Goal: Task Accomplishment & Management: Manage account settings

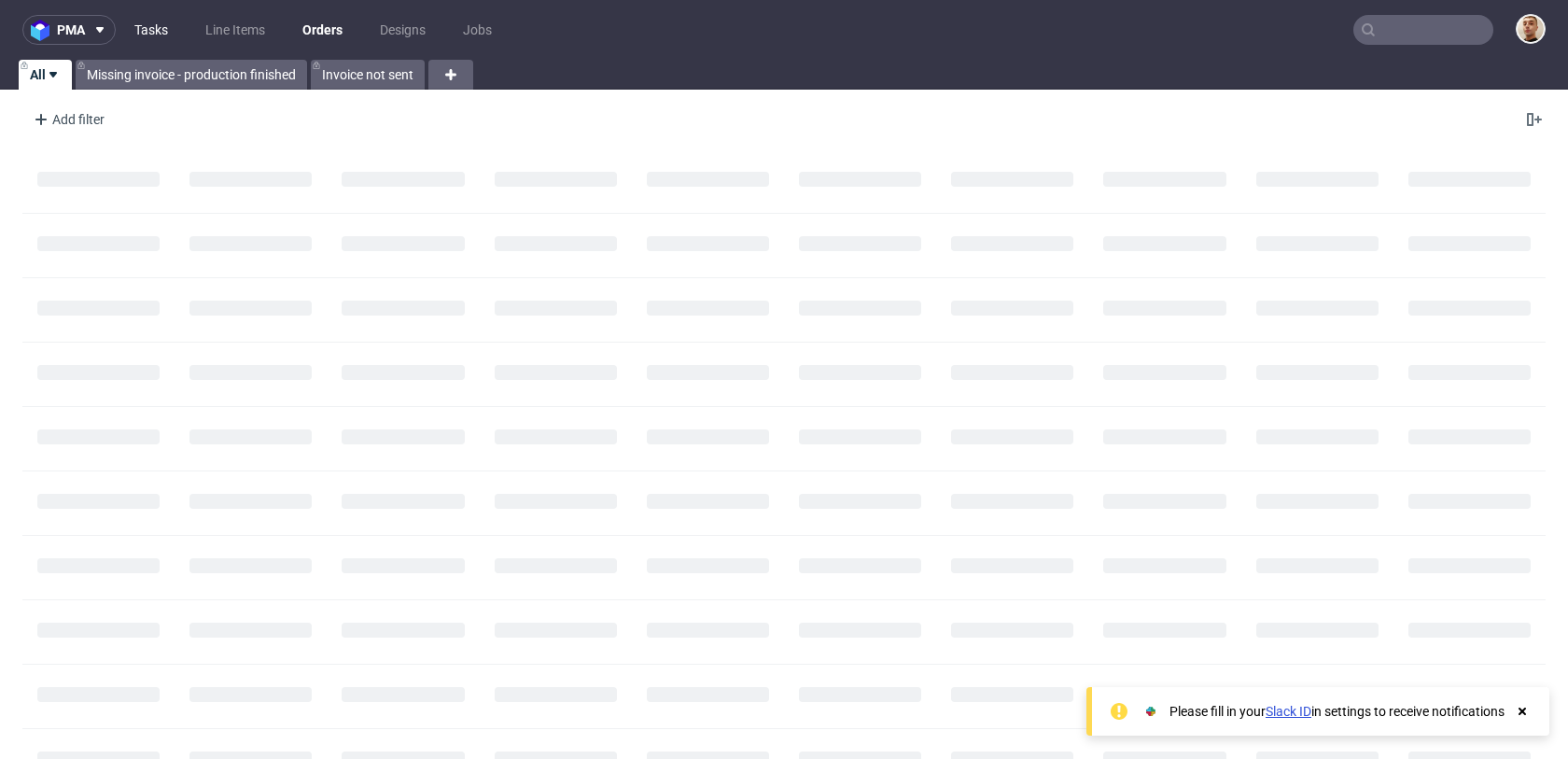
click at [127, 29] on link "Tasks" at bounding box center [151, 30] width 56 height 30
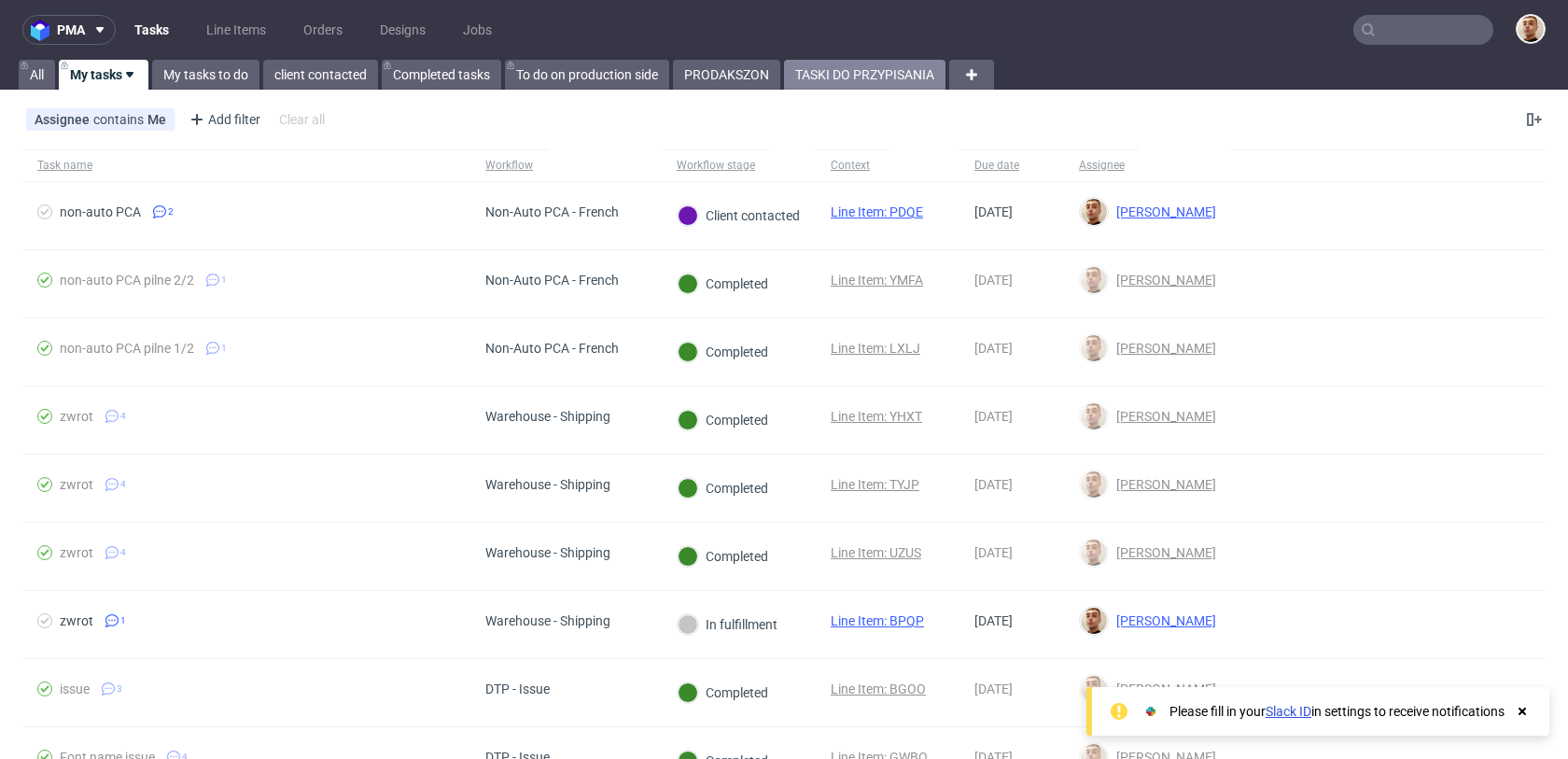
click at [820, 87] on link "TASKI DO PRZYPISANIA" at bounding box center [864, 75] width 161 height 30
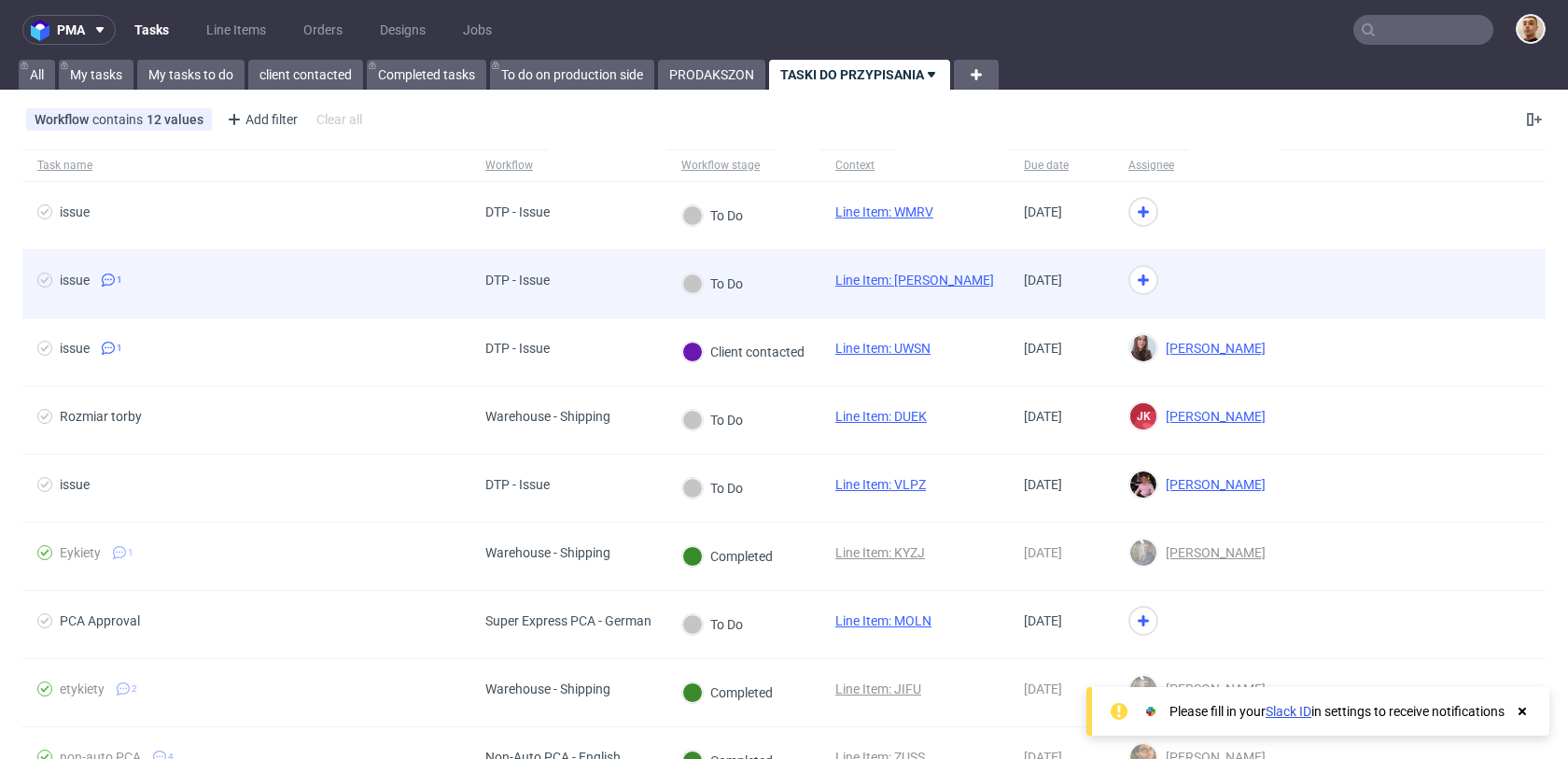
click at [784, 285] on div "To Do" at bounding box center [743, 284] width 154 height 68
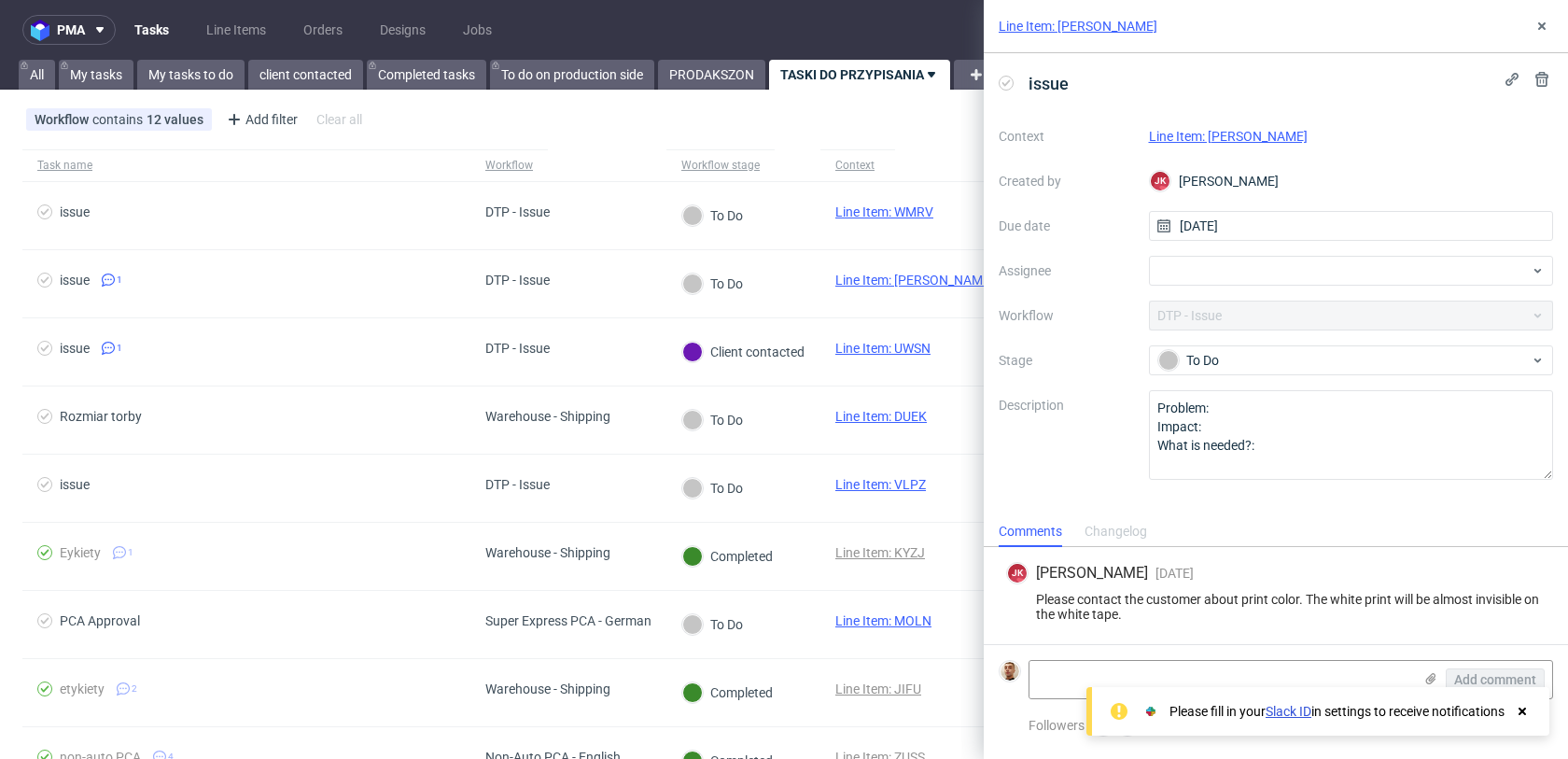
click at [1217, 138] on link "Line Item: LULA" at bounding box center [1228, 136] width 159 height 15
click at [1195, 282] on div at bounding box center [1351, 271] width 405 height 30
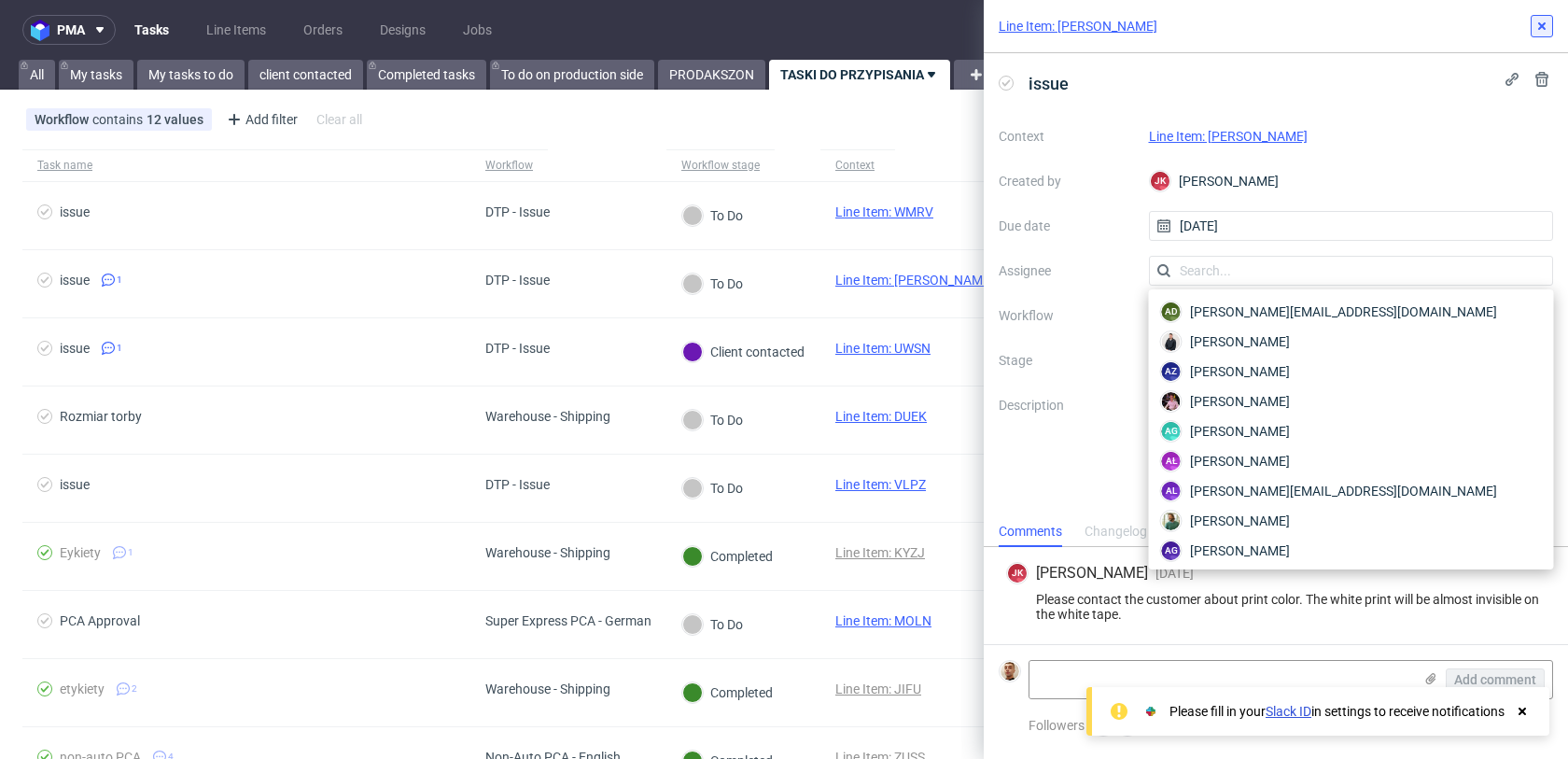
click at [1547, 30] on icon at bounding box center [1542, 26] width 15 height 15
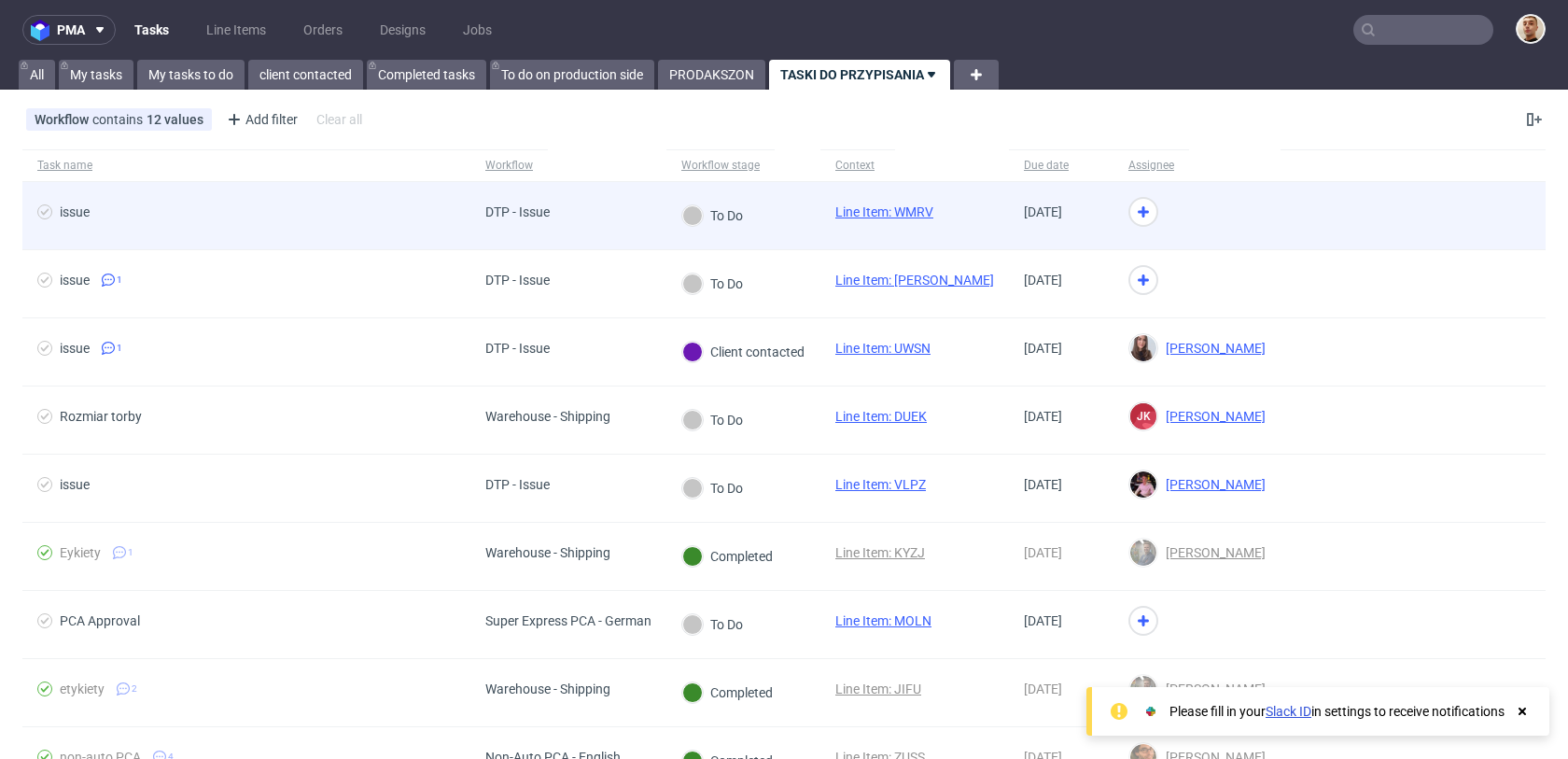
click at [1167, 217] on div at bounding box center [1197, 216] width 167 height 68
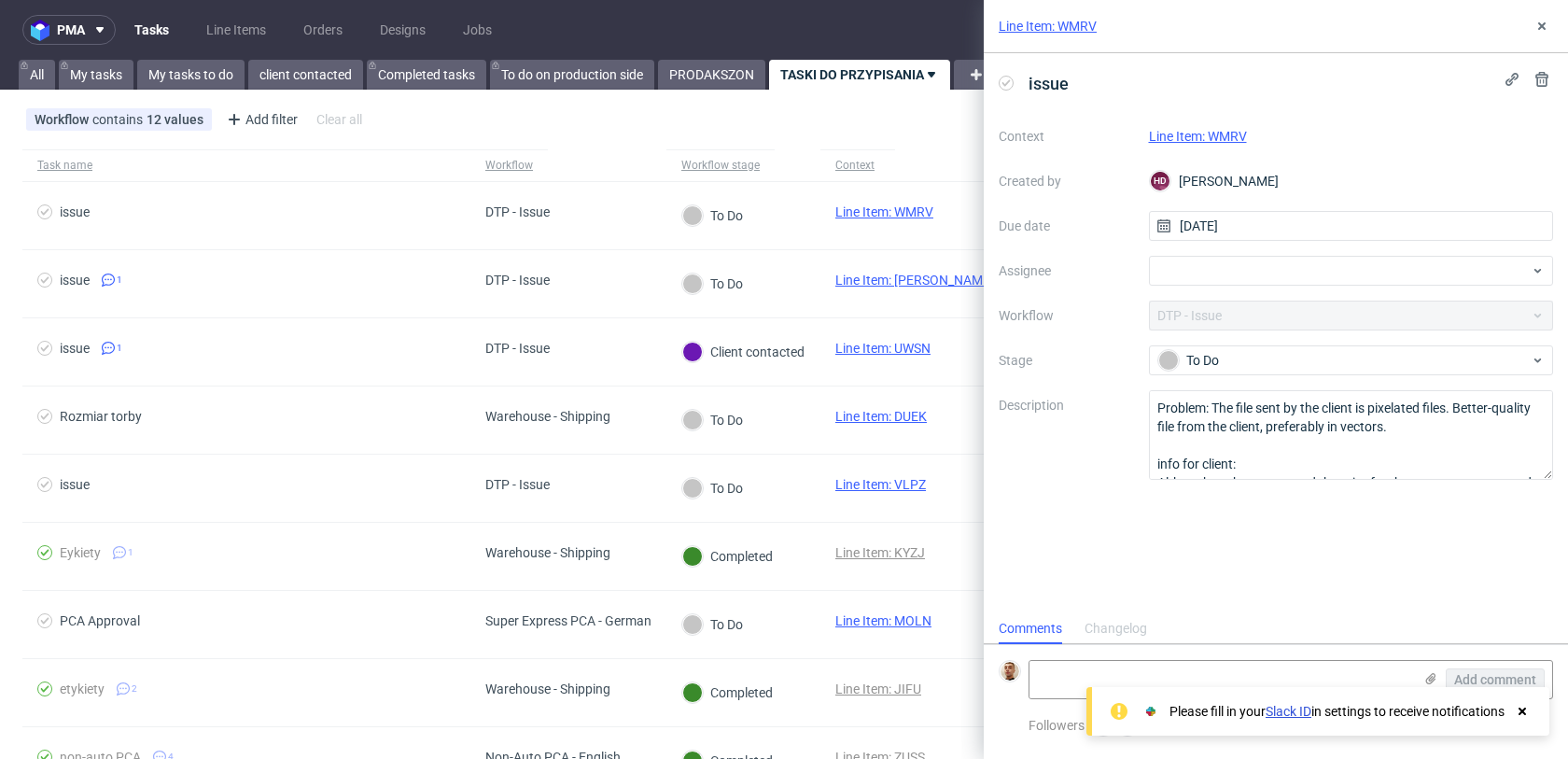
scroll to position [15, 0]
click at [1231, 140] on link "Line Item: WMRV" at bounding box center [1197, 136] width 98 height 15
click at [1197, 270] on div at bounding box center [1351, 271] width 405 height 30
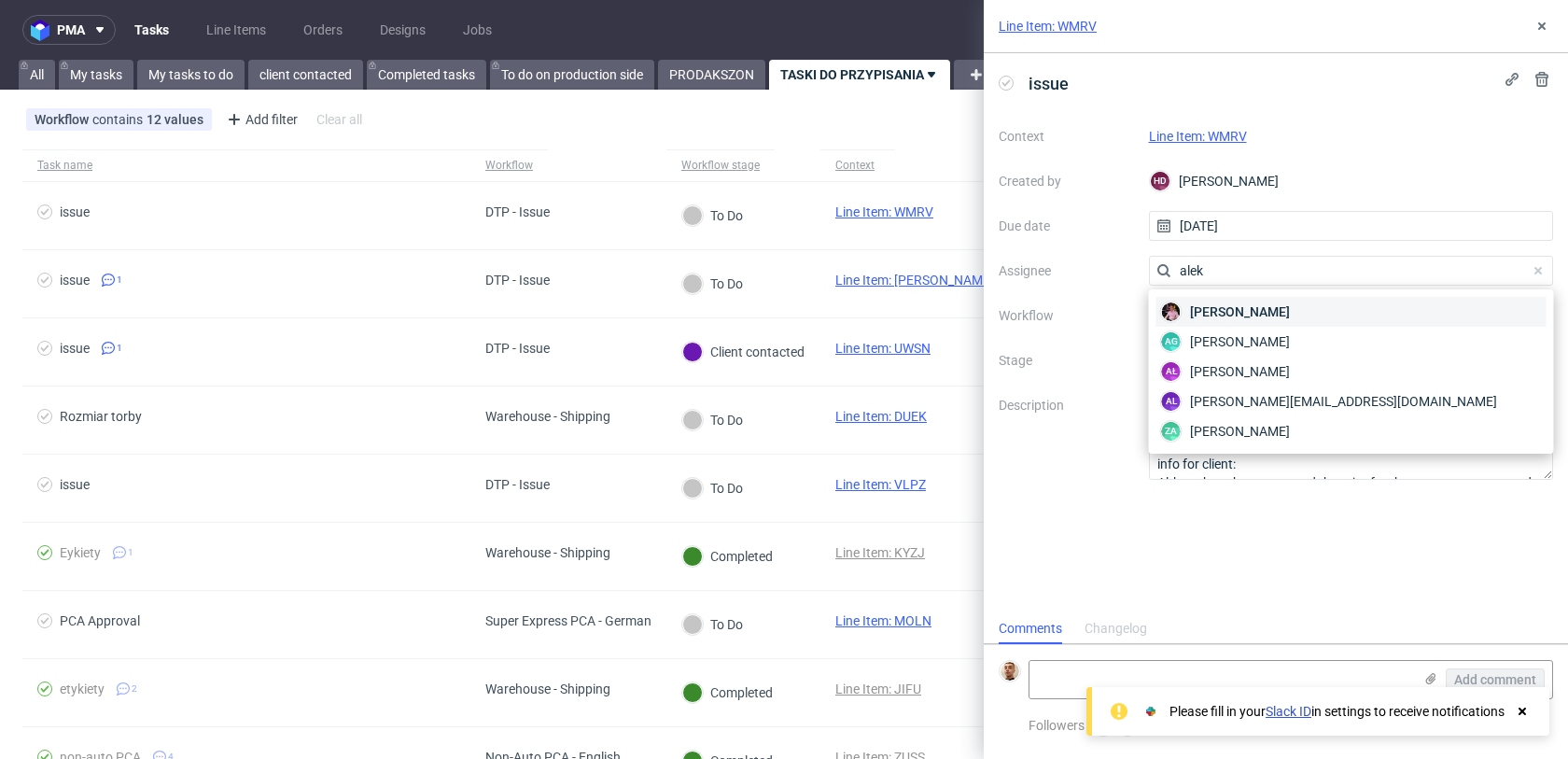
type input "alek"
click at [1237, 309] on span "Aleks Ziemkowski" at bounding box center [1239, 312] width 100 height 19
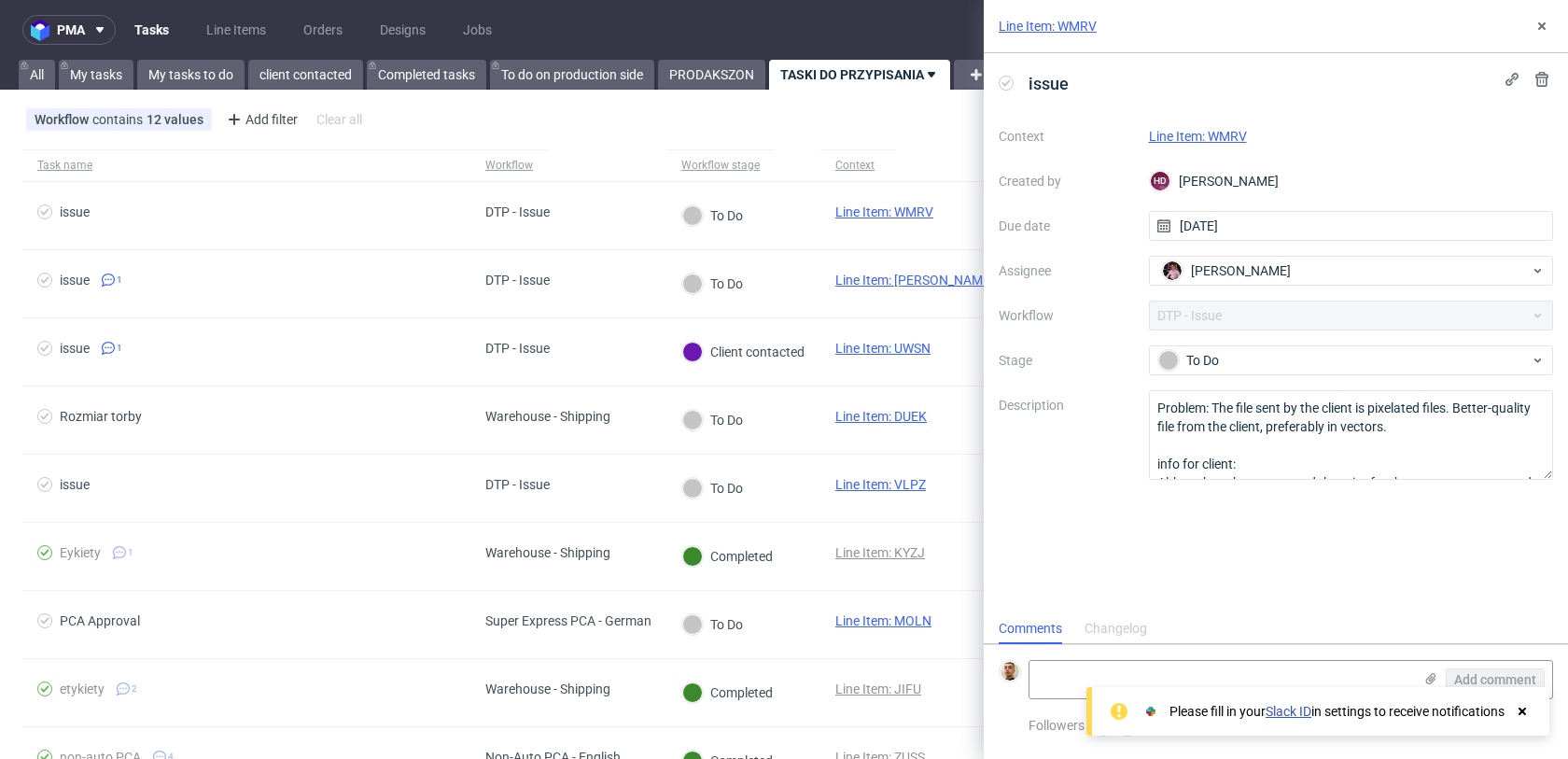
click at [1529, 29] on div "Line Item: WMRV" at bounding box center [1276, 26] width 584 height 53
click at [1534, 29] on icon at bounding box center [1542, 26] width 15 height 15
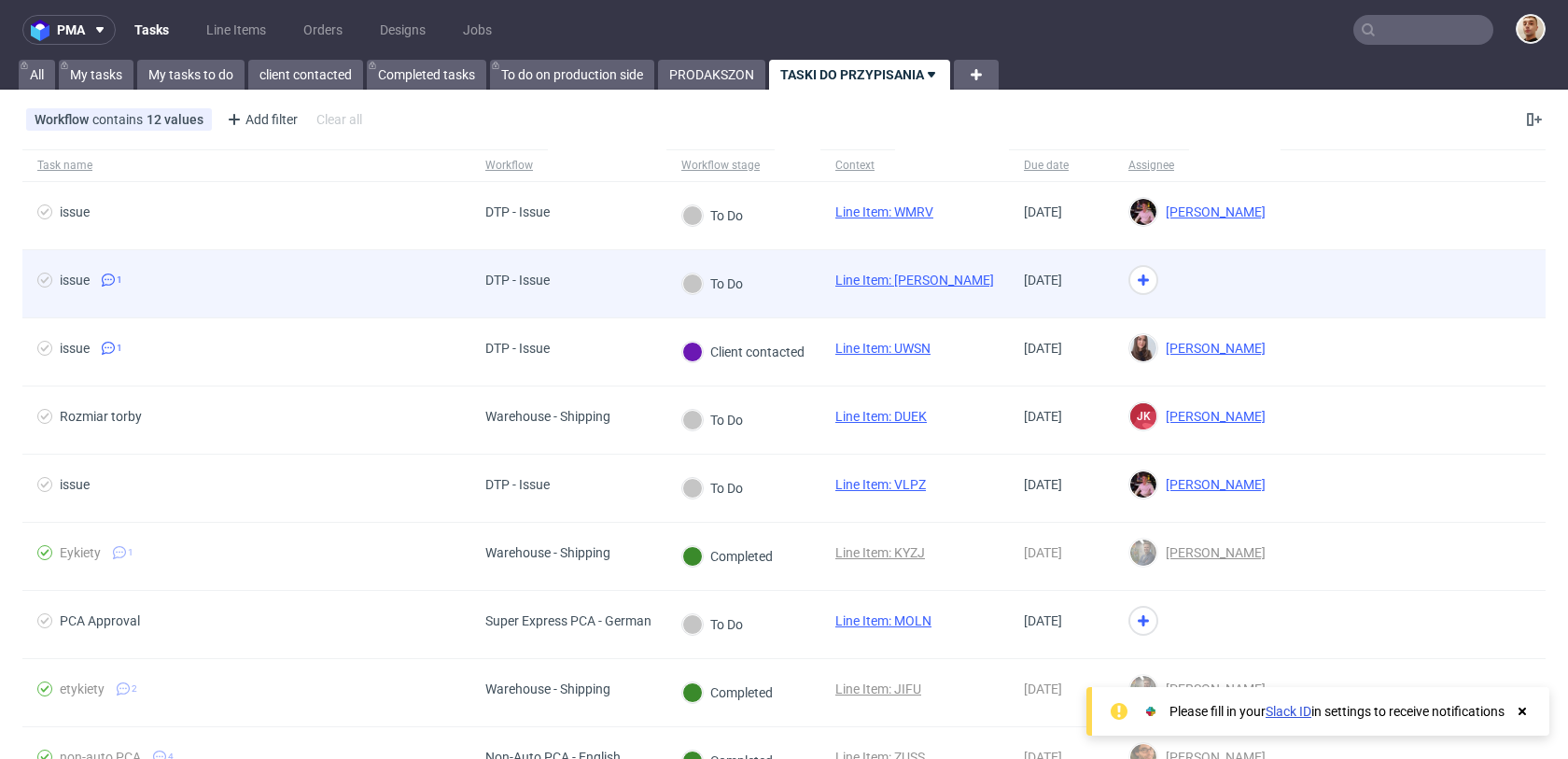
click at [1254, 262] on div at bounding box center [1197, 284] width 167 height 68
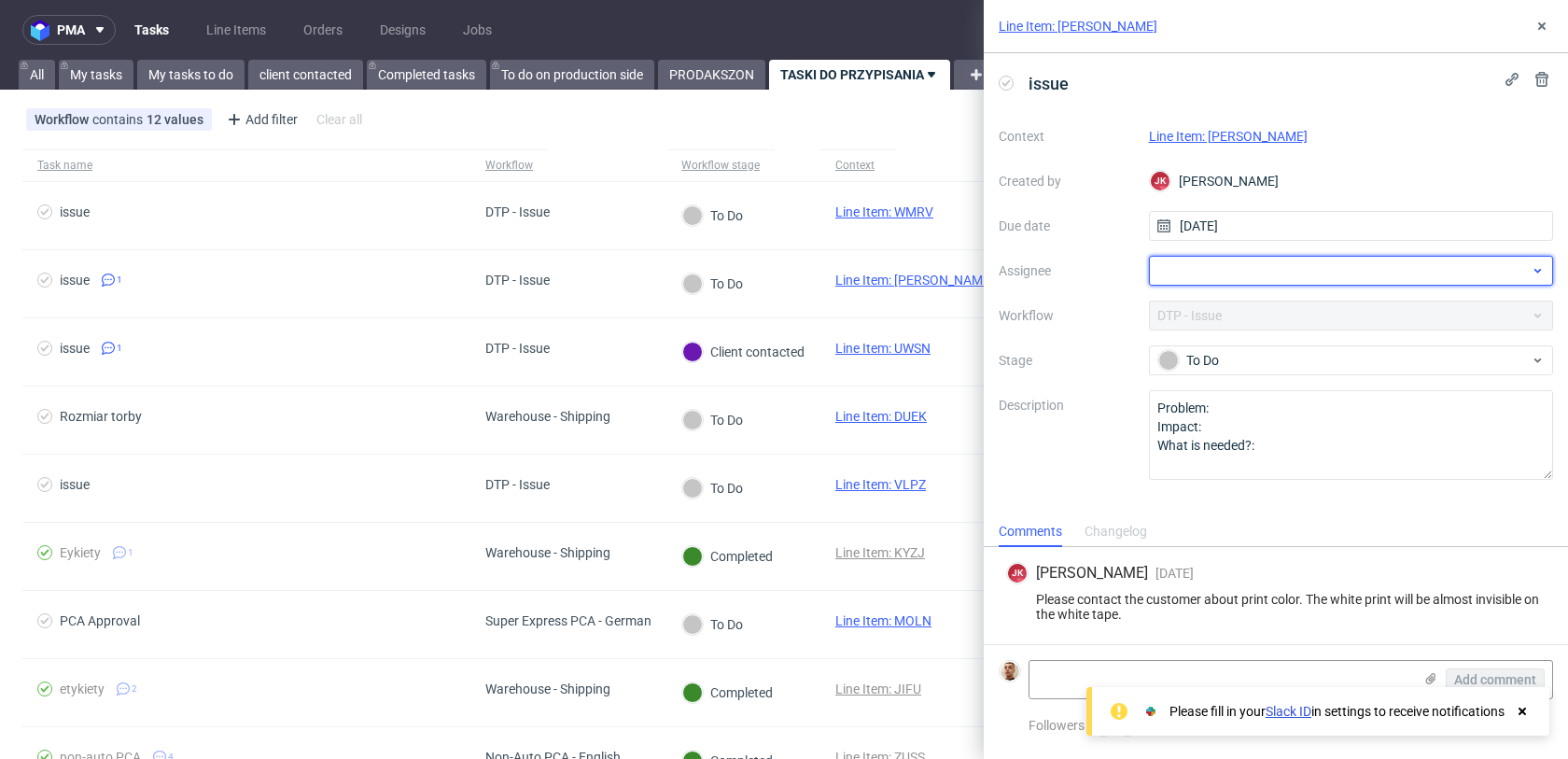
click at [1229, 260] on div at bounding box center [1351, 271] width 405 height 30
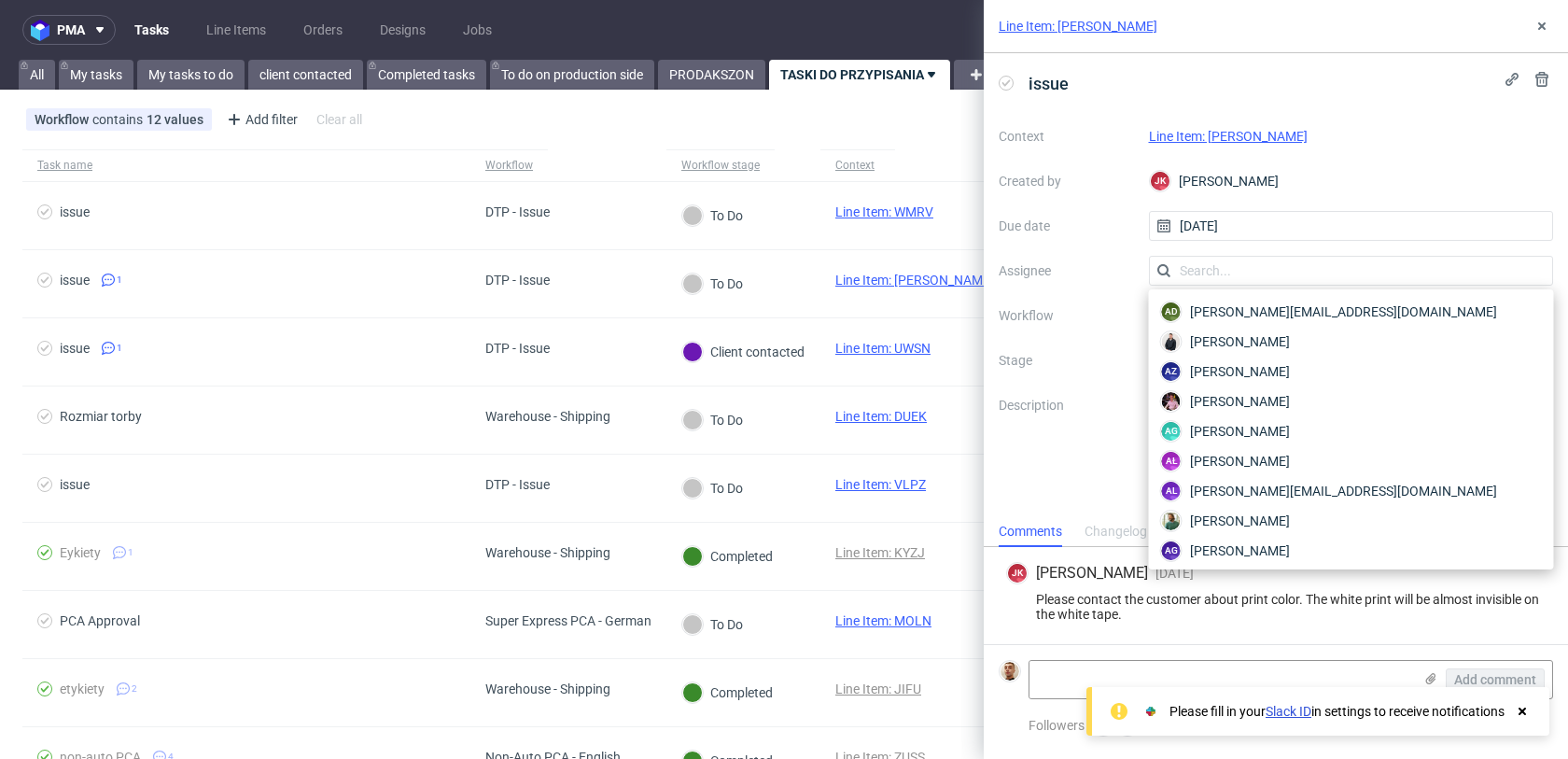
type input "b"
click at [1219, 278] on input "b" at bounding box center [1351, 271] width 405 height 30
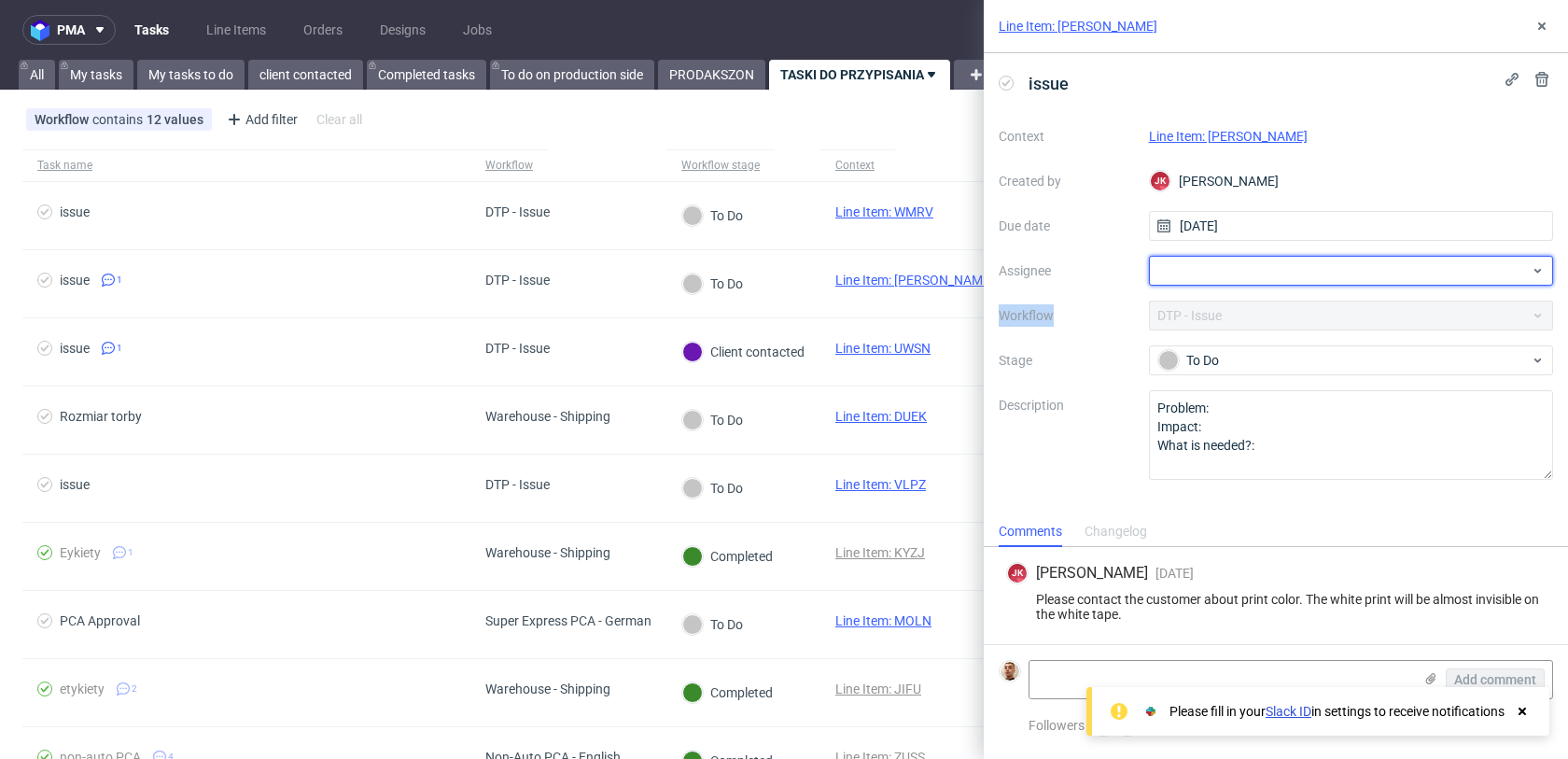
click at [1219, 278] on div at bounding box center [1351, 271] width 405 height 30
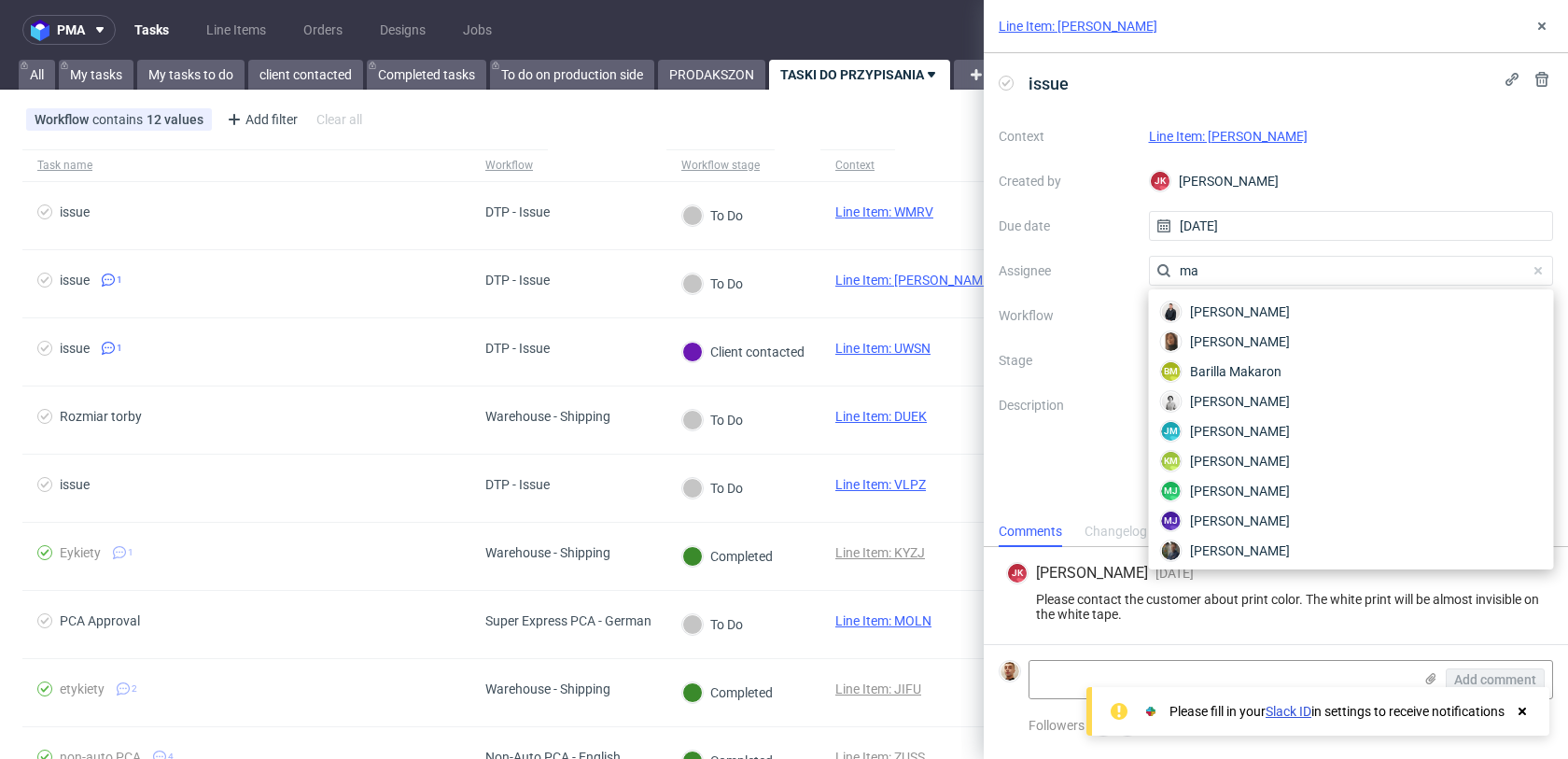
type input "m"
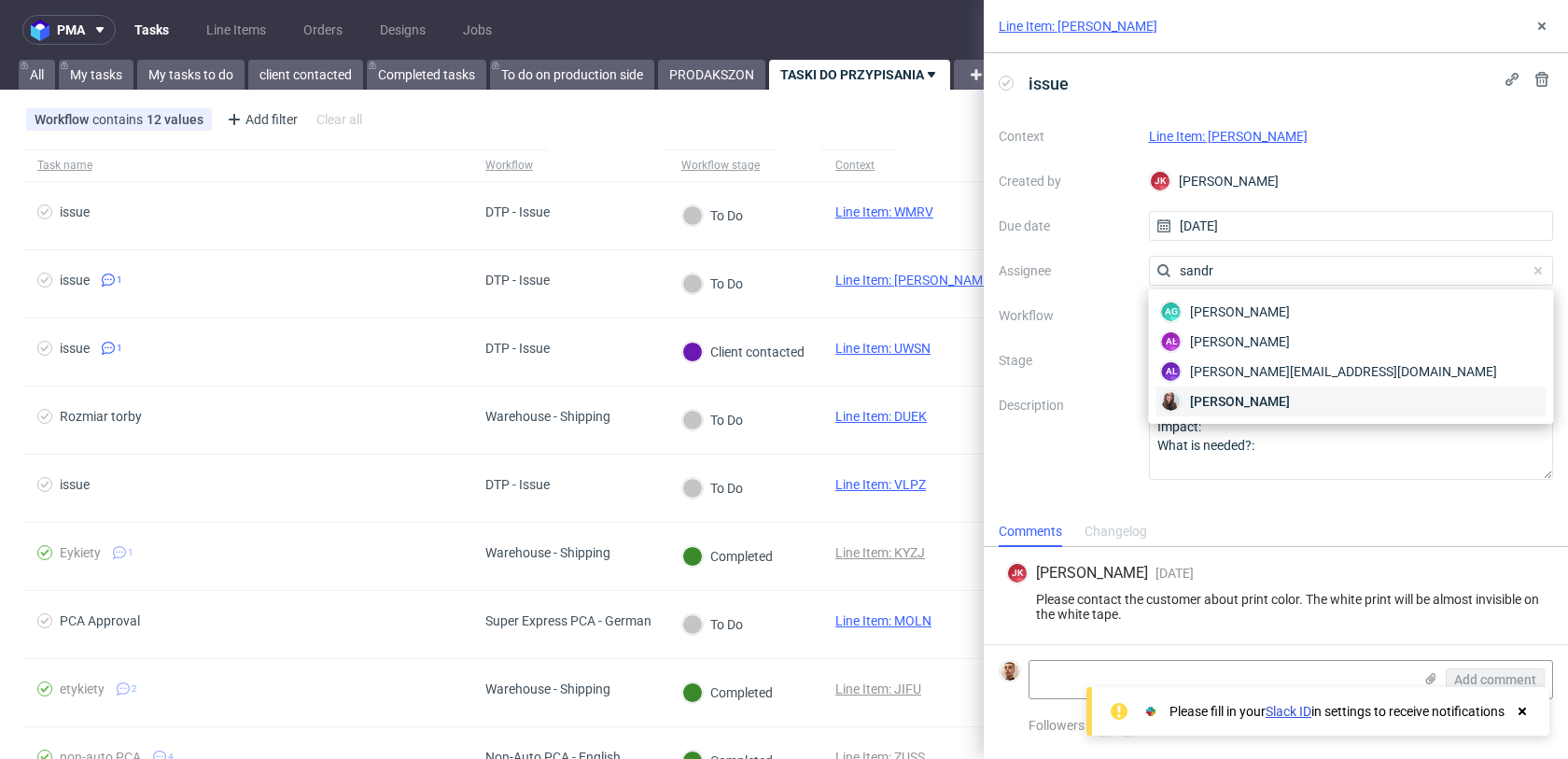
type input "sandr"
click at [1210, 401] on span "Sandra Beśka" at bounding box center [1239, 401] width 100 height 19
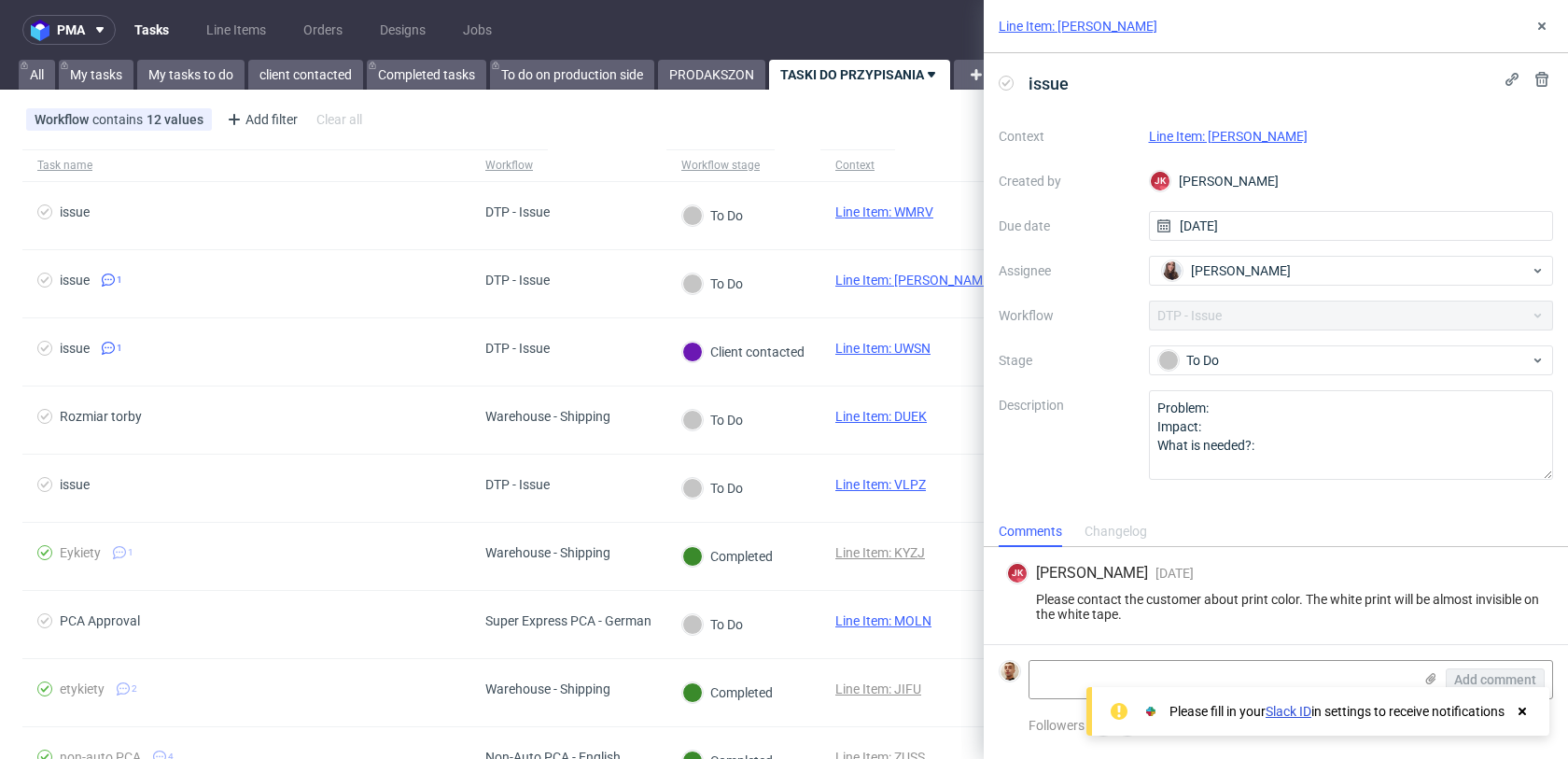
click at [1543, 13] on div "Line Item: LULA" at bounding box center [1276, 26] width 584 height 53
click at [1543, 23] on icon at bounding box center [1542, 26] width 15 height 15
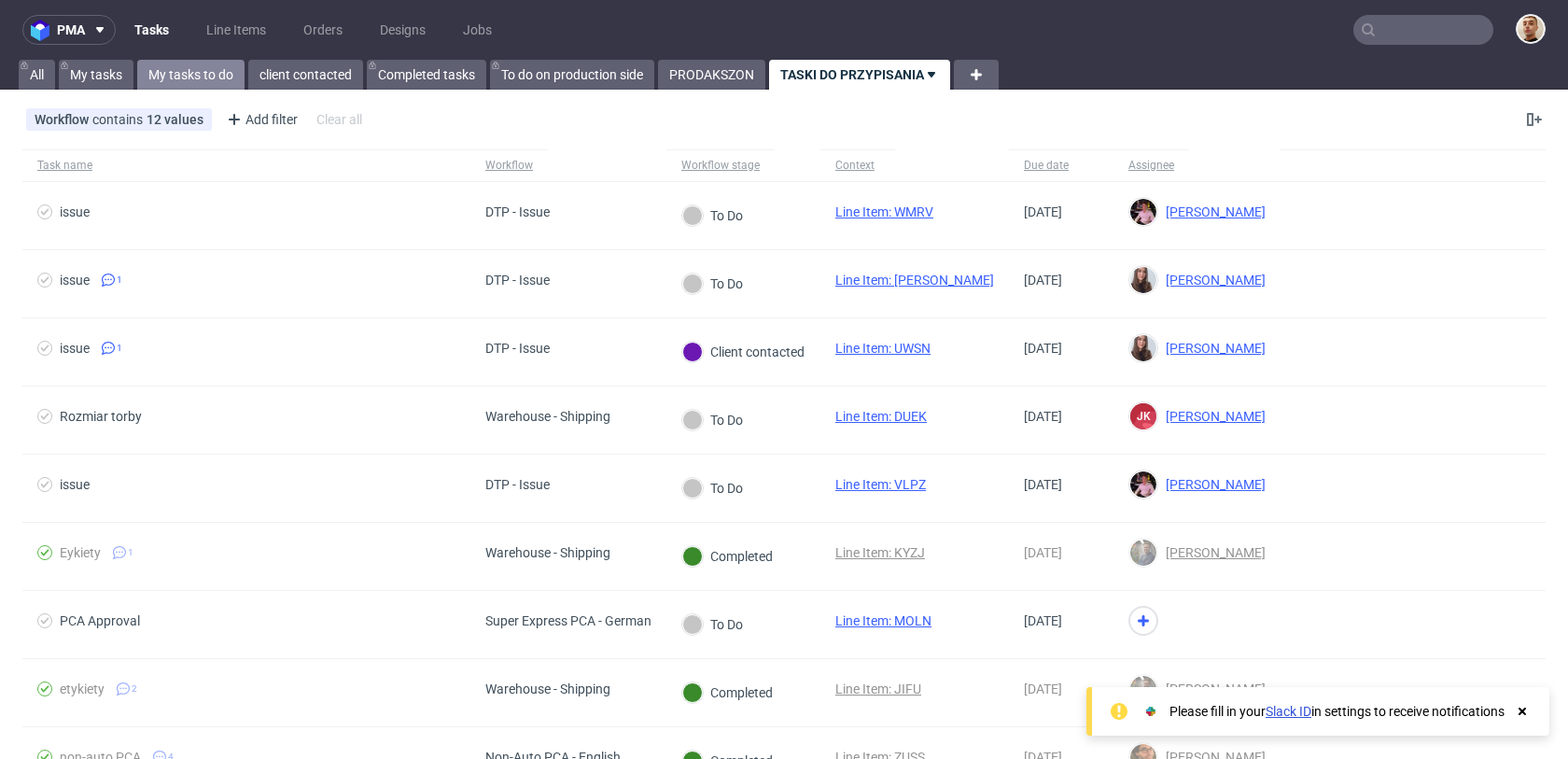
click at [203, 77] on link "My tasks to do" at bounding box center [190, 75] width 107 height 30
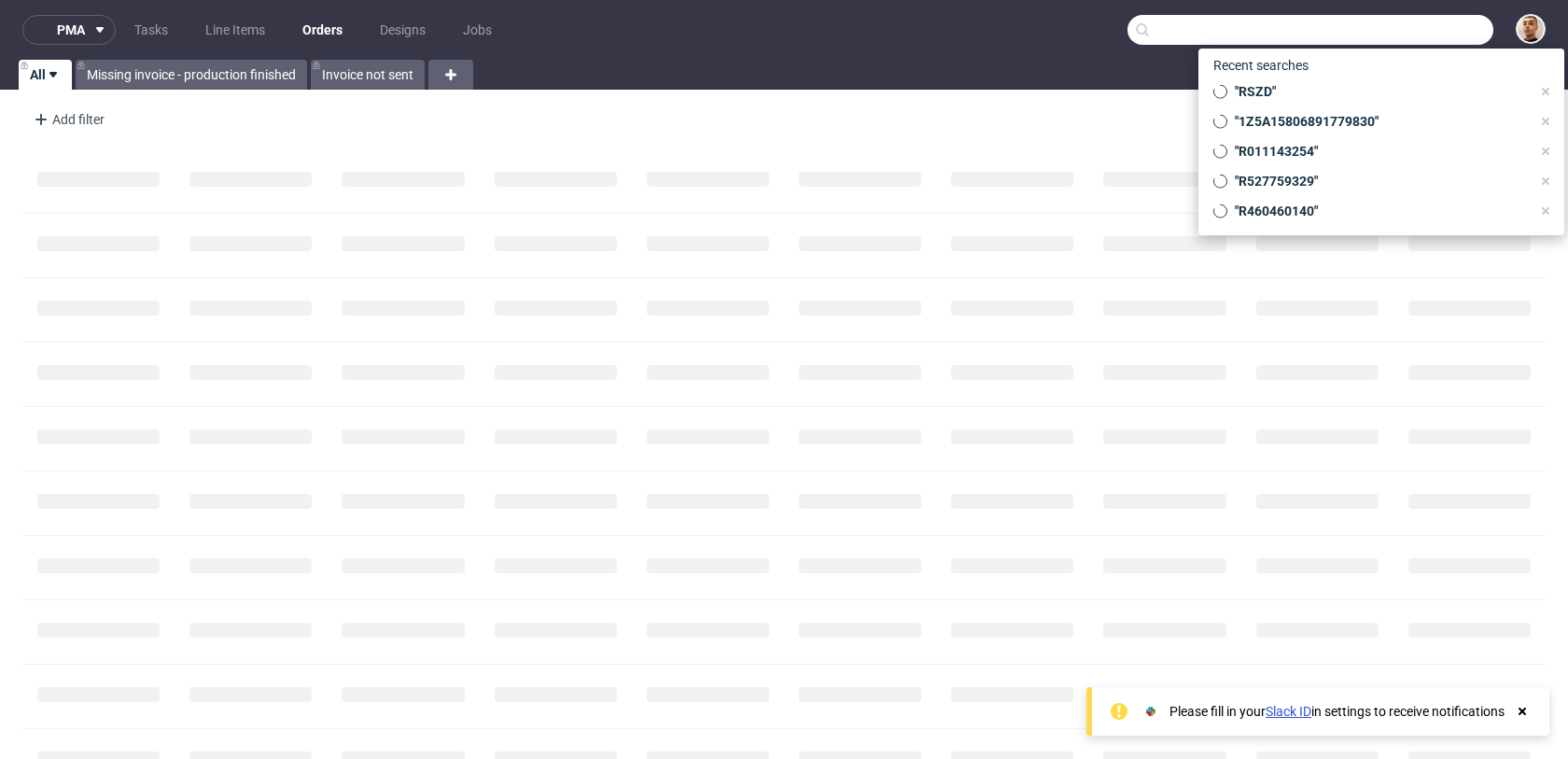
click at [1436, 26] on input "text" at bounding box center [1310, 30] width 366 height 30
paste input "[EMAIL_ADDRESS][DOMAIN_NAME]"
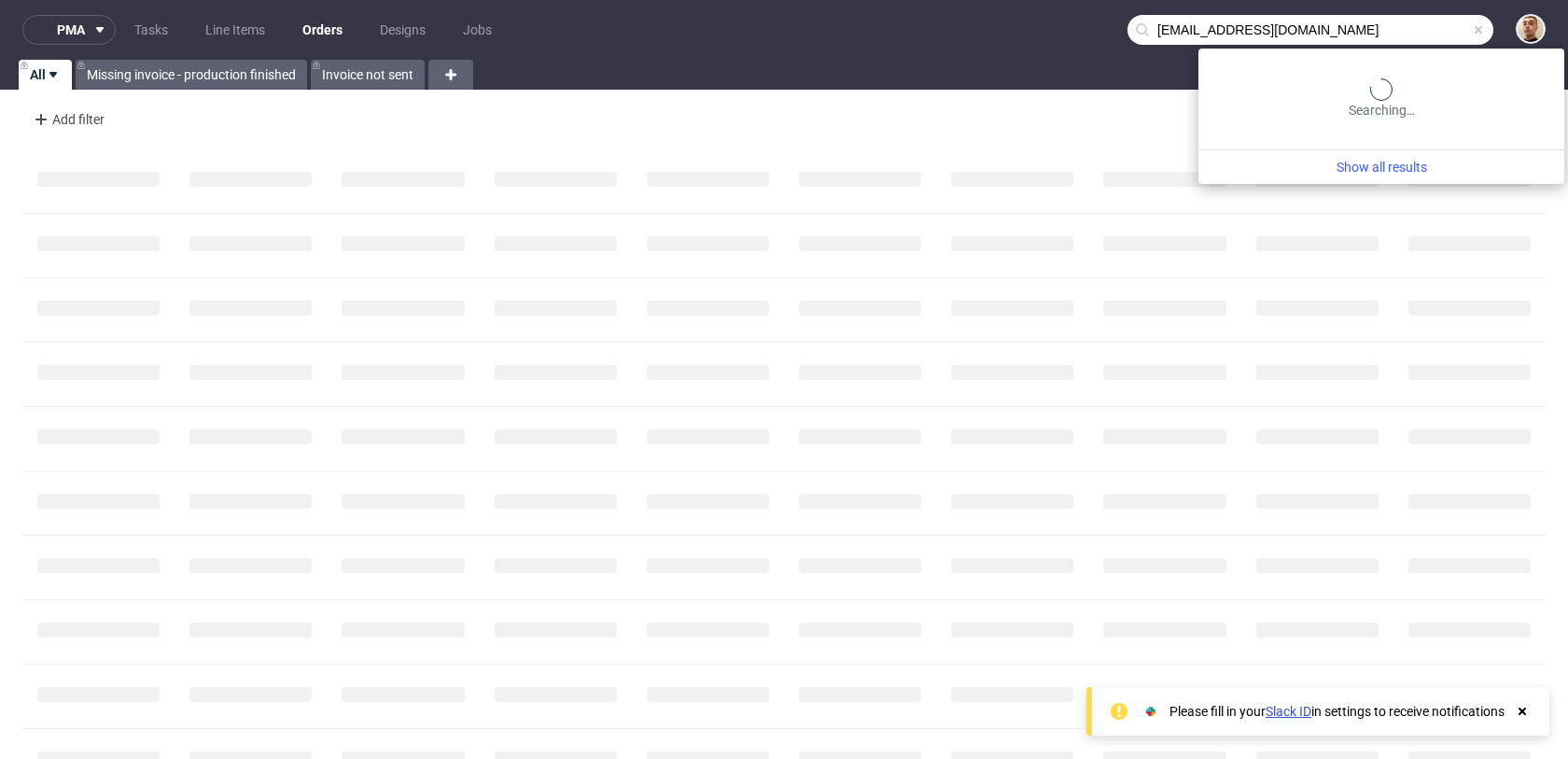
type input "kotysvov@gmail.com"
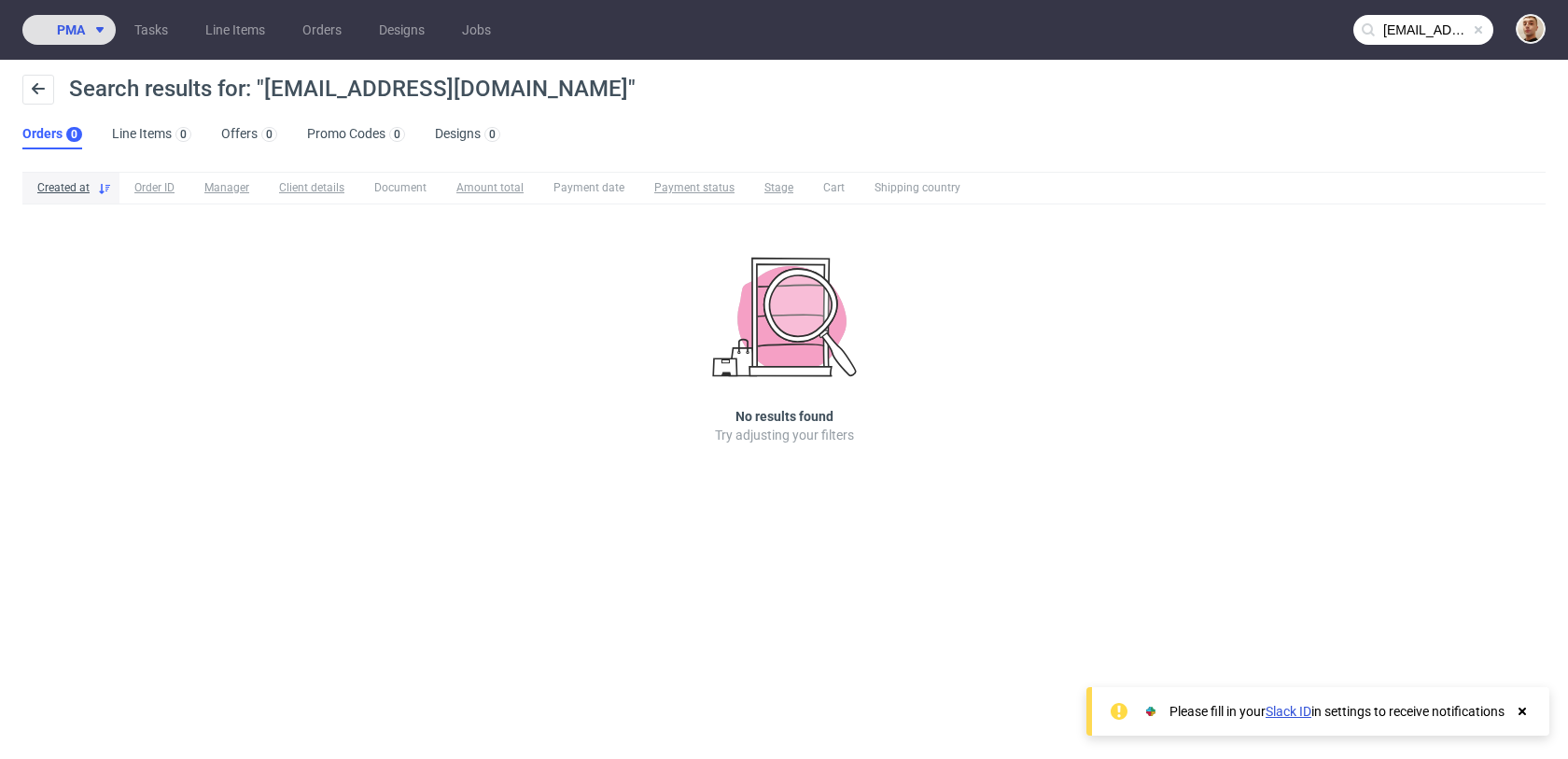
click at [73, 33] on span "pma" at bounding box center [71, 30] width 28 height 13
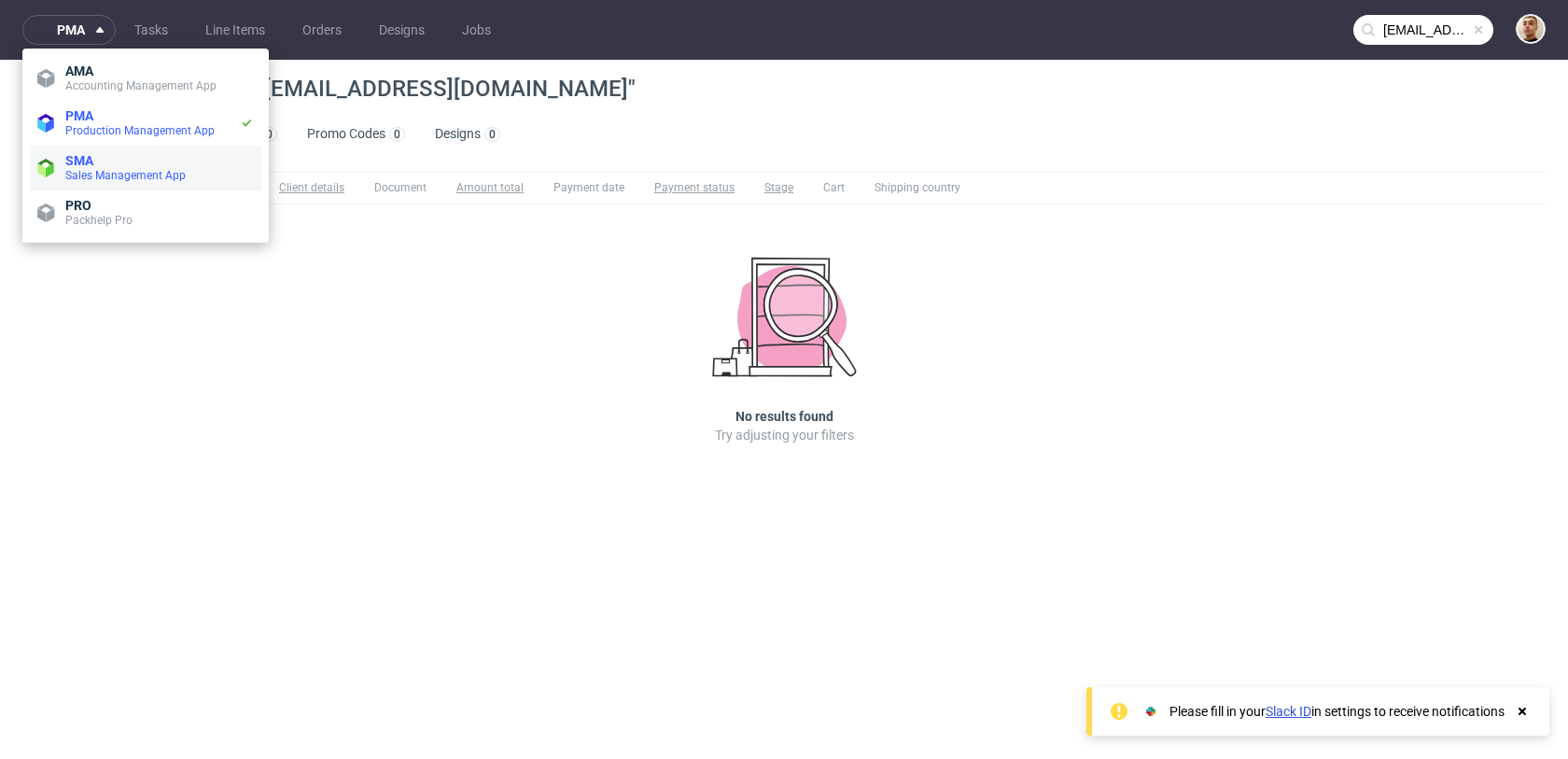
click at [81, 160] on span "SMA" at bounding box center [79, 161] width 28 height 15
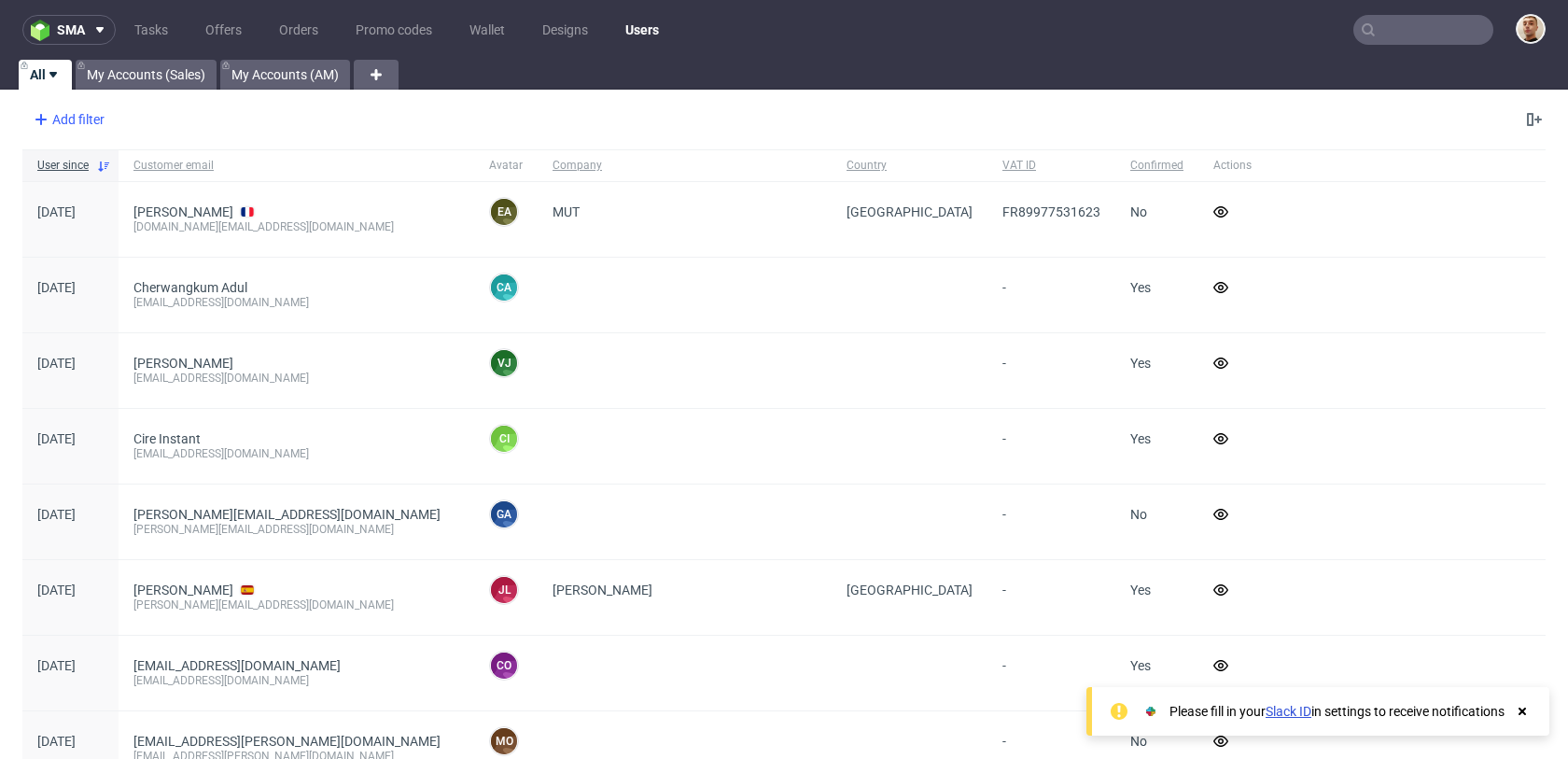
click at [62, 116] on div "Add filter" at bounding box center [67, 119] width 82 height 30
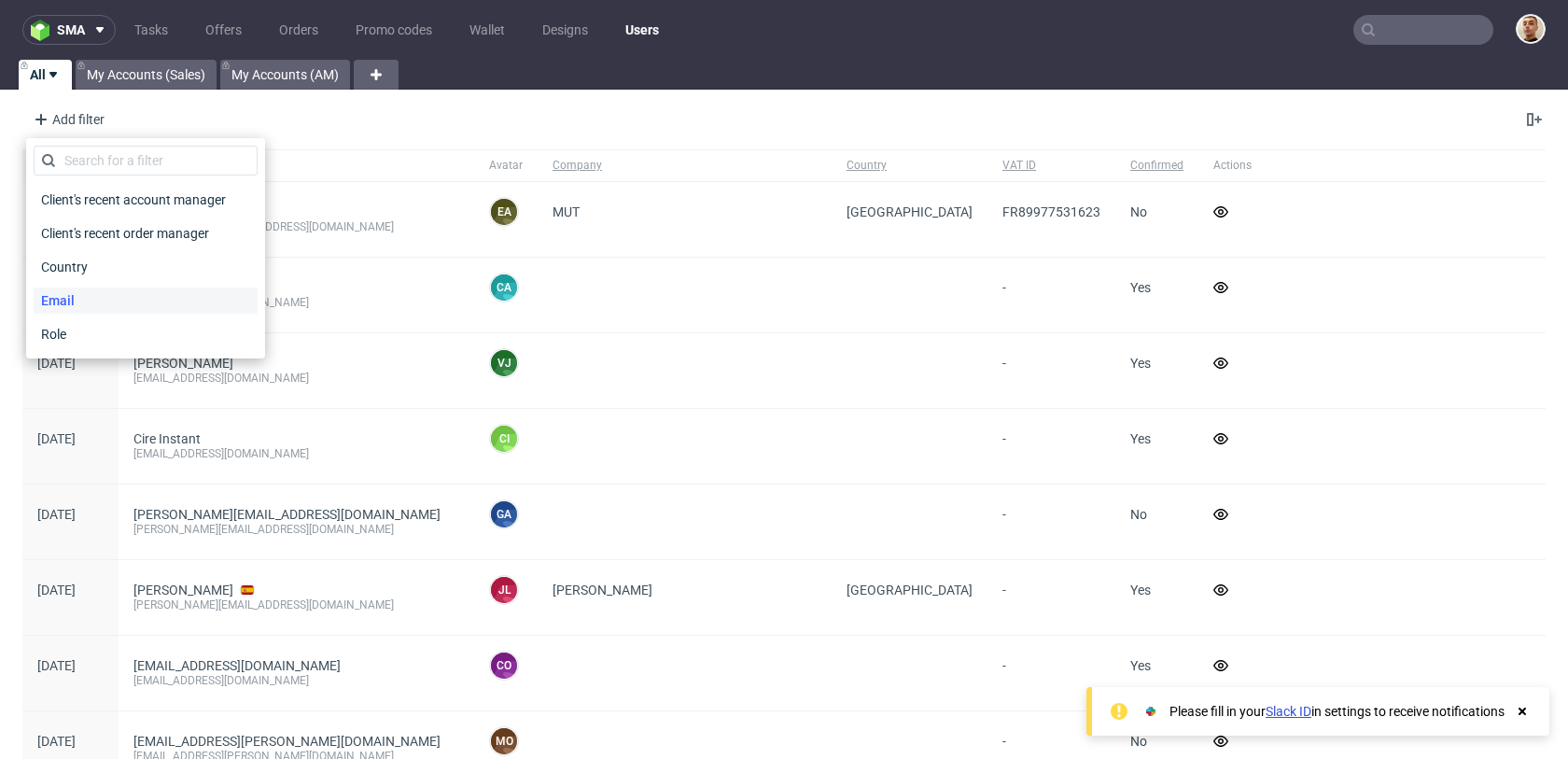
click at [74, 303] on span "Email" at bounding box center [58, 301] width 49 height 26
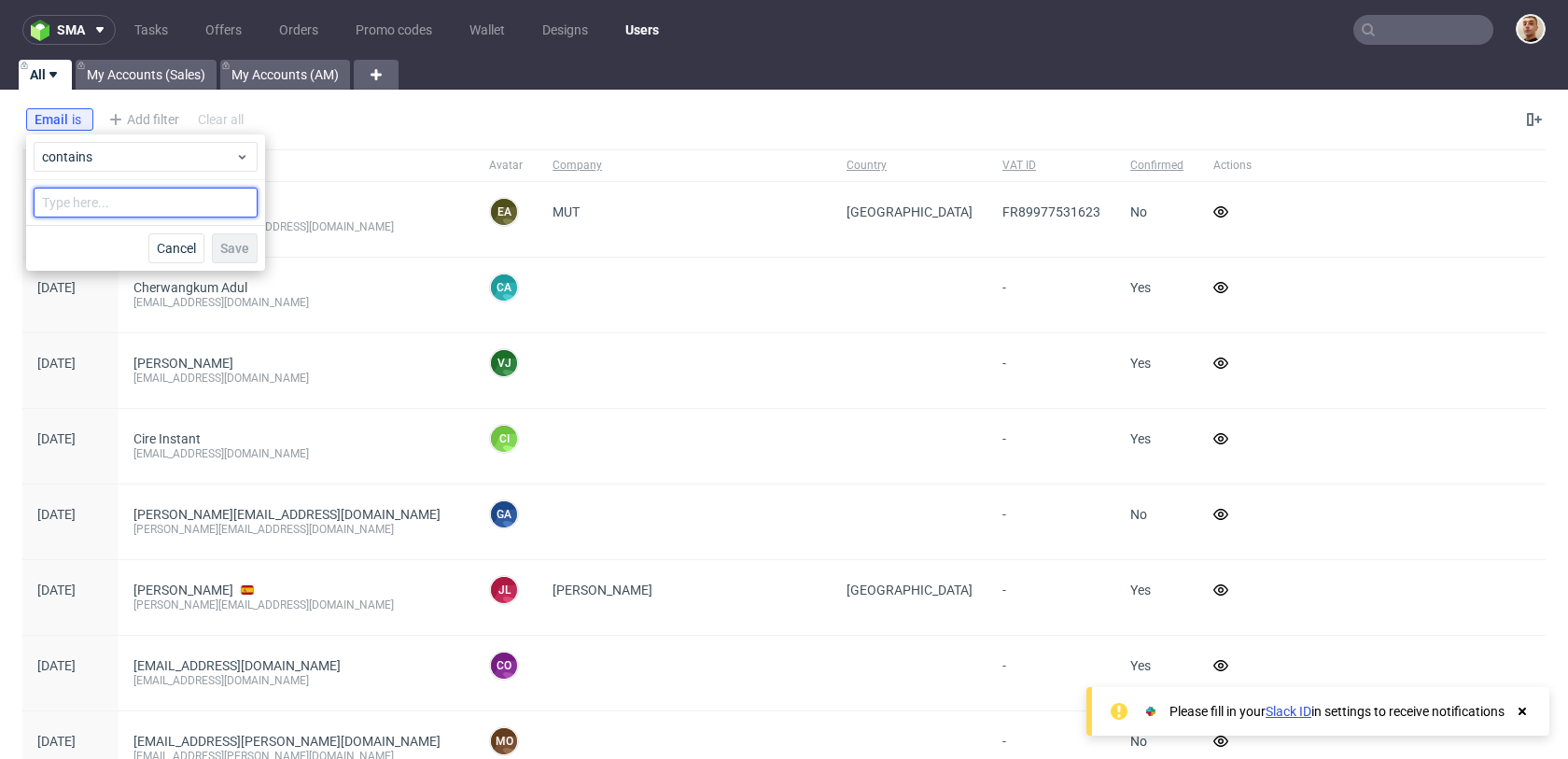
click at [118, 212] on input "text" at bounding box center [146, 203] width 224 height 30
paste input "kotysvov@gmail.com"
type input "kotysvov@gmail.com"
click at [229, 242] on span "Save" at bounding box center [234, 248] width 29 height 13
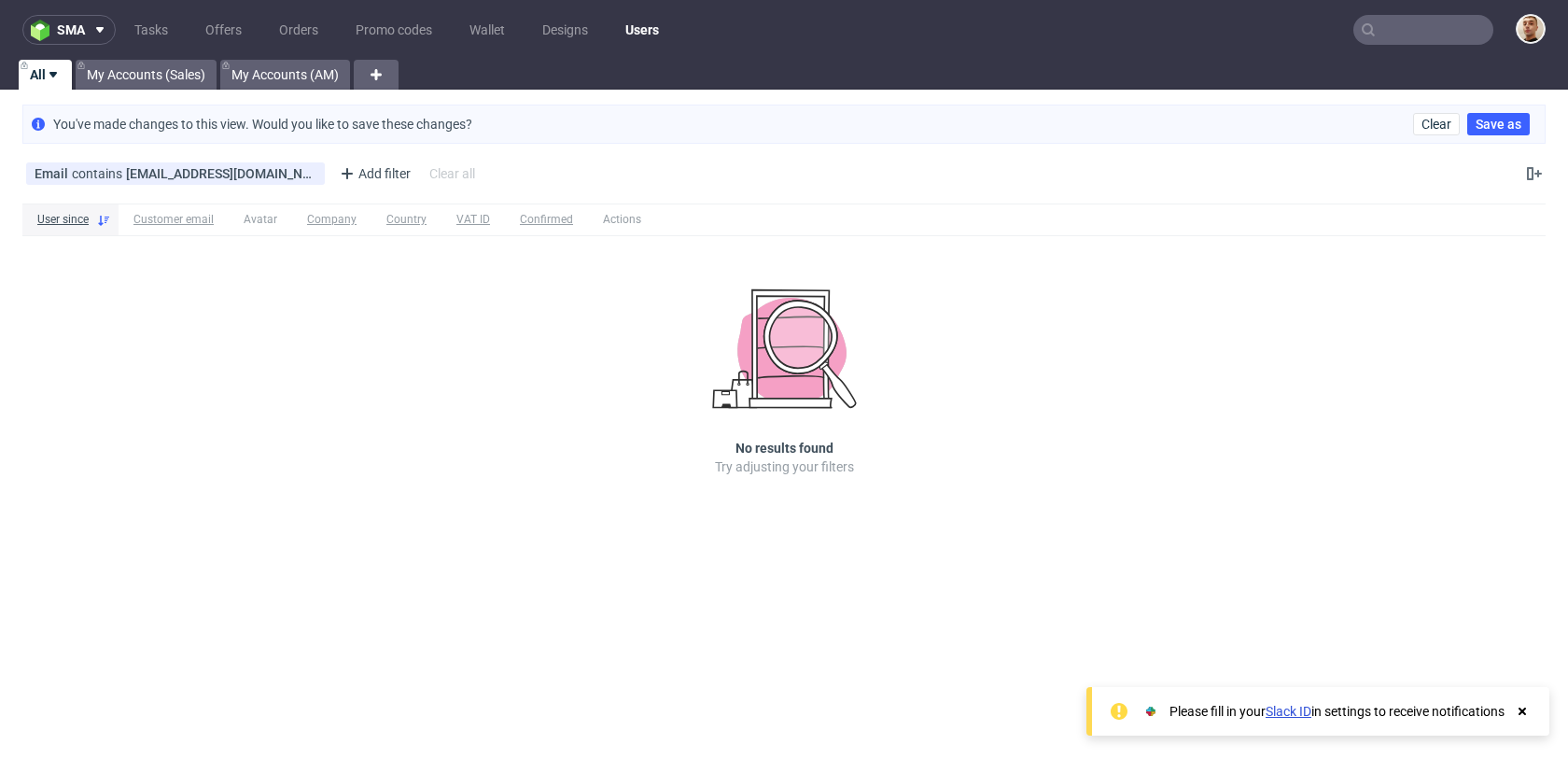
click at [1440, 16] on input "text" at bounding box center [1423, 30] width 140 height 30
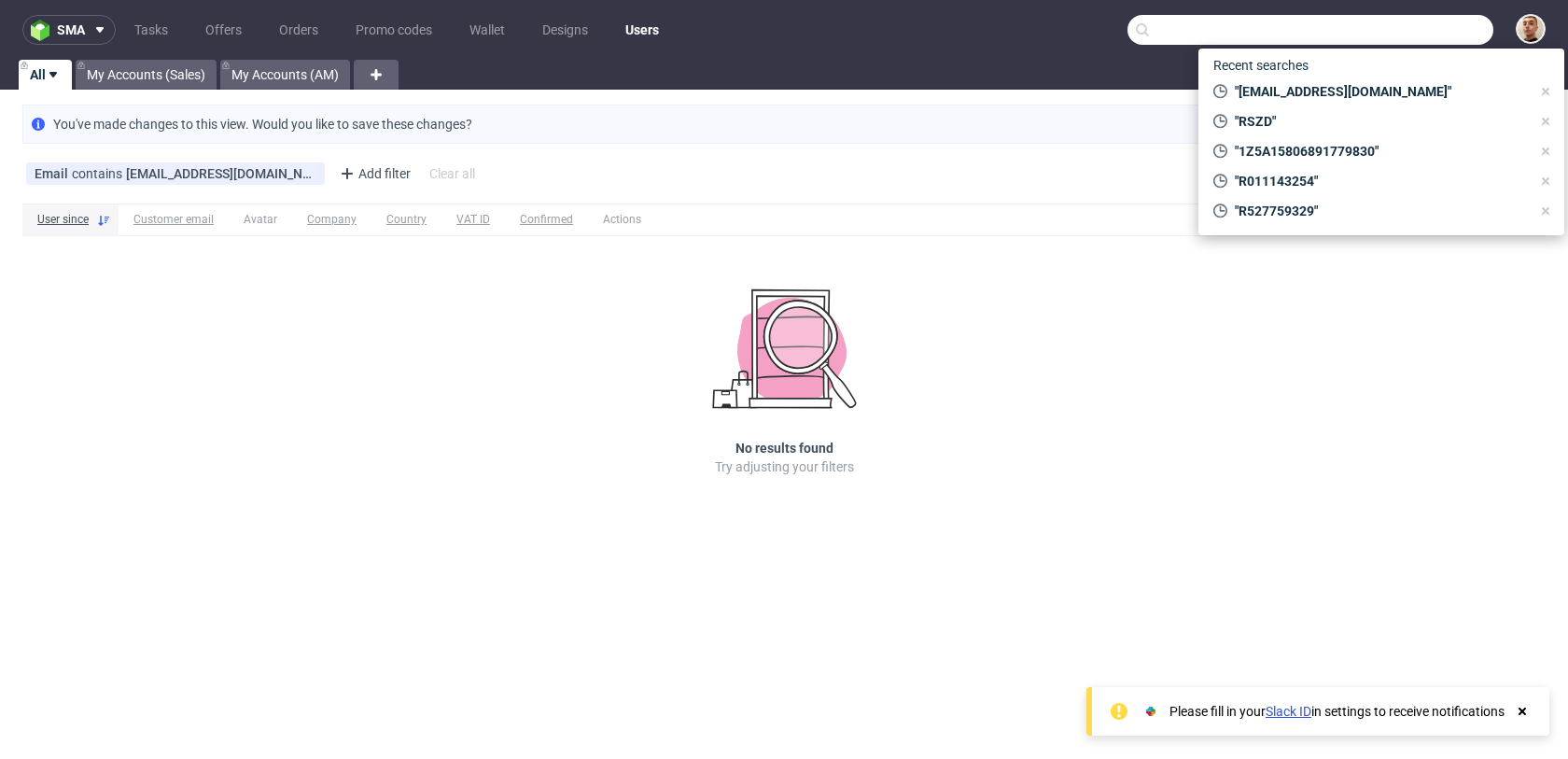
paste input "Volodymyr Kotys"
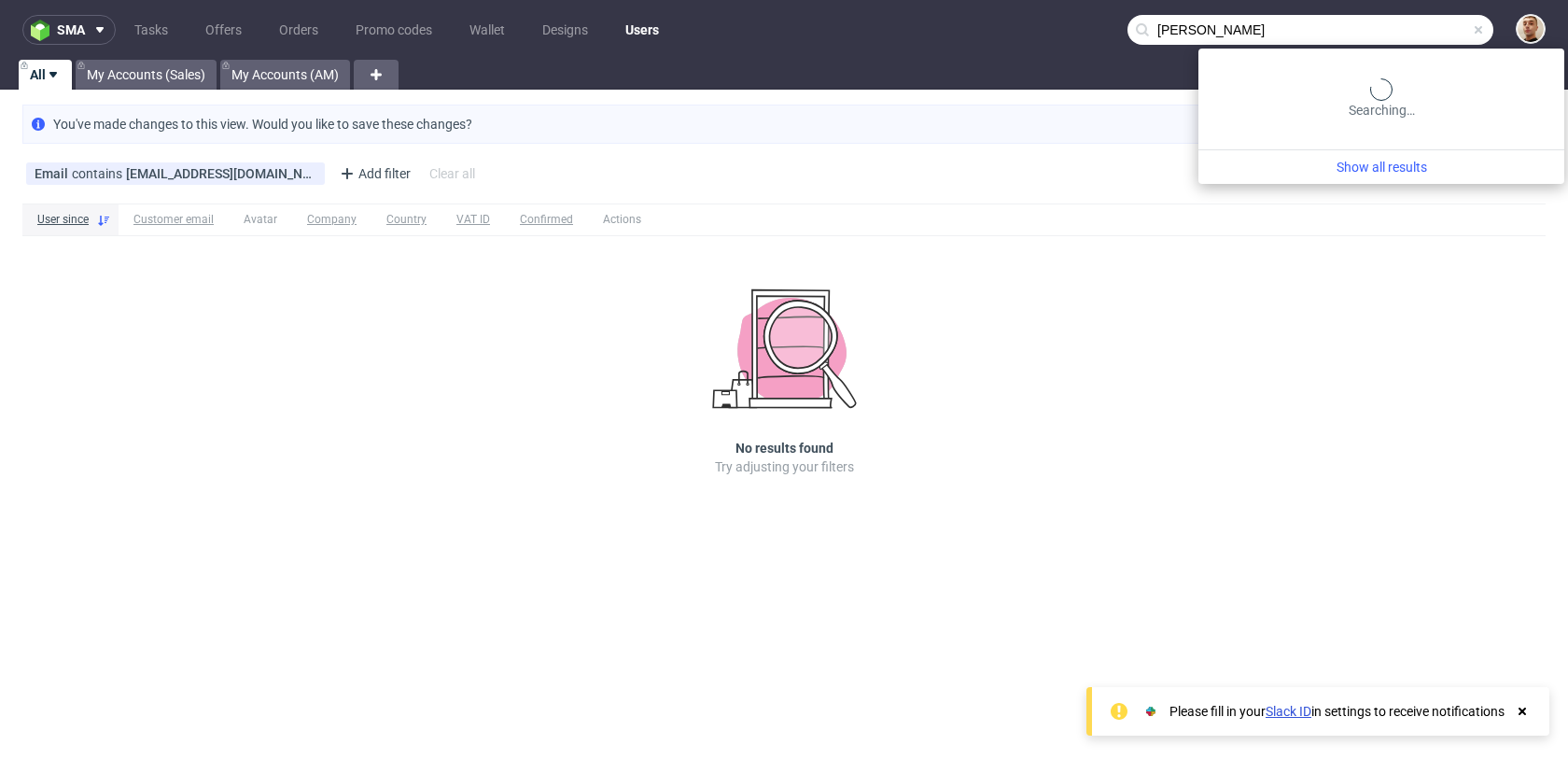
type input "Volodymyr Kotys"
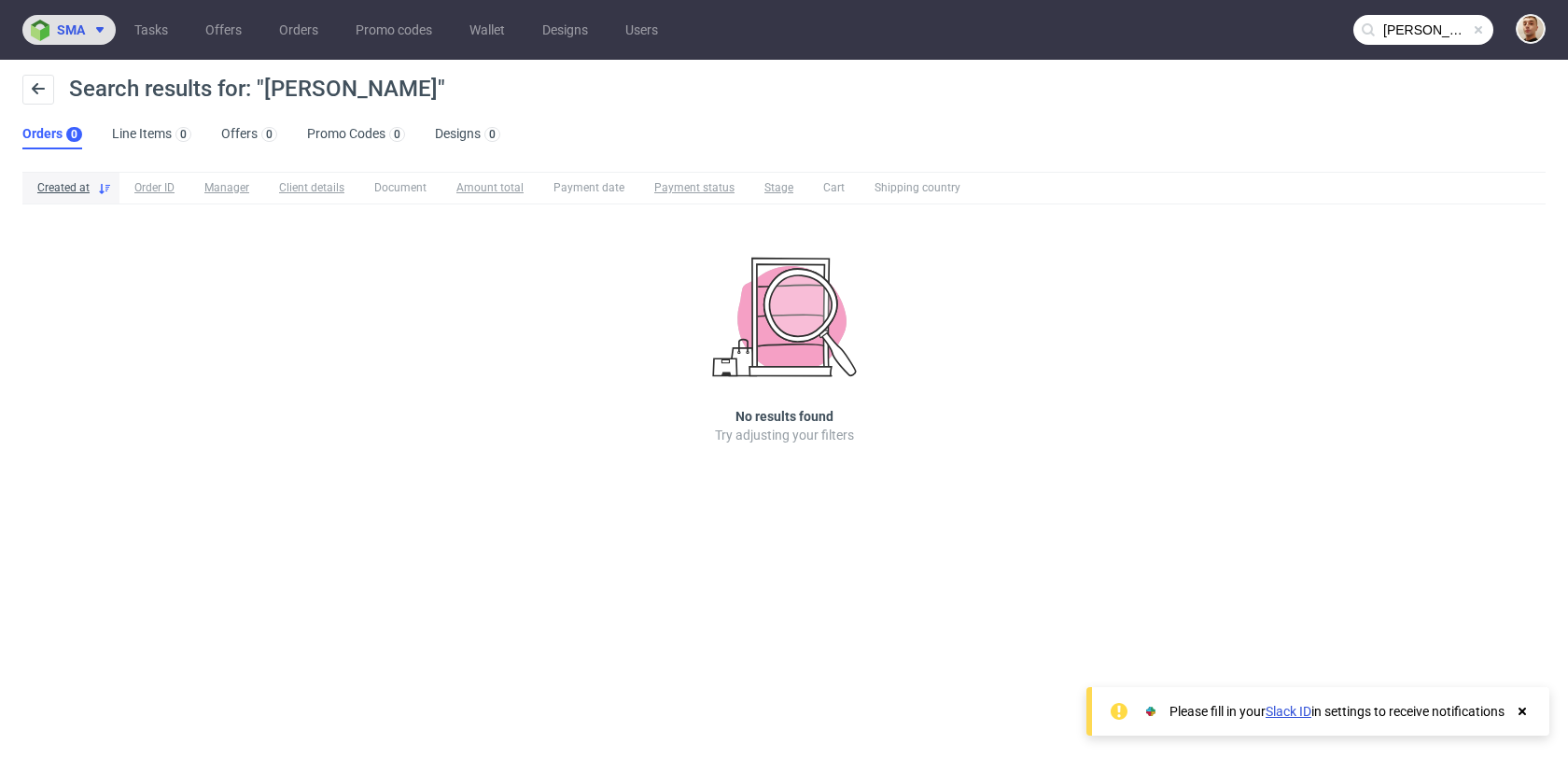
click at [90, 35] on span at bounding box center [96, 30] width 22 height 15
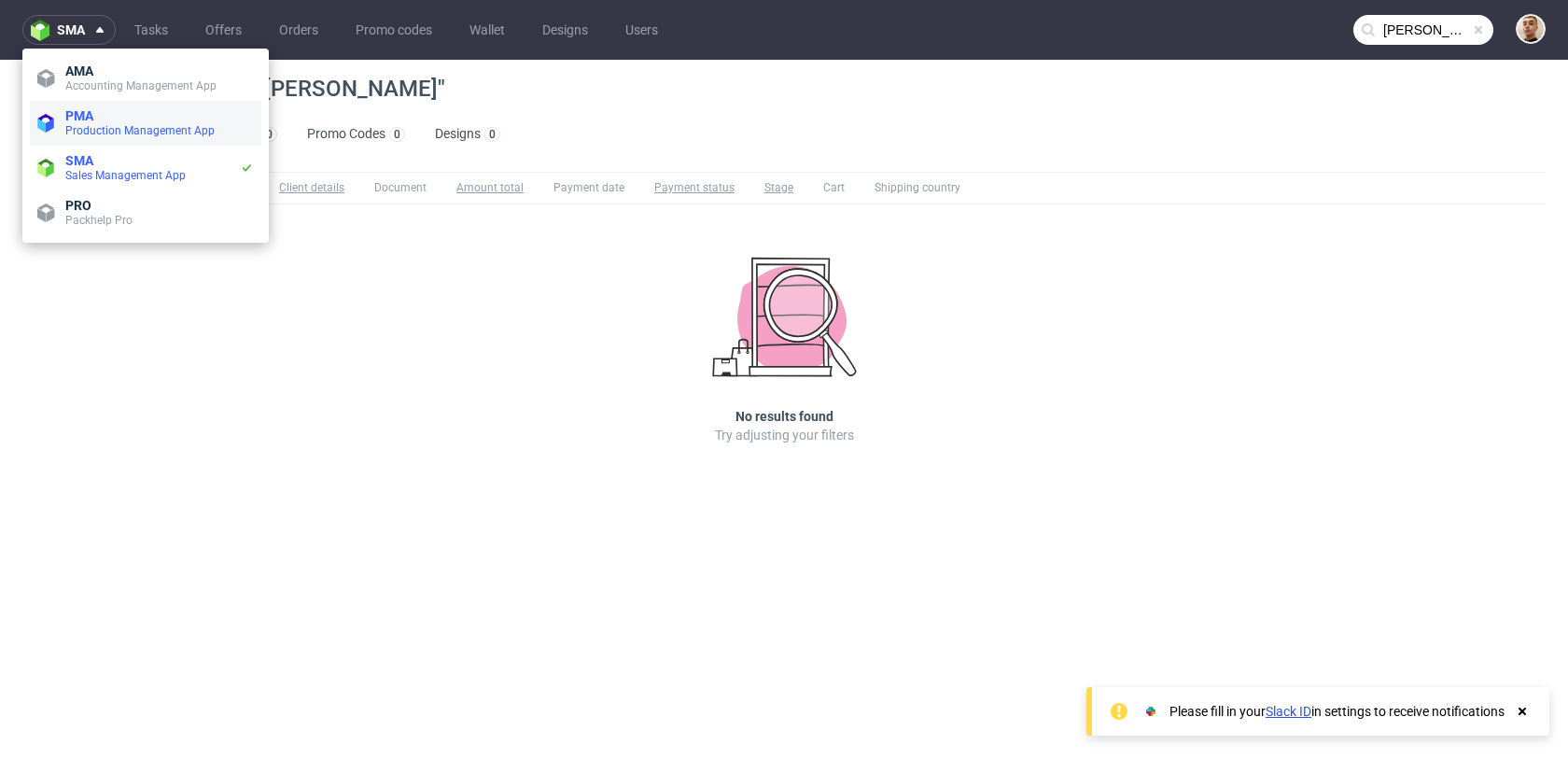
click at [84, 119] on span "PMA" at bounding box center [79, 116] width 28 height 15
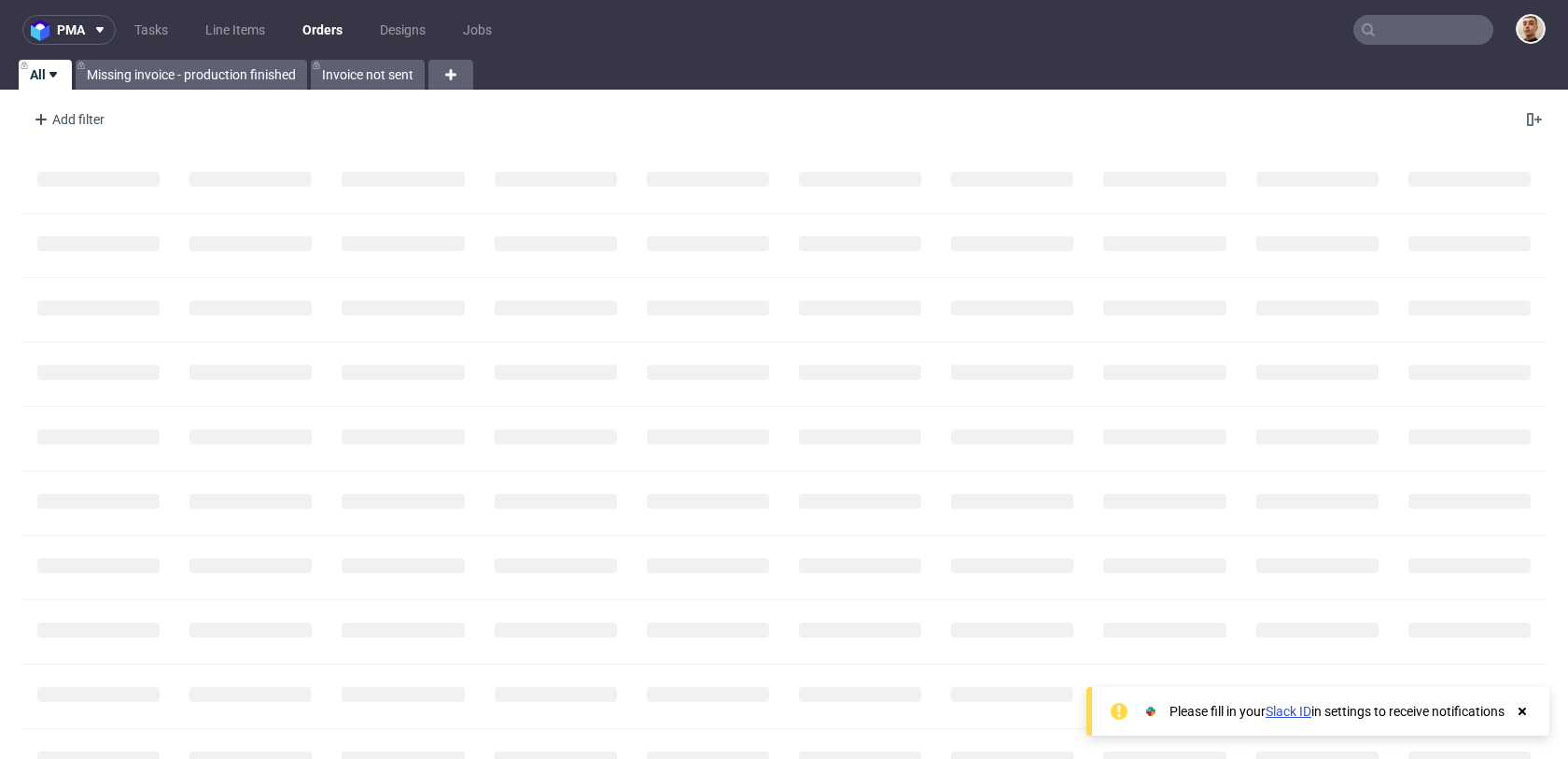
click at [1373, 26] on input "text" at bounding box center [1423, 30] width 140 height 30
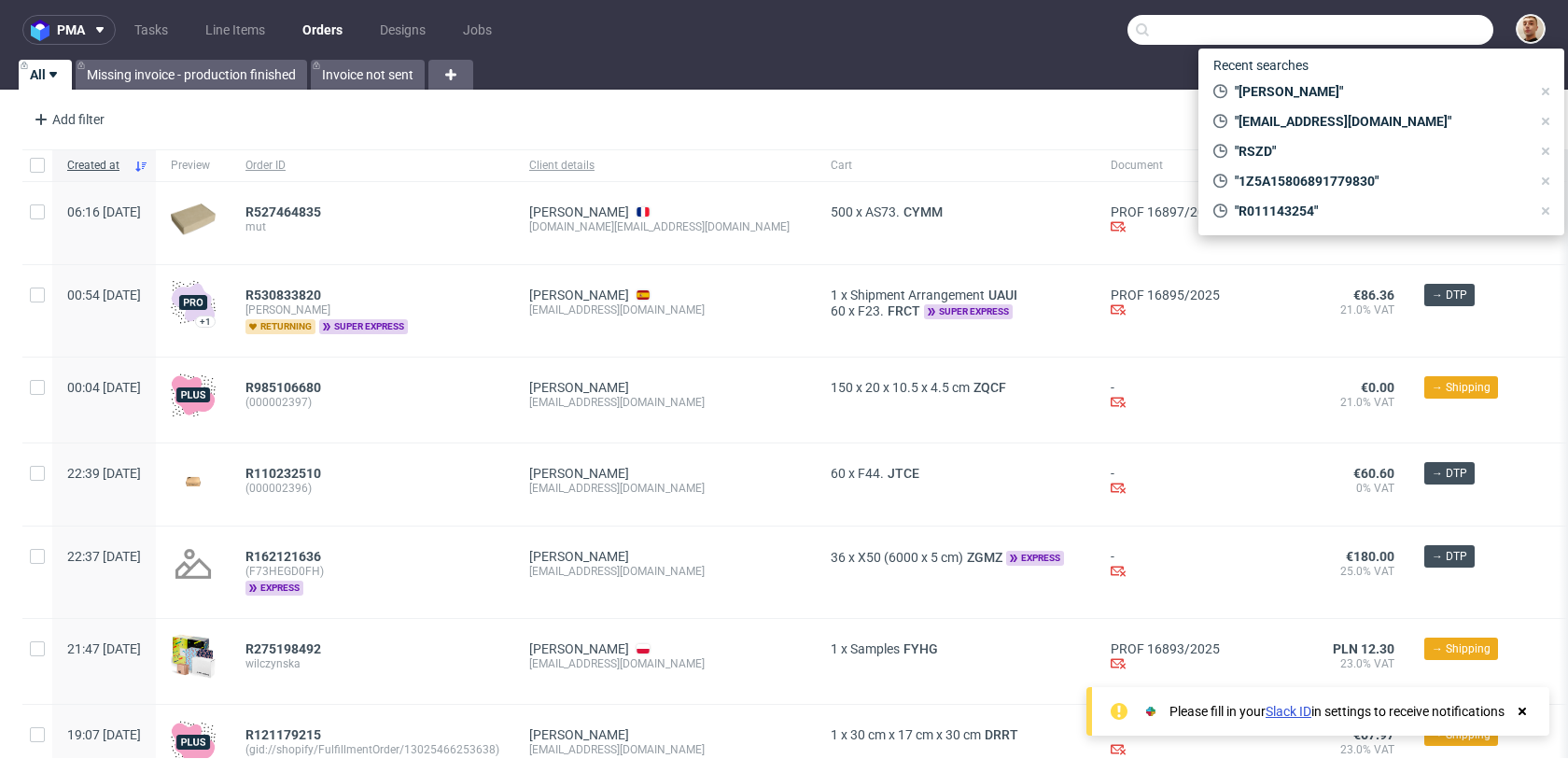
paste input "Volodymyr Kotys"
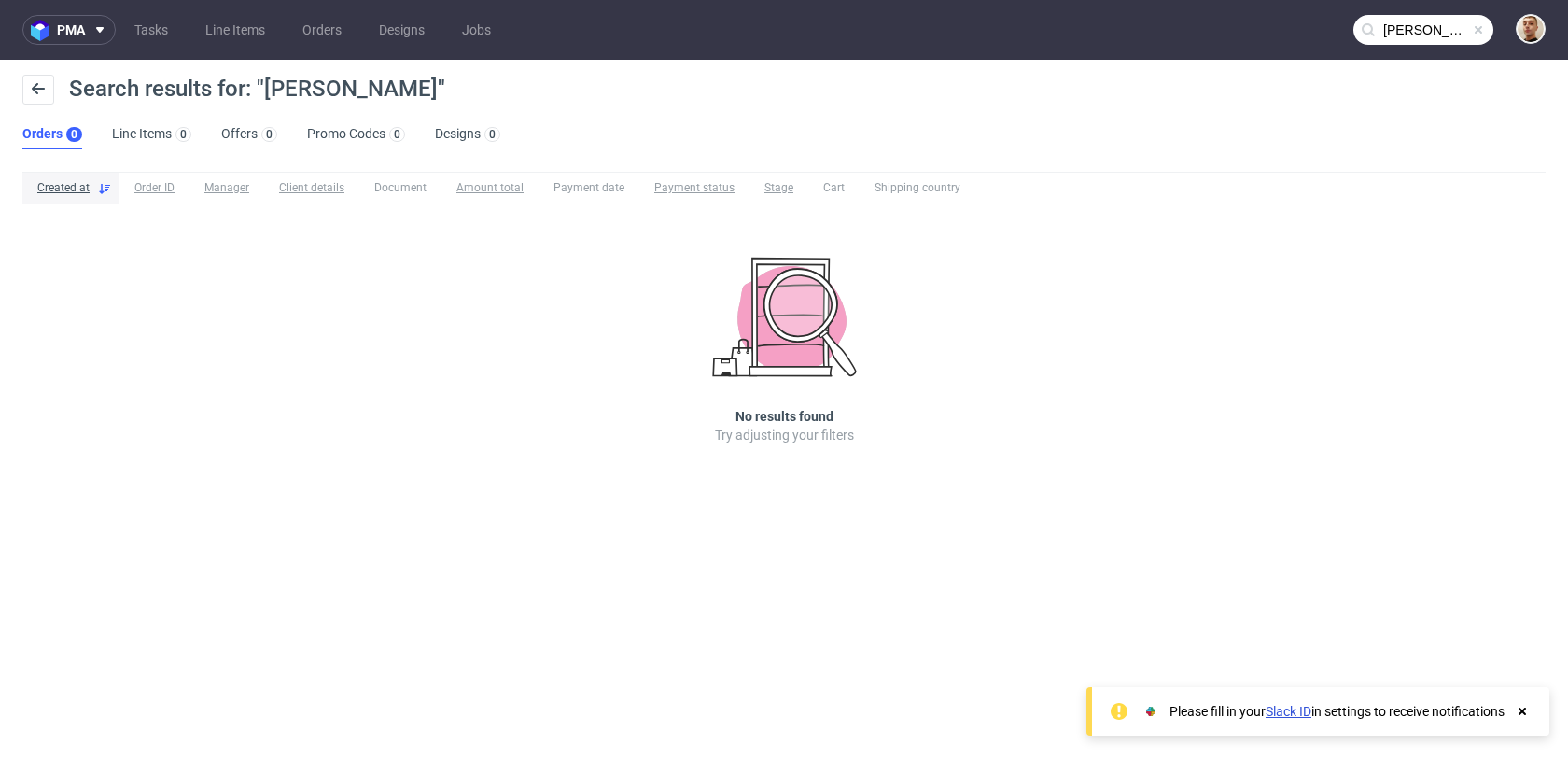
click at [1412, 23] on input "Volodymyr Kotys" at bounding box center [1423, 30] width 140 height 30
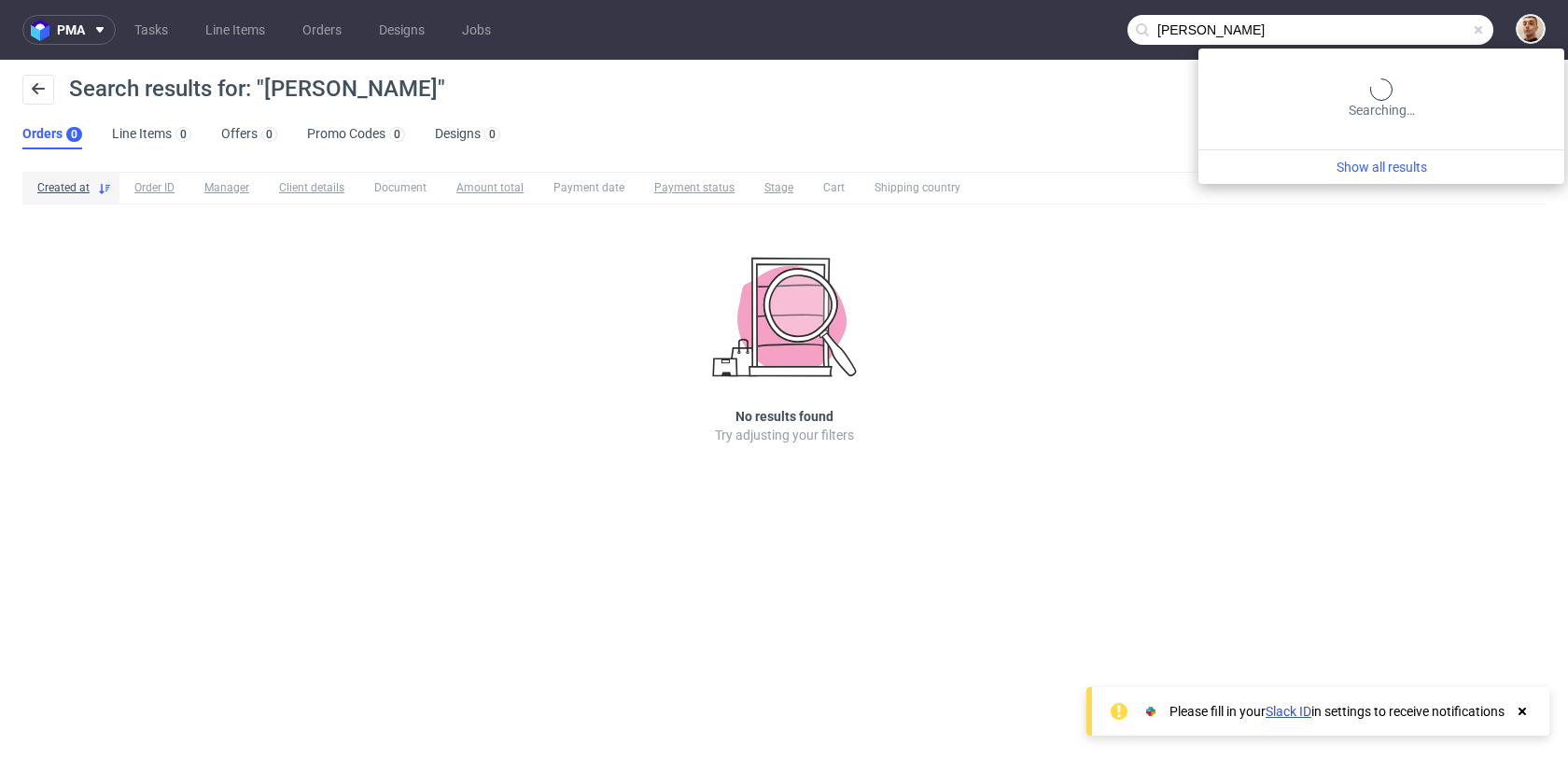
click at [1412, 23] on input "Volodymyr Kotys" at bounding box center [1310, 30] width 366 height 30
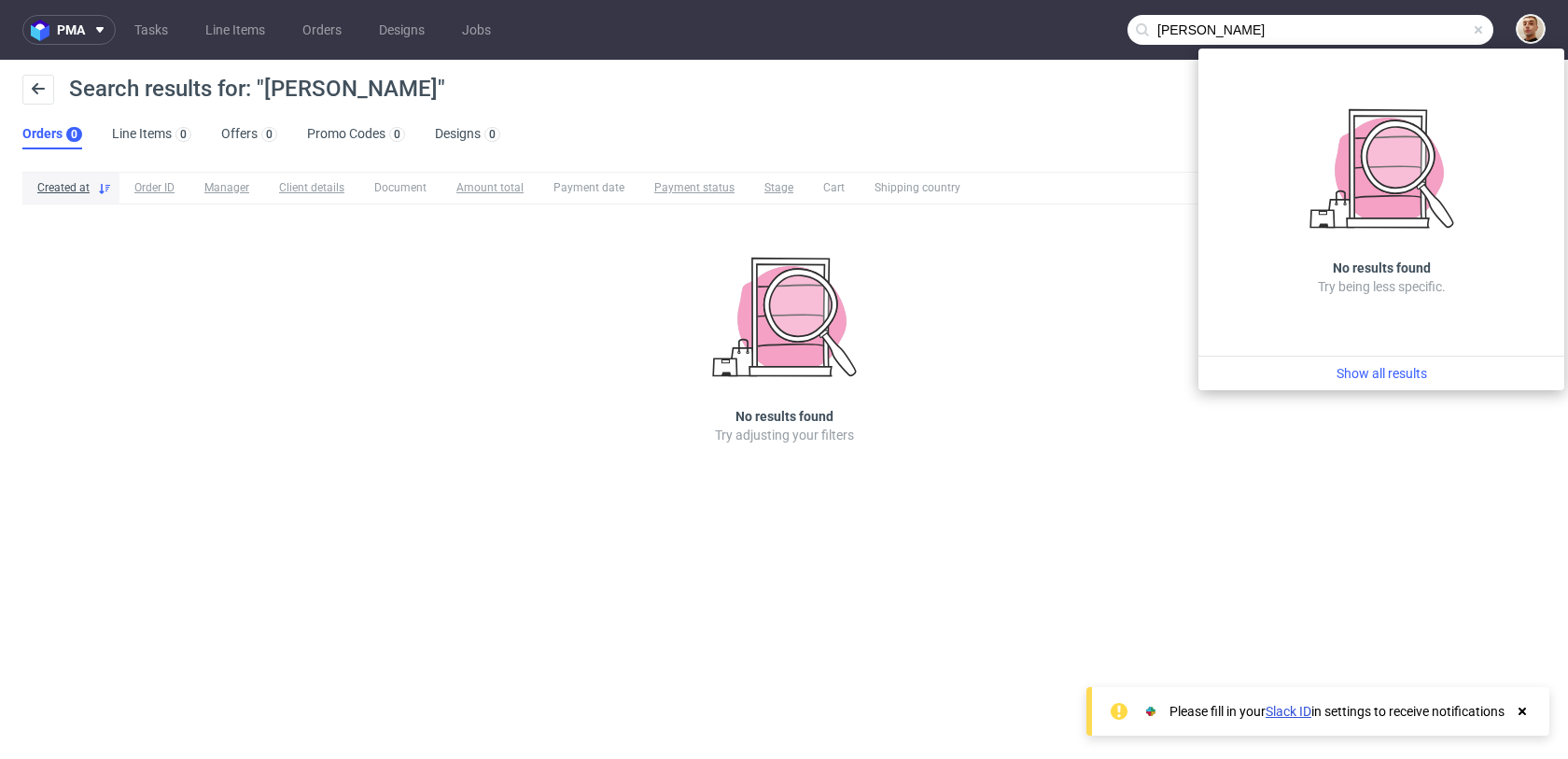
paste input "haeran0593@gmail.com"
type input "haeran0593@gmail.com"
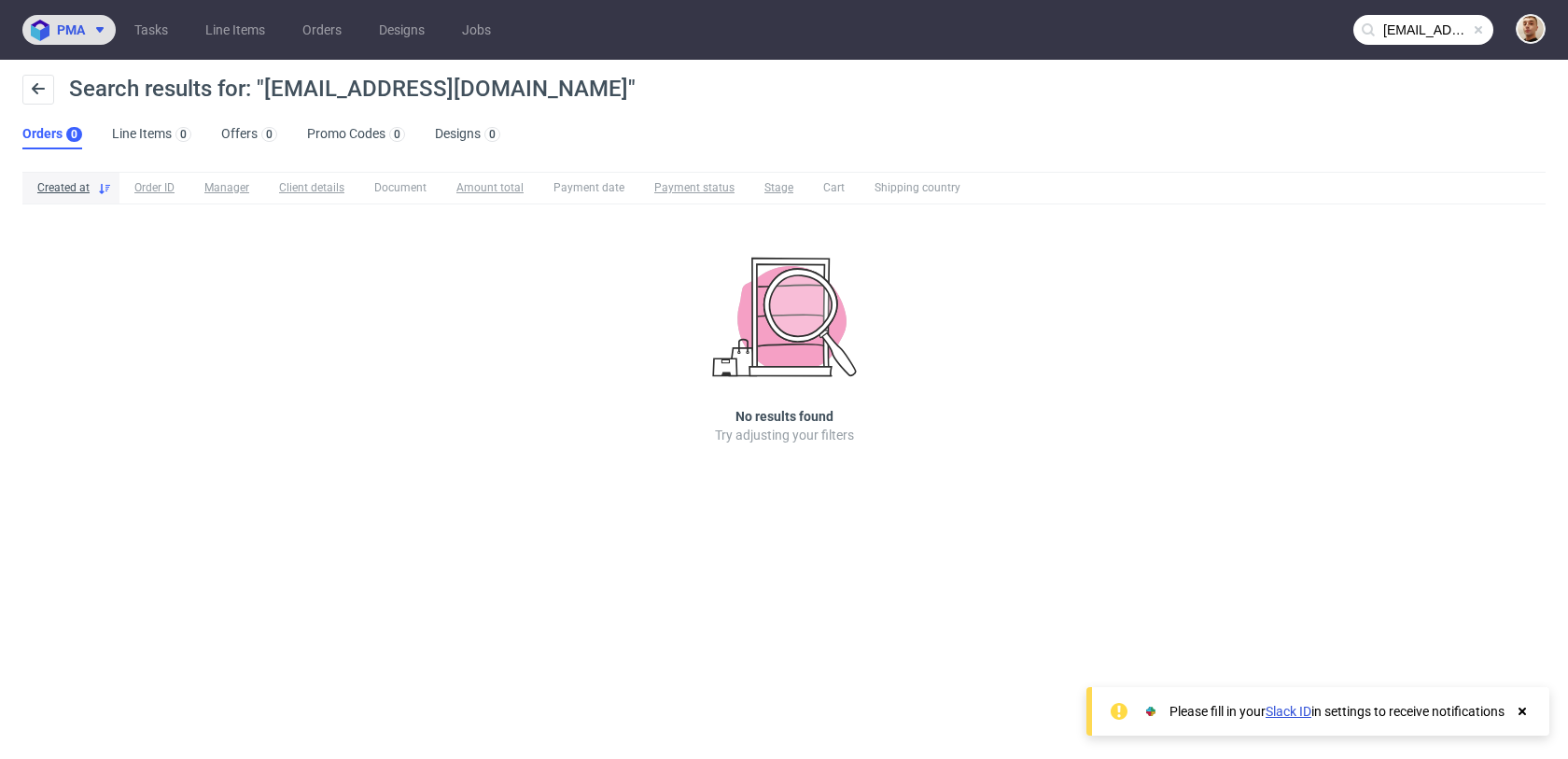
click at [91, 31] on span at bounding box center [96, 30] width 22 height 15
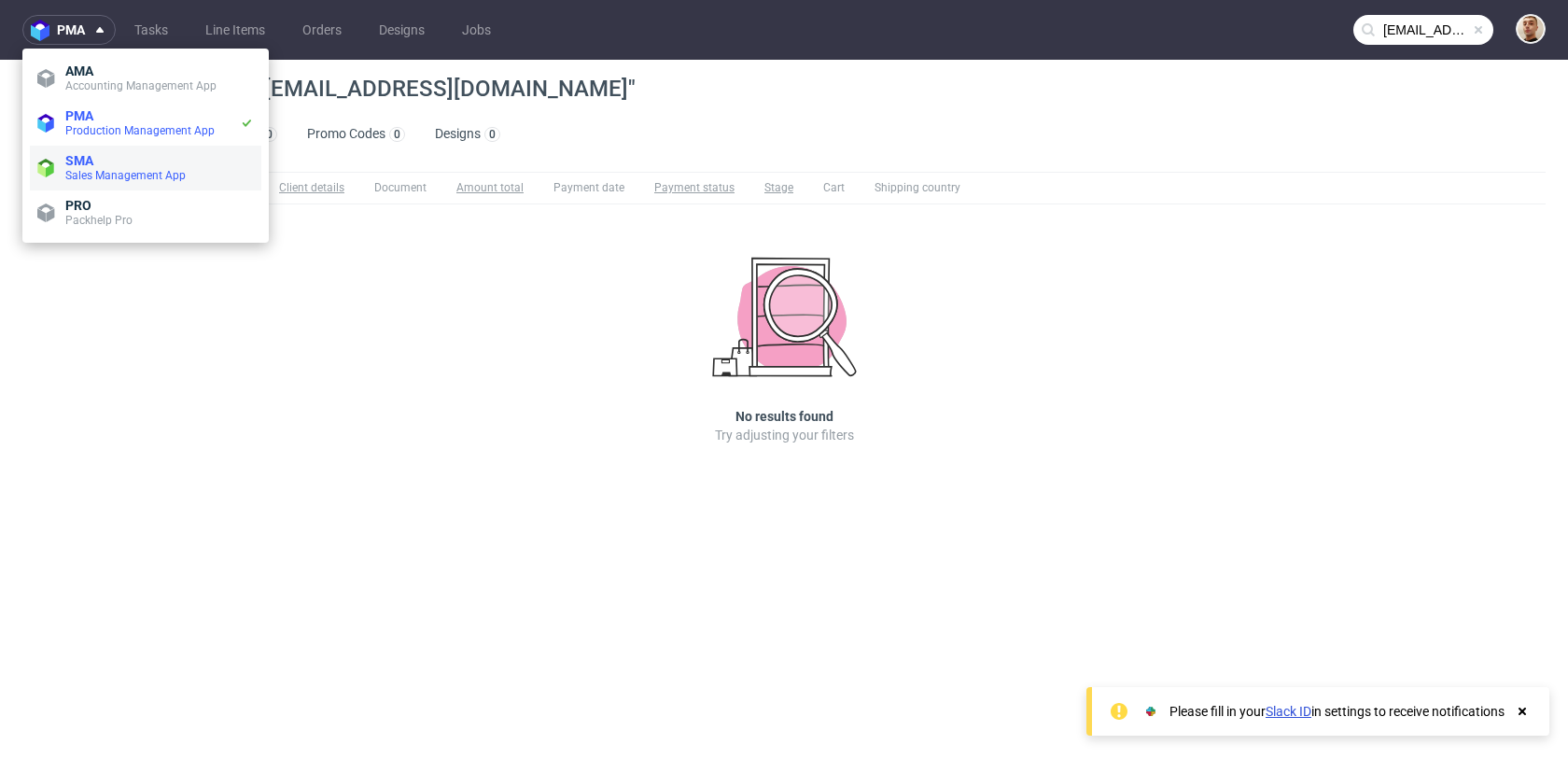
click at [90, 173] on span "Sales Management App" at bounding box center [125, 176] width 120 height 13
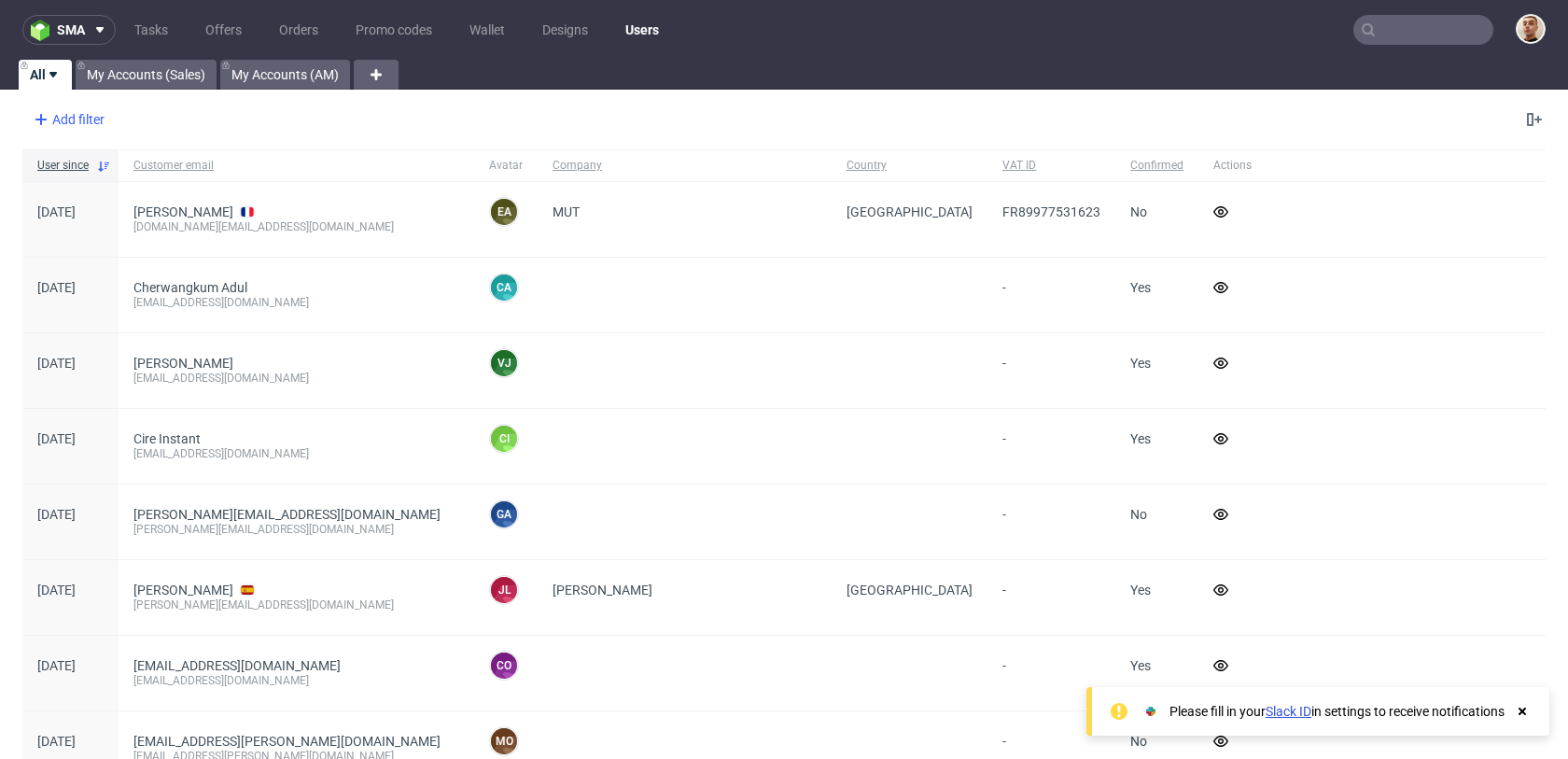
click at [45, 133] on div "Add filter" at bounding box center [67, 119] width 82 height 30
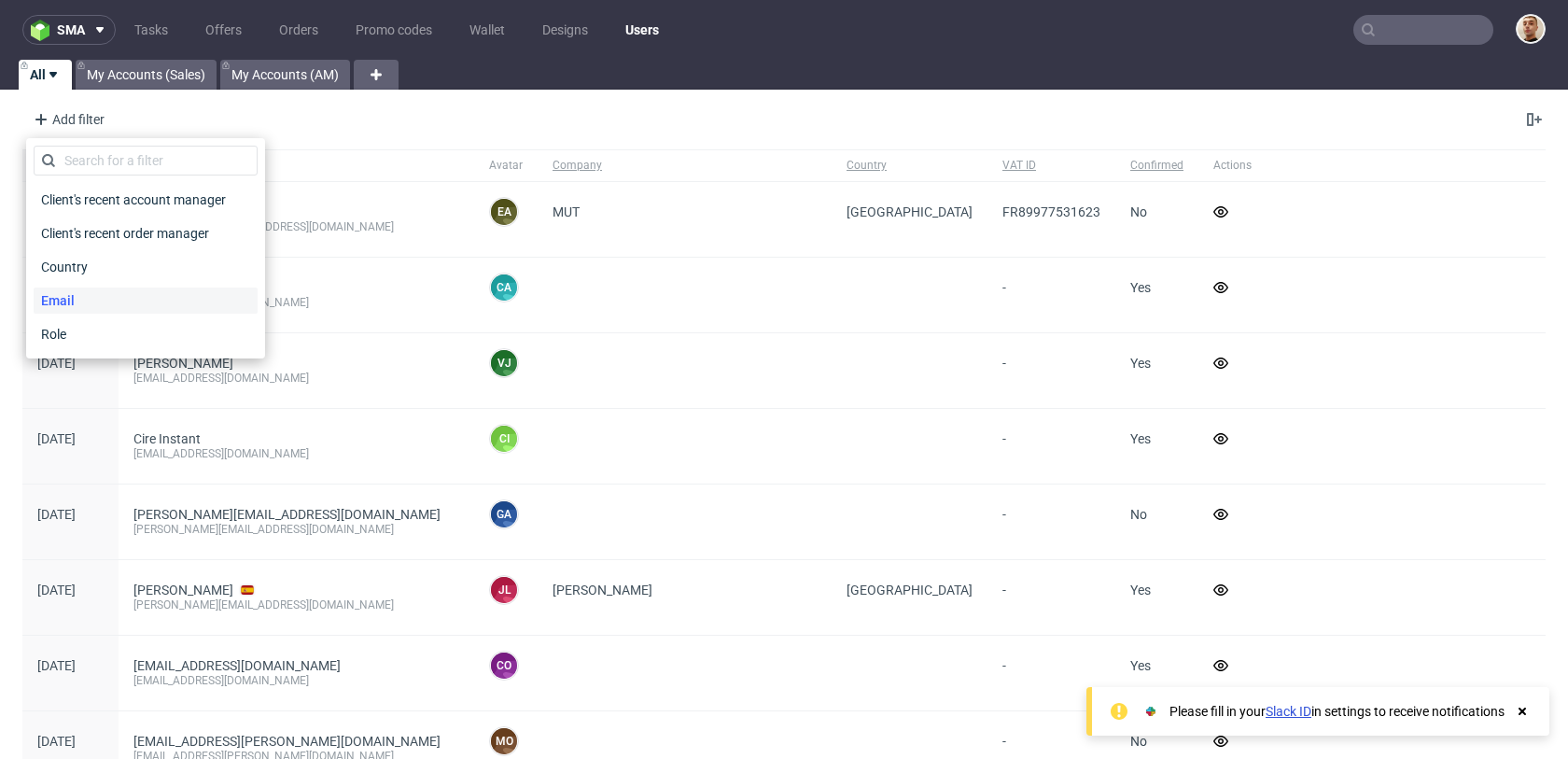
click at [75, 309] on span "Email" at bounding box center [58, 301] width 49 height 26
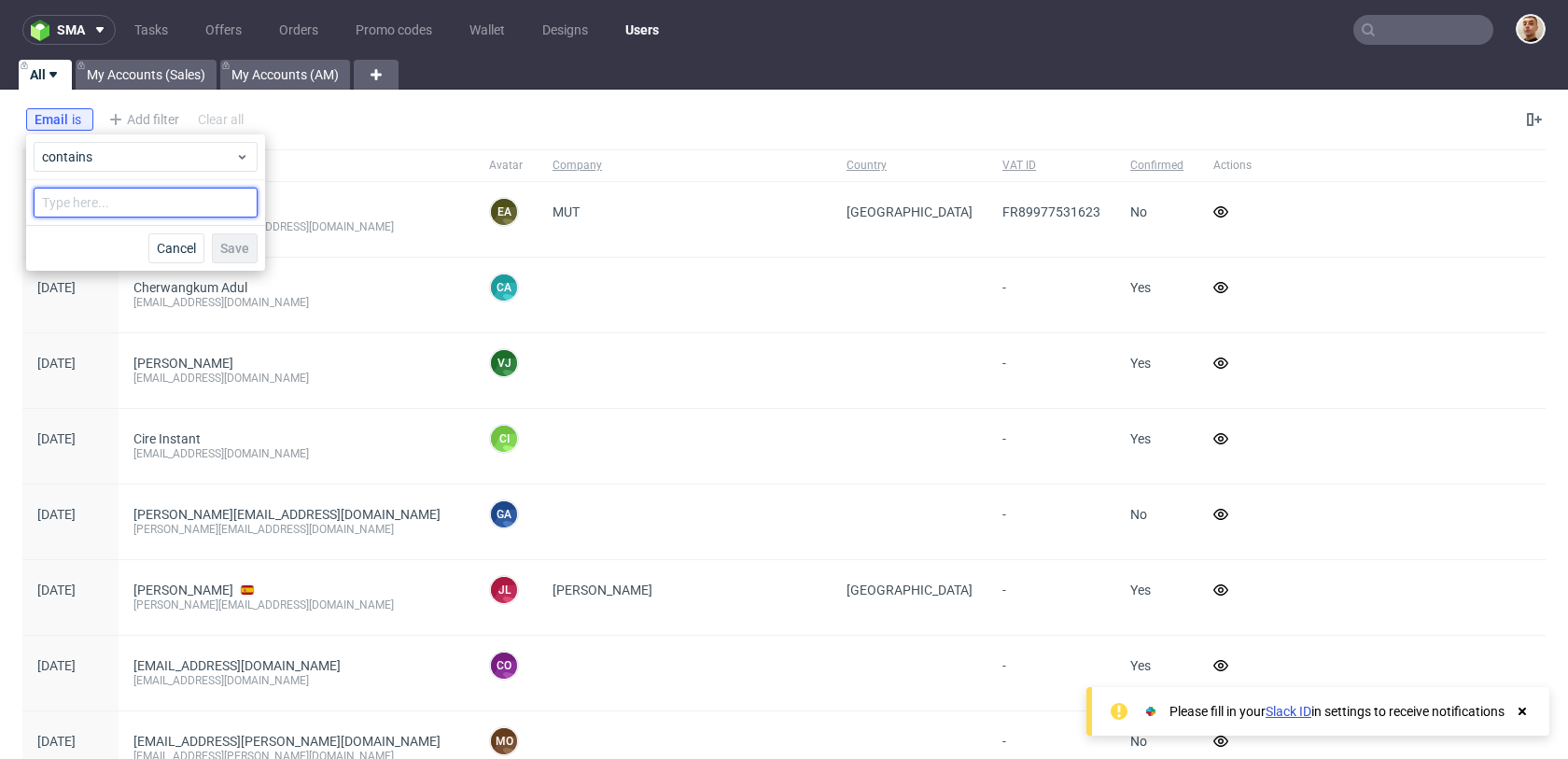
click at [202, 195] on input "text" at bounding box center [146, 203] width 224 height 30
paste input "haeran0593@gmail.com"
type input "haeran0593@gmail.com"
click at [228, 242] on span "Save" at bounding box center [234, 248] width 29 height 13
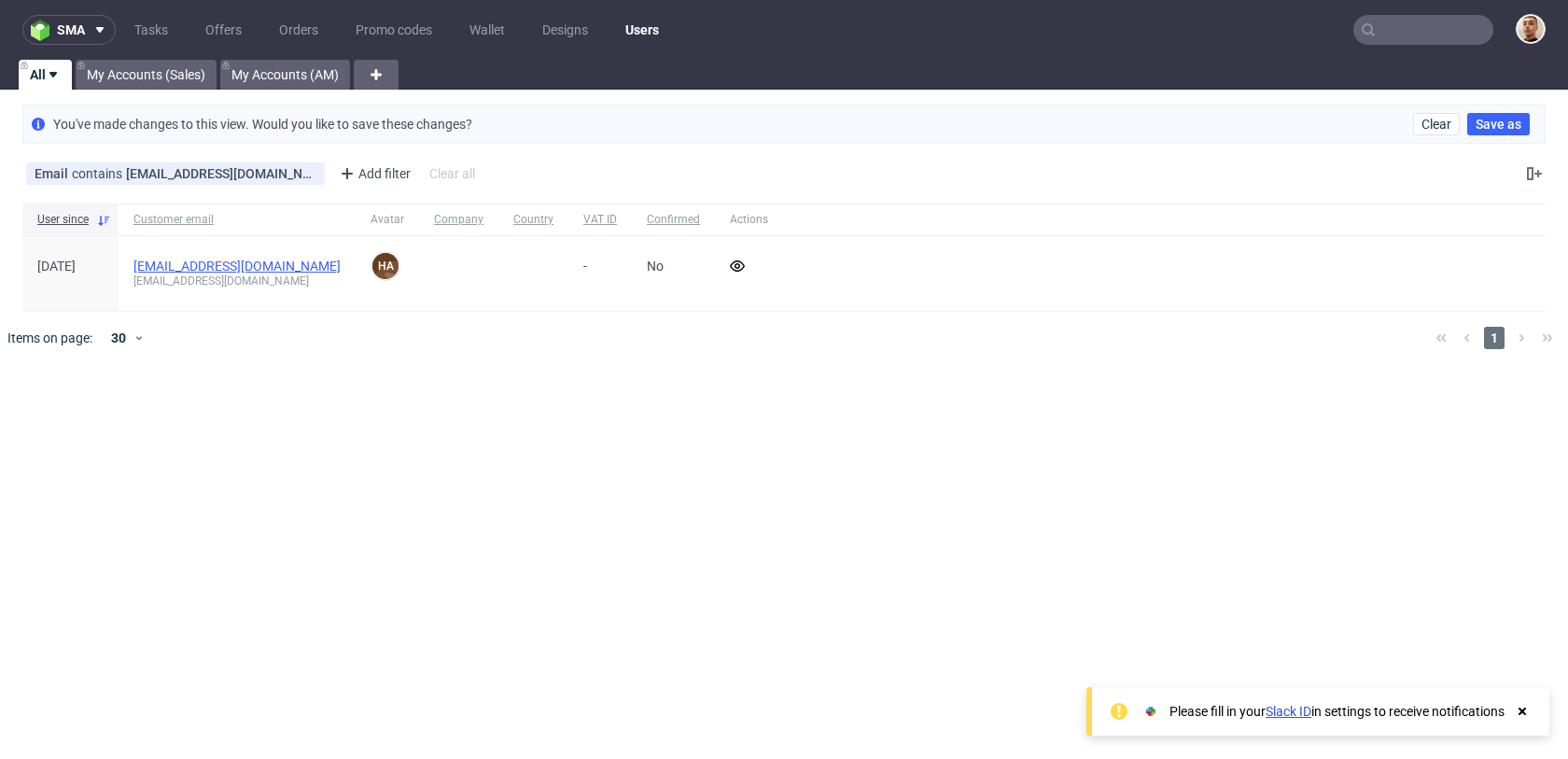
click at [219, 261] on link "haeran0593@gmail.com" at bounding box center [237, 266] width 207 height 15
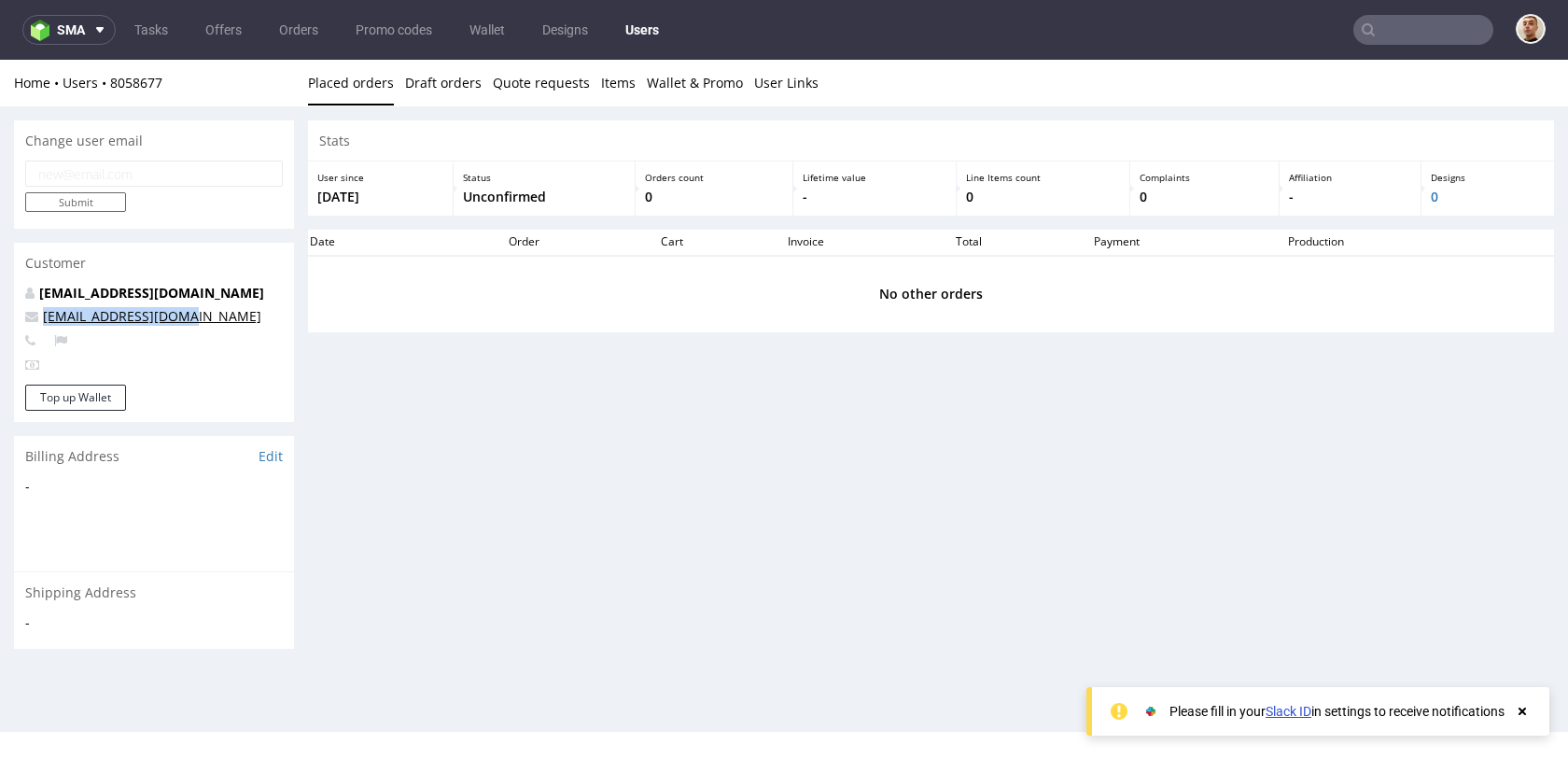
drag, startPoint x: 202, startPoint y: 317, endPoint x: 44, endPoint y: 320, distance: 158.0
click at [44, 320] on p "haeran0593@gmail.com" at bounding box center [154, 316] width 258 height 19
copy link "haeran0593@gmail.com"
click at [234, 277] on div "Customer" at bounding box center [154, 263] width 280 height 41
drag, startPoint x: 219, startPoint y: 316, endPoint x: 40, endPoint y: 316, distance: 179.0
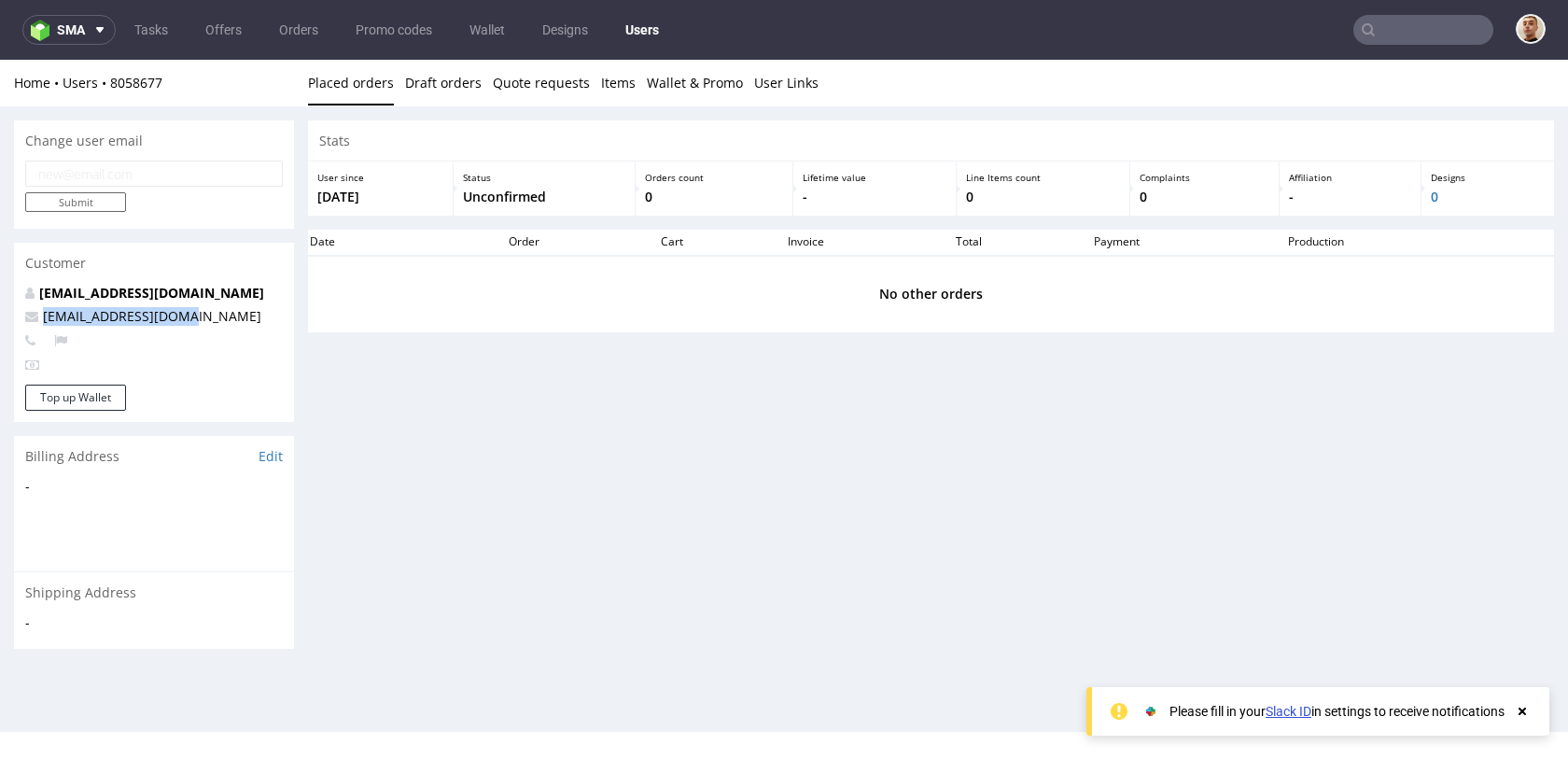
click at [40, 316] on p "haeran0593@gmail.com" at bounding box center [154, 316] width 258 height 19
copy link "haeran0593@gmail.com"
click at [110, 182] on input "email" at bounding box center [154, 174] width 258 height 26
paste input "haeran0593@gmail.com"
type input "gdpr@haeran0593-at-gmail.com"
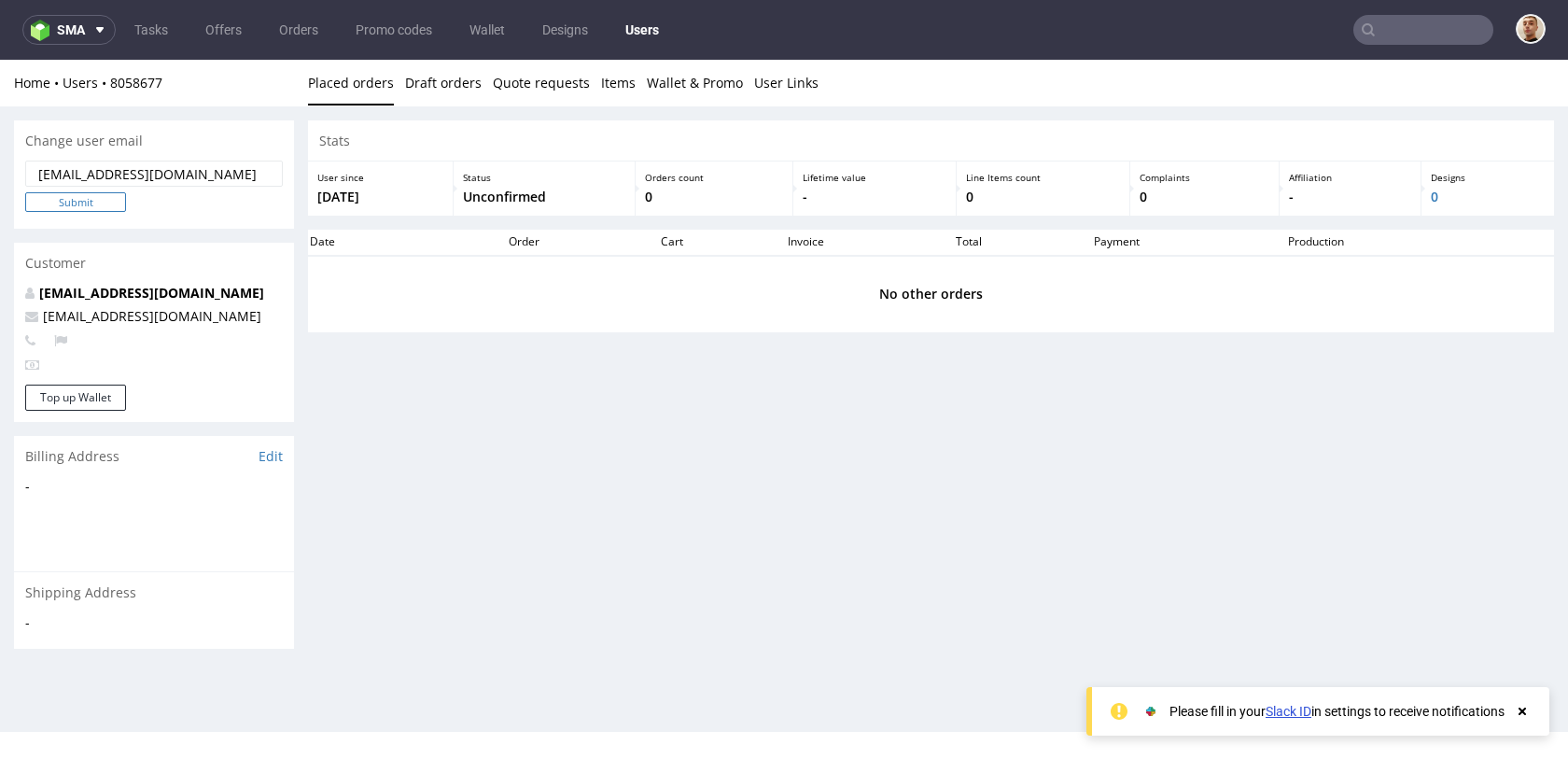
click at [91, 205] on input "Submit" at bounding box center [76, 202] width 101 height 20
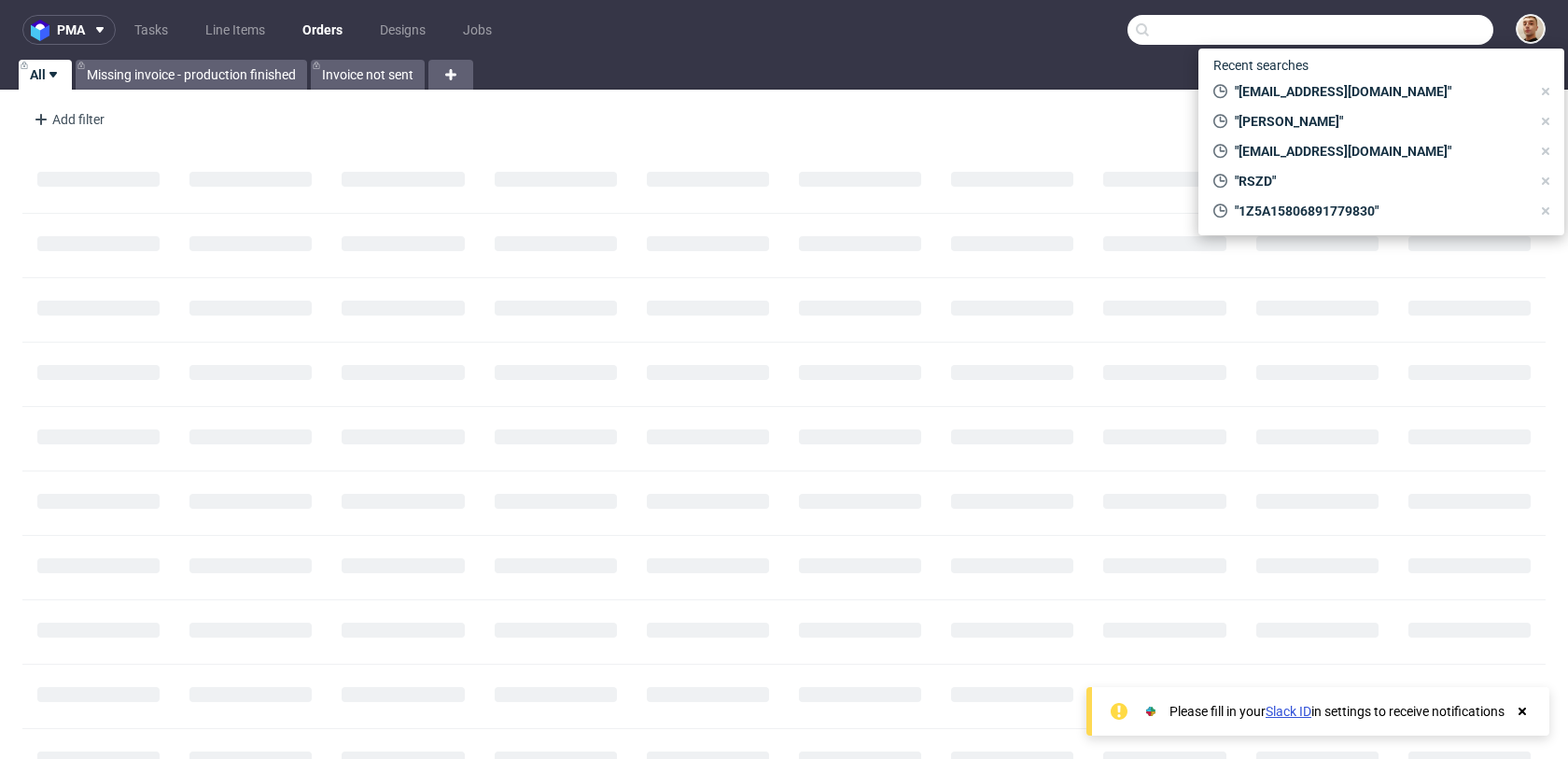
click at [1411, 21] on input "text" at bounding box center [1310, 30] width 366 height 30
paste input "R558657232"
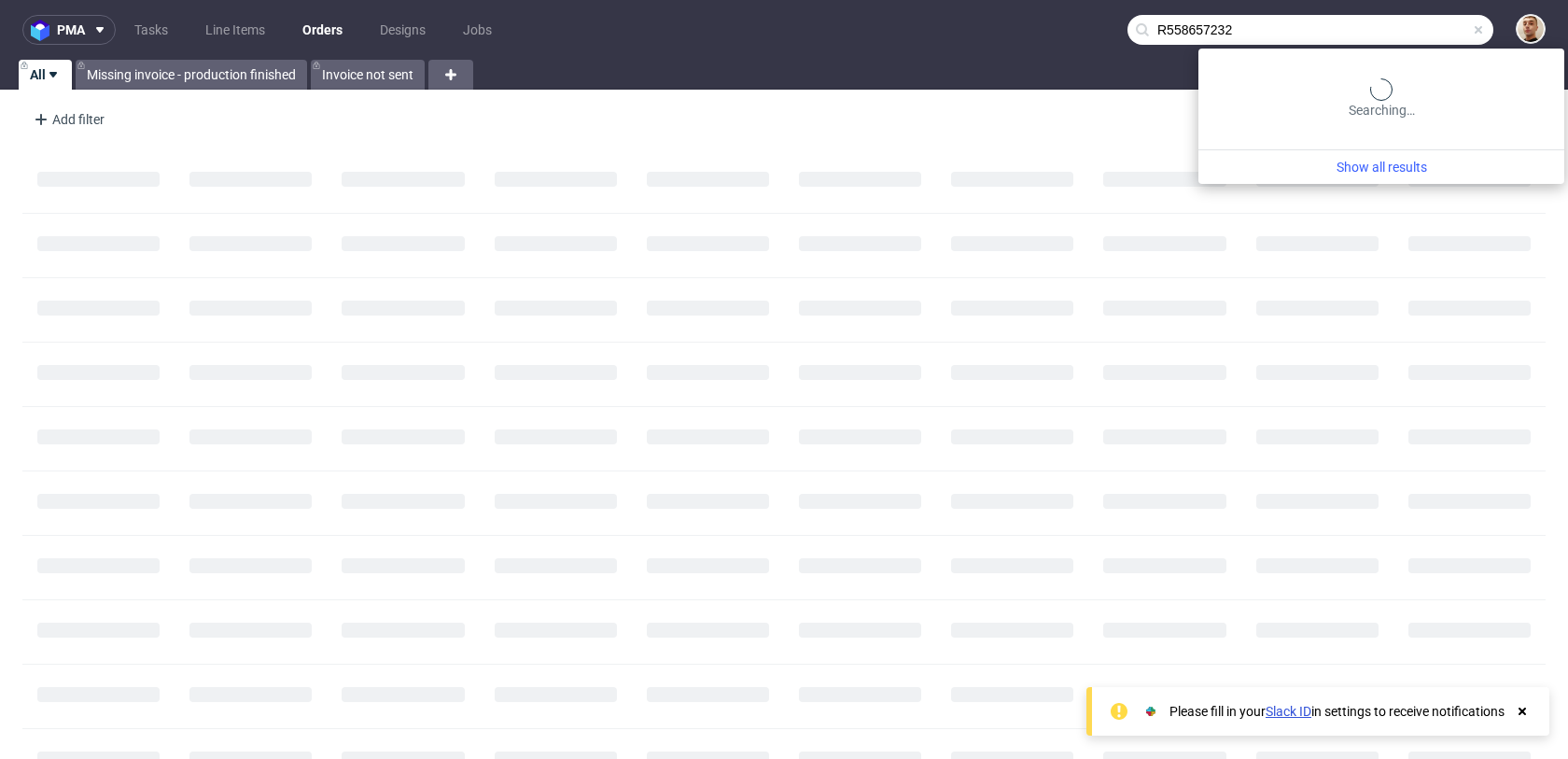
type input "R558657232"
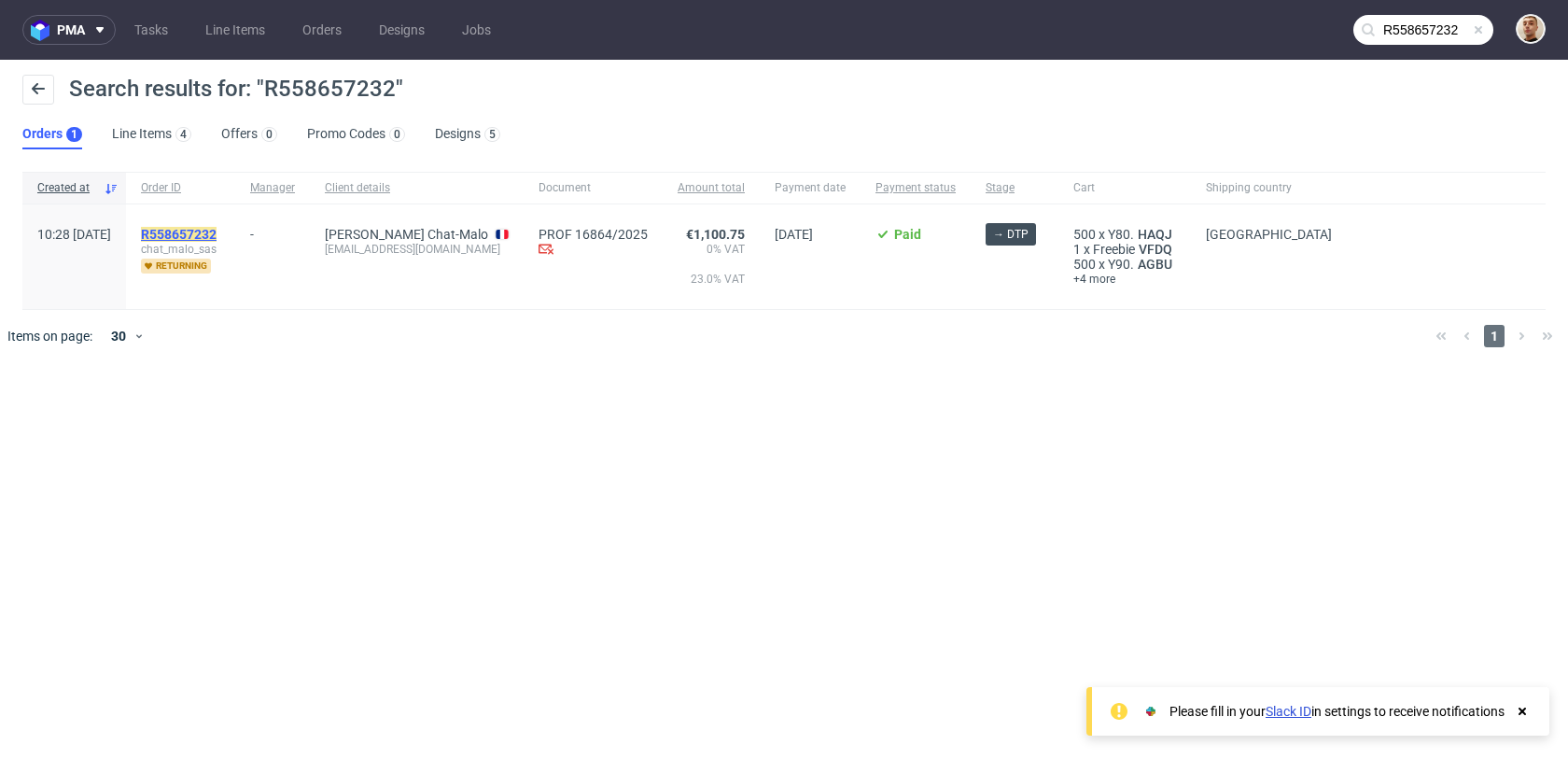
click at [217, 232] on mark "R558657232" at bounding box center [178, 234] width 76 height 15
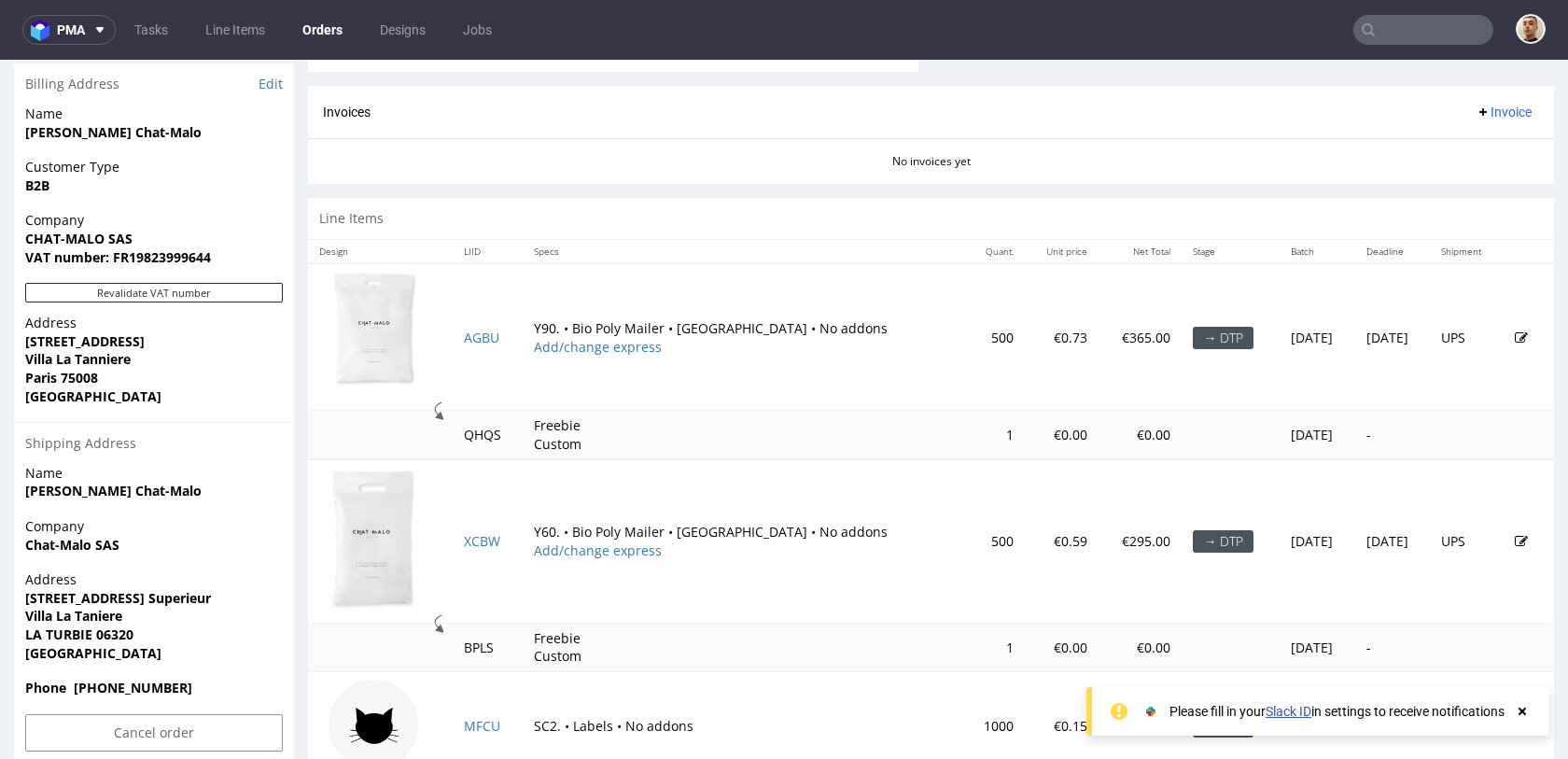
scroll to position [674, 0]
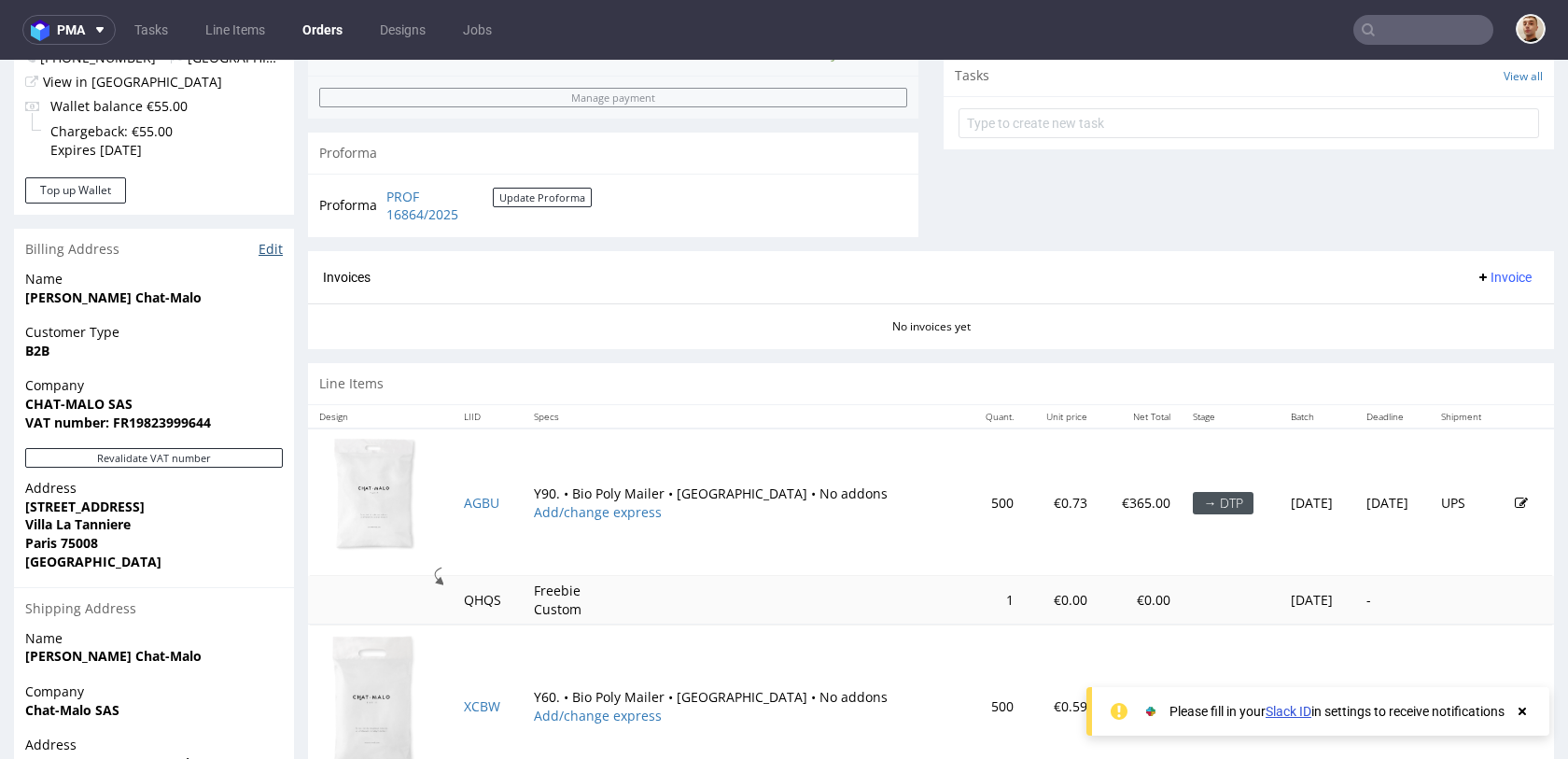
click at [273, 253] on link "Edit" at bounding box center [271, 249] width 24 height 19
click at [1393, 46] on nav "pma Tasks Line Items Orders Designs Jobs" at bounding box center [784, 30] width 1568 height 60
click at [1393, 39] on input "text" at bounding box center [1423, 30] width 140 height 30
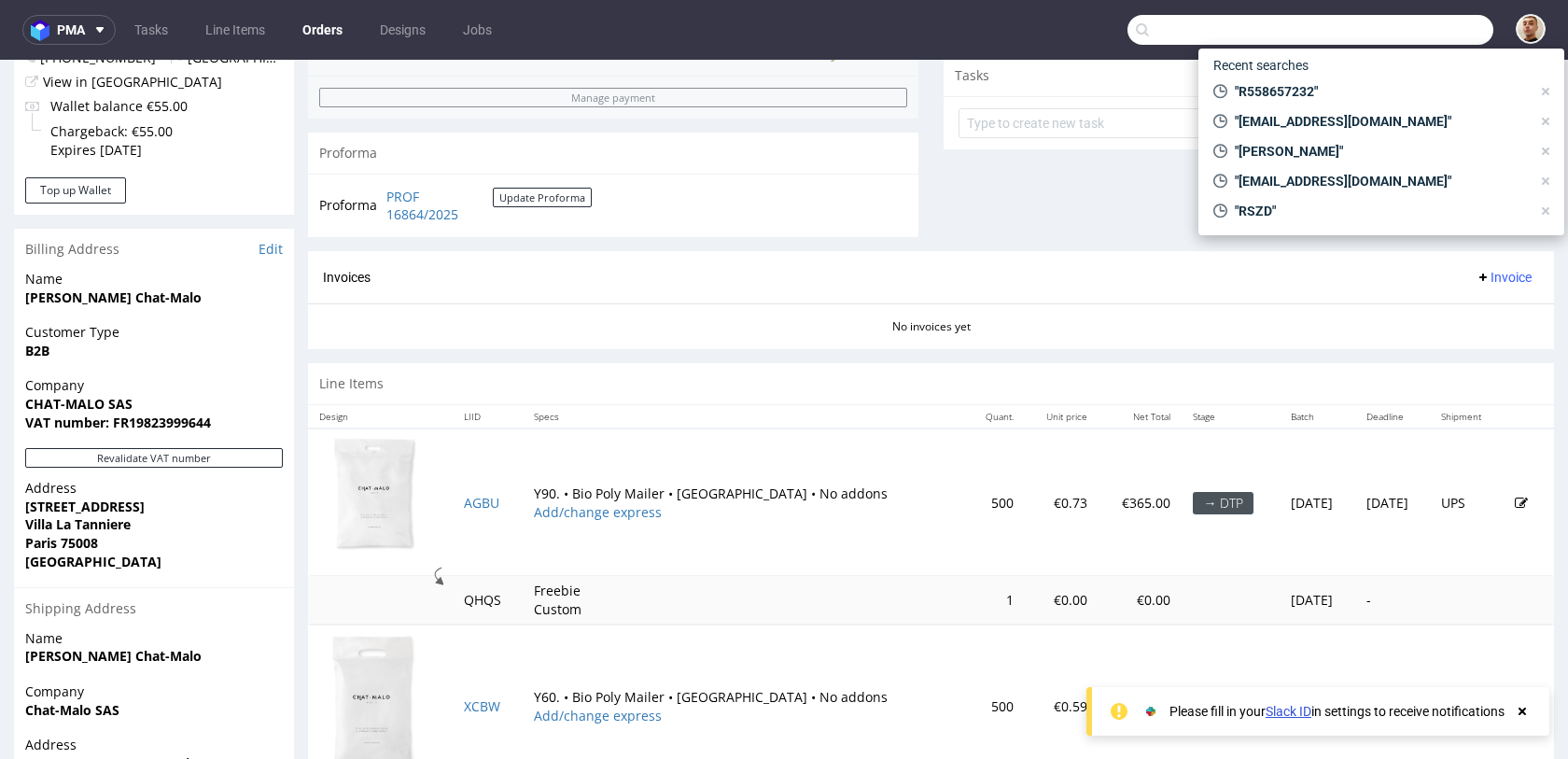
paste input "R558657232"
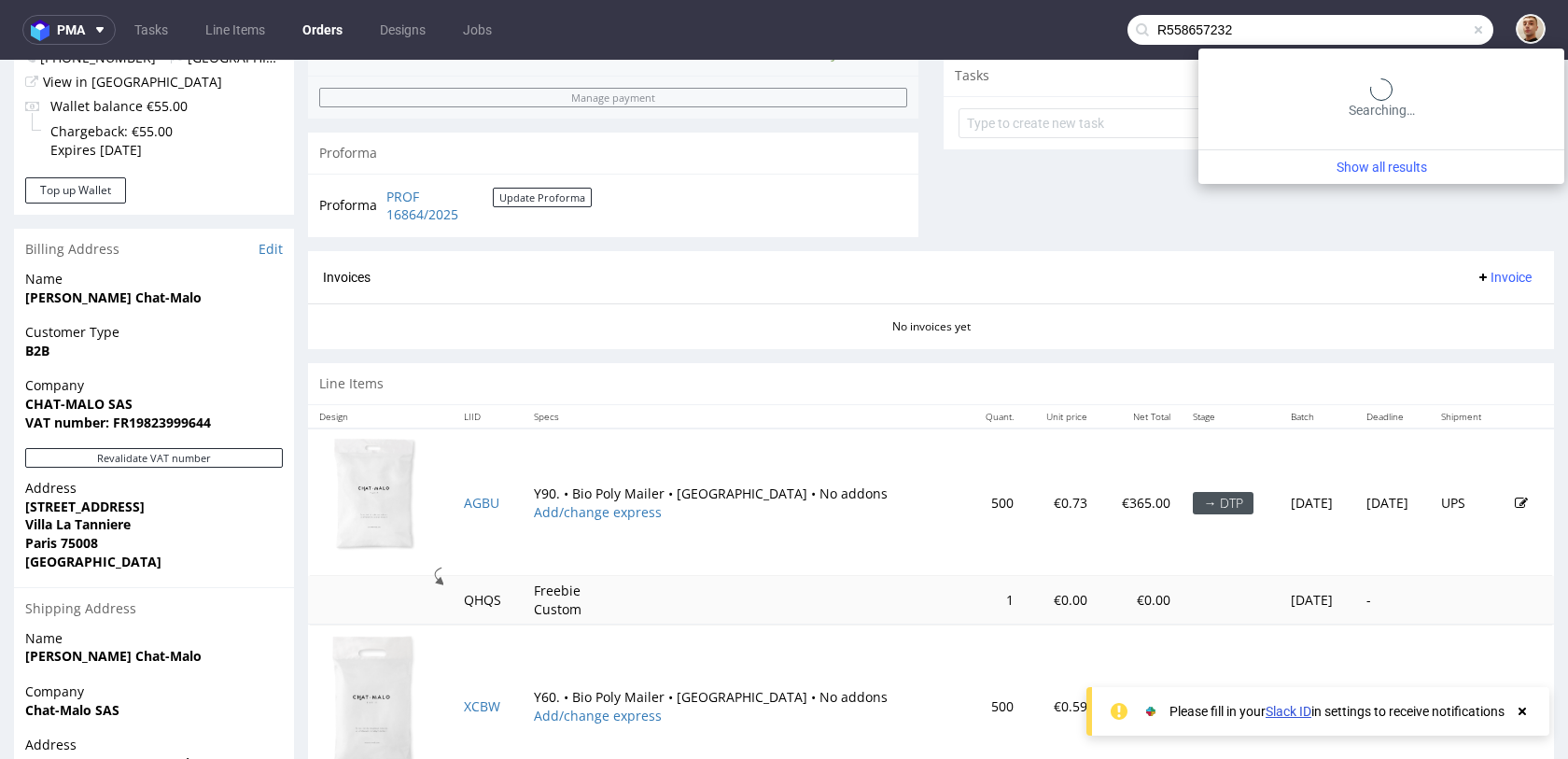
type input "R558657232"
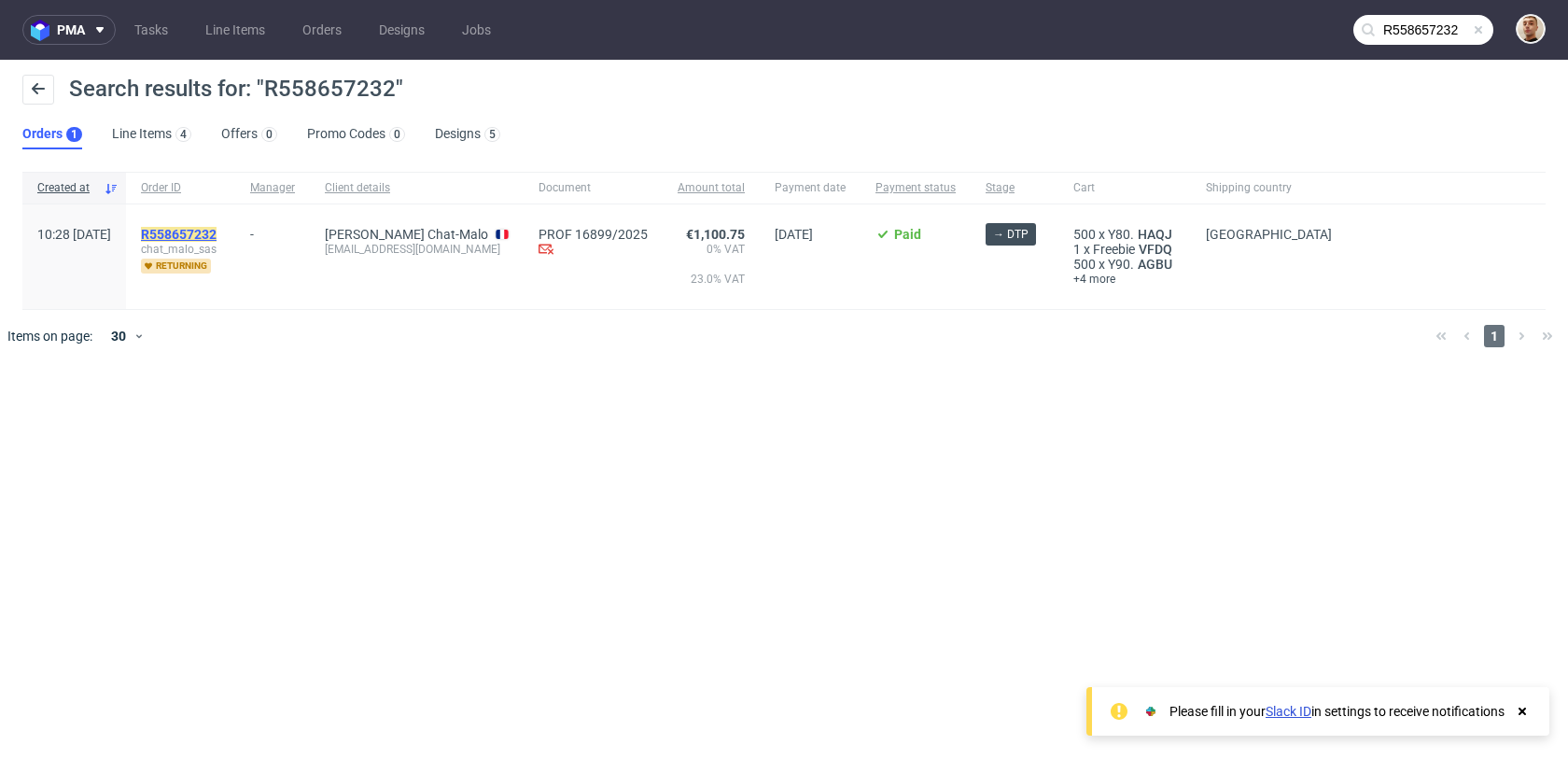
click at [217, 228] on mark "R558657232" at bounding box center [178, 234] width 76 height 15
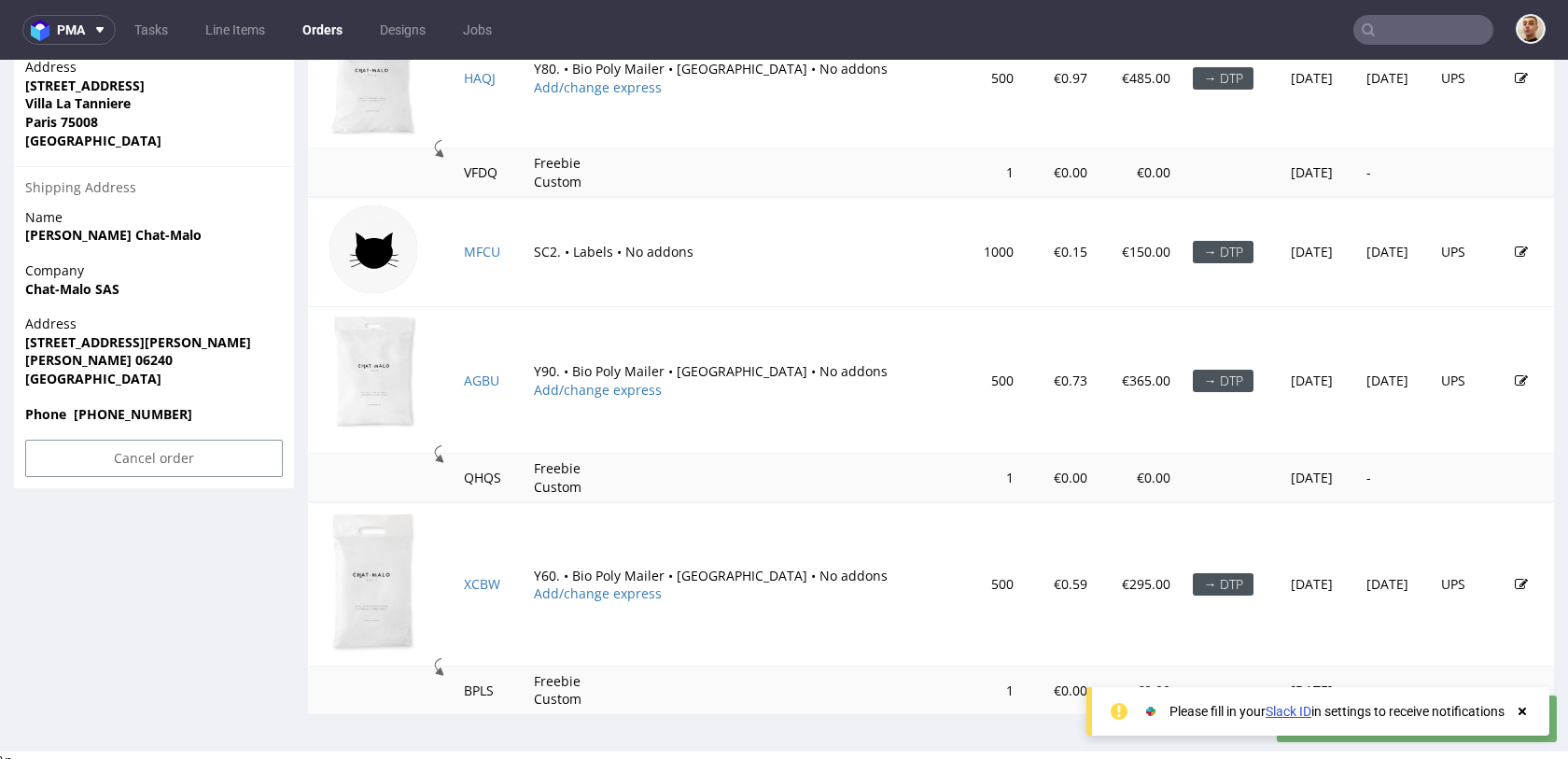
scroll to position [1033, 0]
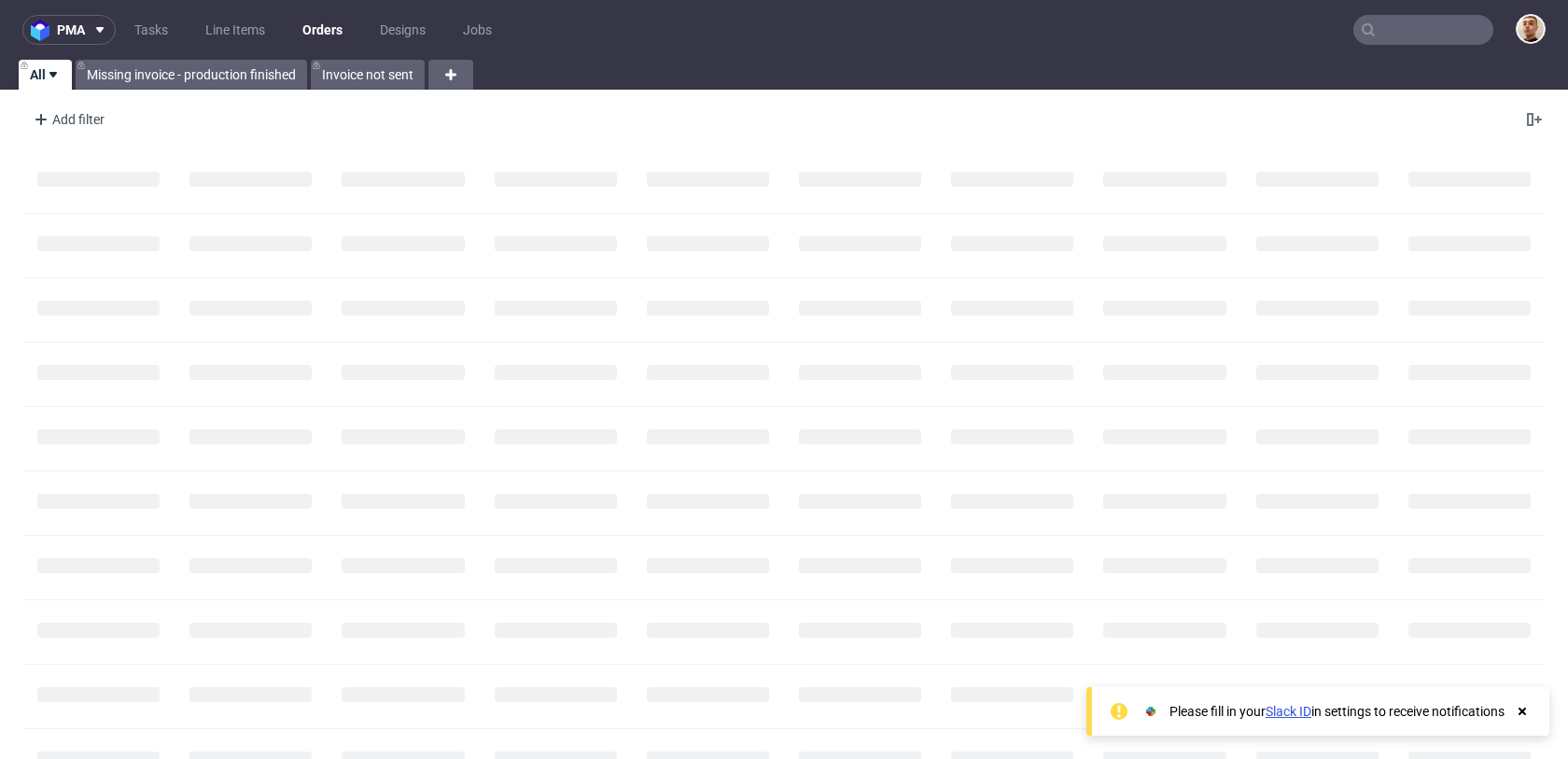
click at [1451, 33] on input "text" at bounding box center [1423, 30] width 140 height 30
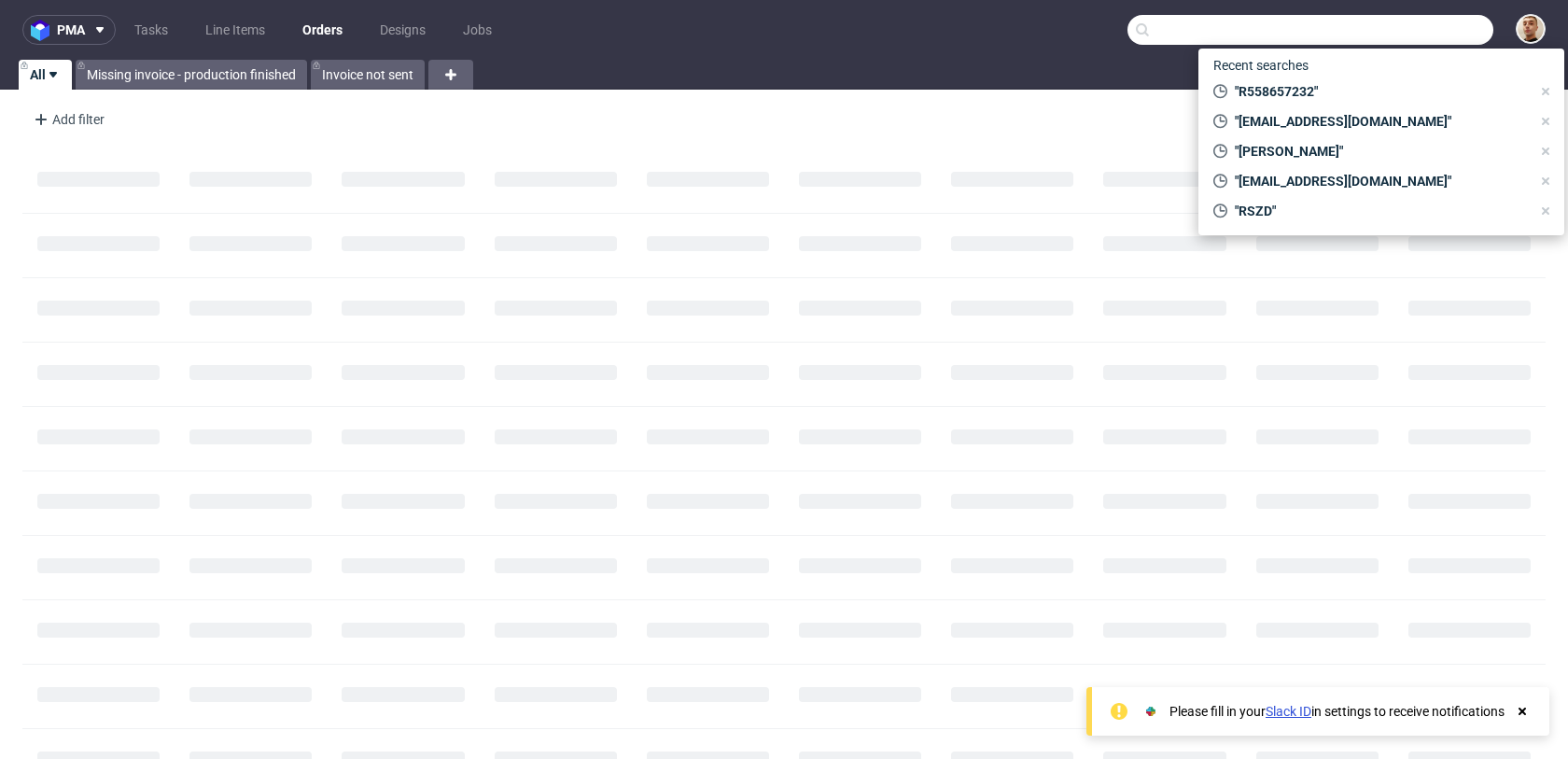
paste input "[EMAIL_ADDRESS][DOMAIN_NAME]"
type input "[EMAIL_ADDRESS][DOMAIN_NAME]"
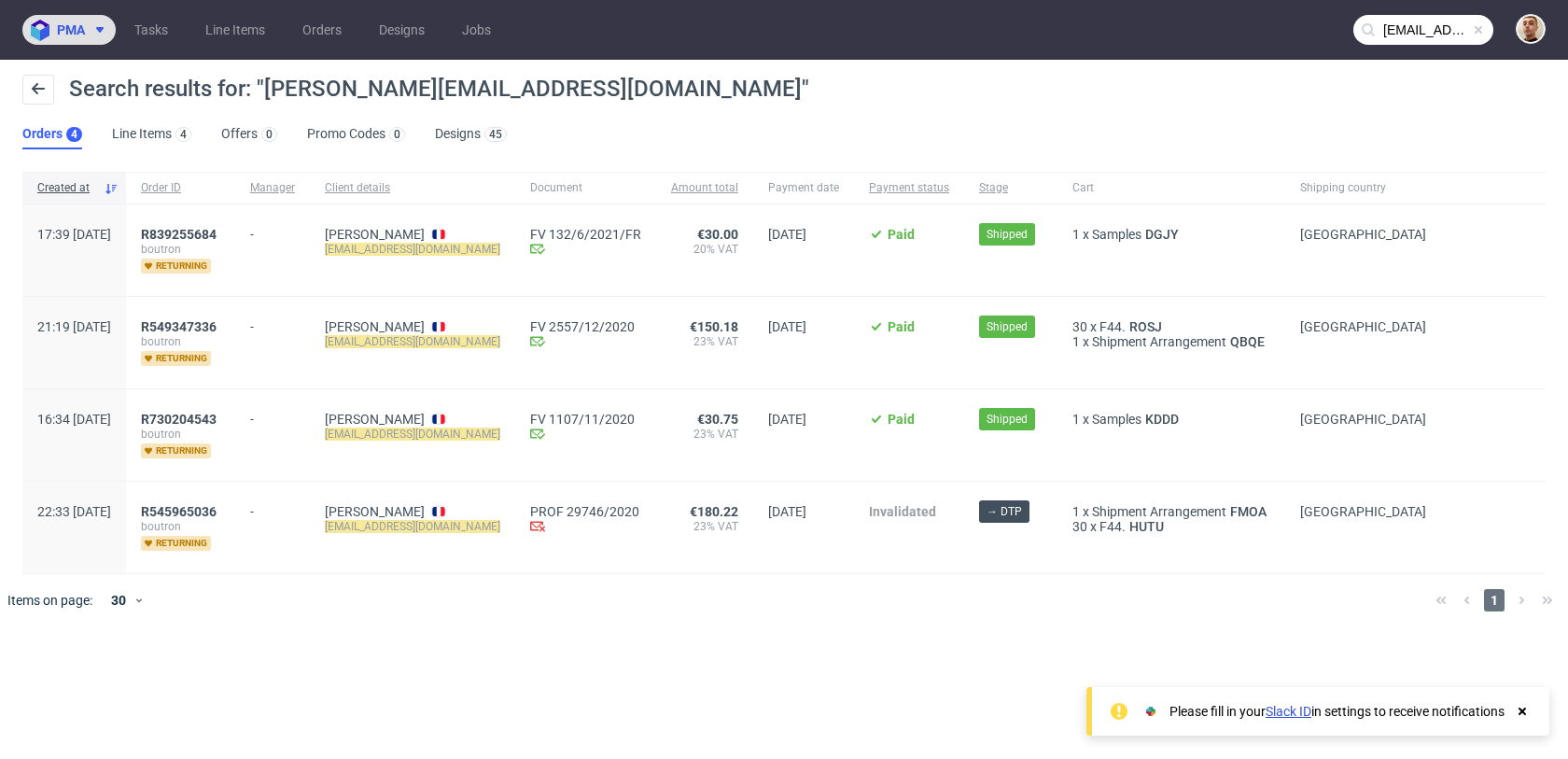
click at [68, 26] on span "pma" at bounding box center [71, 30] width 28 height 13
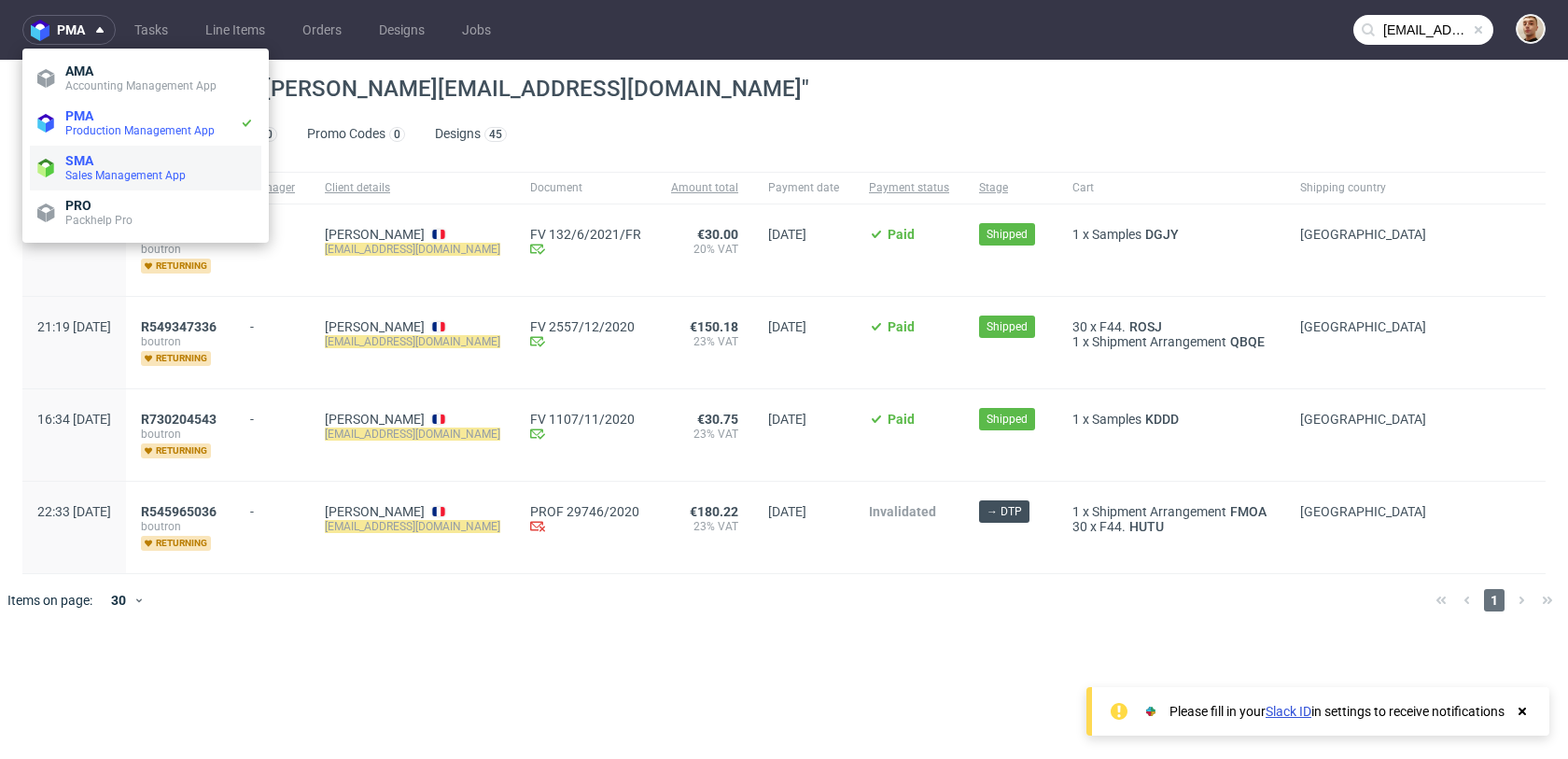
click at [67, 163] on span "SMA" at bounding box center [79, 161] width 28 height 15
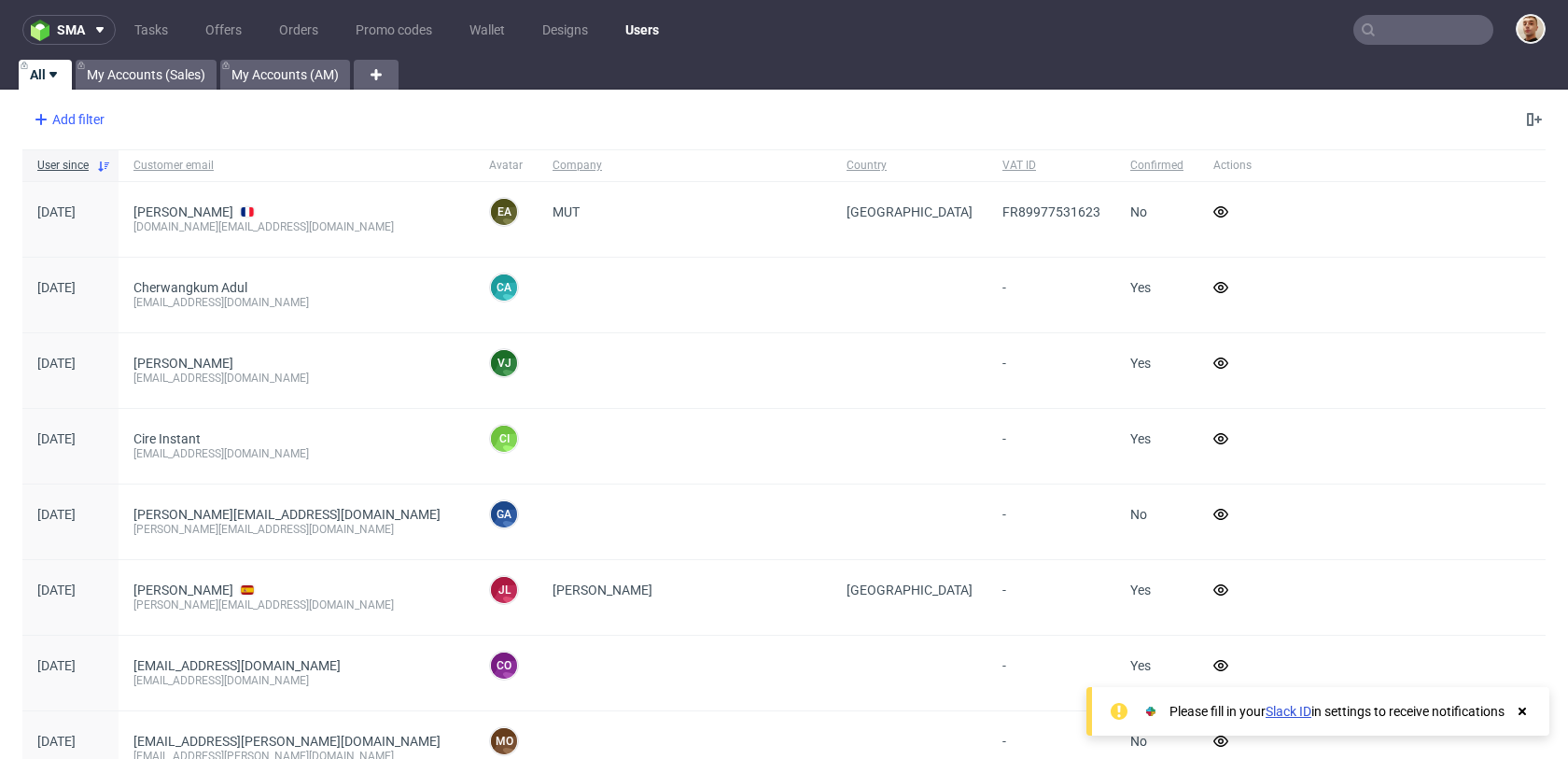
click at [86, 117] on div "Add filter" at bounding box center [67, 119] width 82 height 30
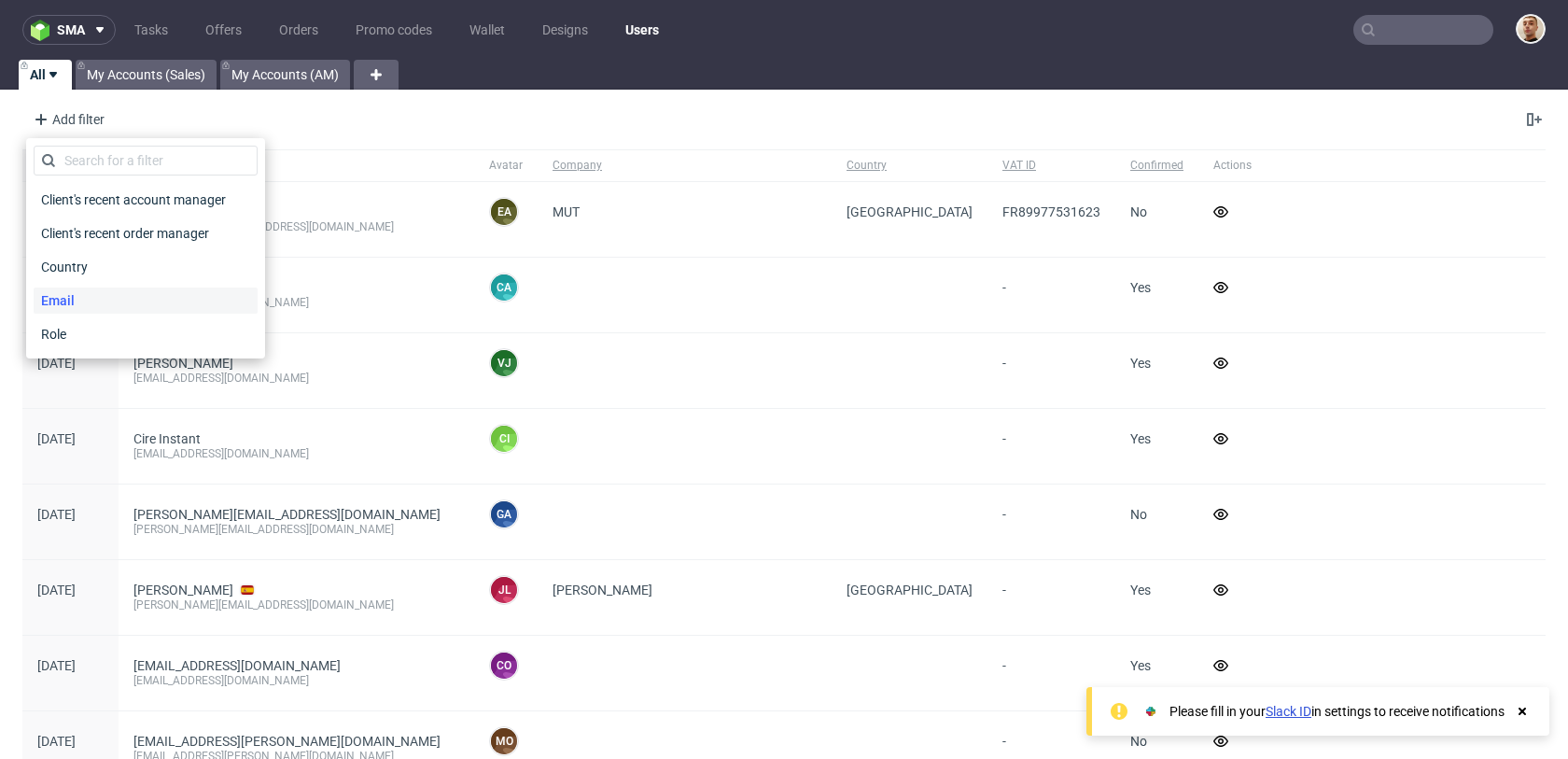
click at [88, 304] on div "Email" at bounding box center [146, 301] width 224 height 26
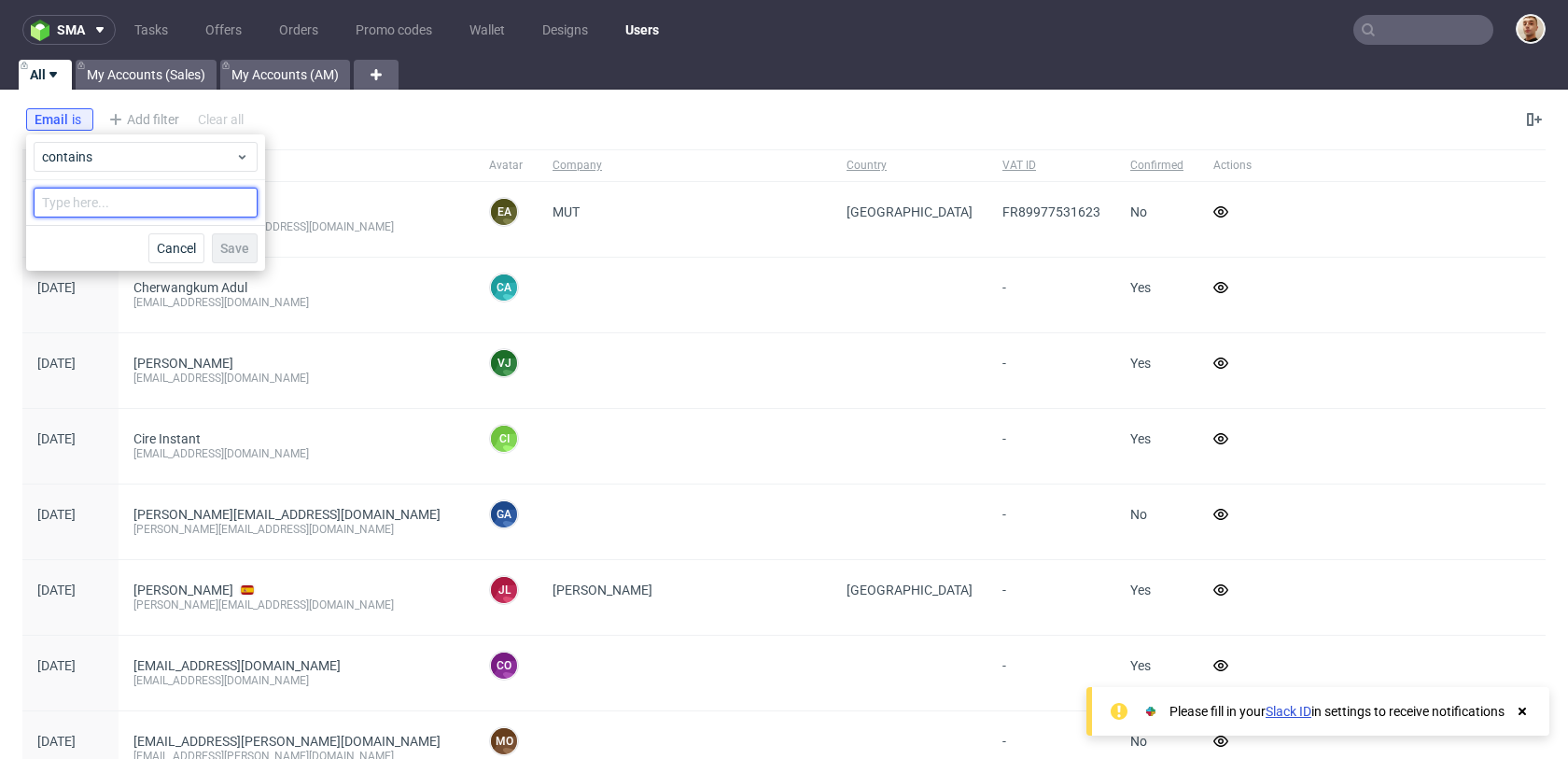
click at [219, 195] on input "text" at bounding box center [146, 203] width 224 height 30
paste input "[EMAIL_ADDRESS][DOMAIN_NAME]"
type input "[EMAIL_ADDRESS][DOMAIN_NAME]"
click at [241, 255] on span "Save" at bounding box center [234, 248] width 29 height 13
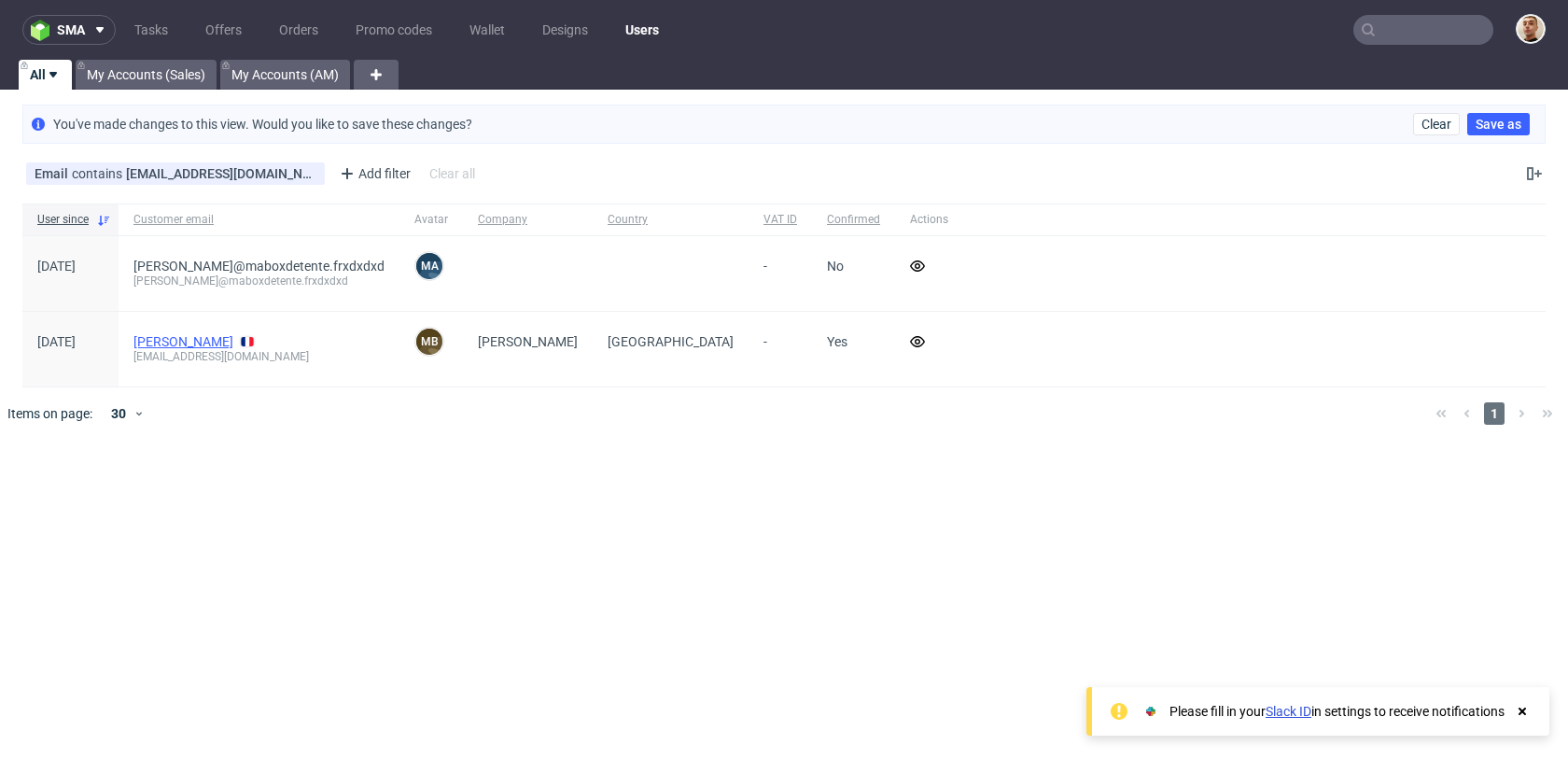
click at [219, 337] on link "[PERSON_NAME]" at bounding box center [183, 342] width 100 height 15
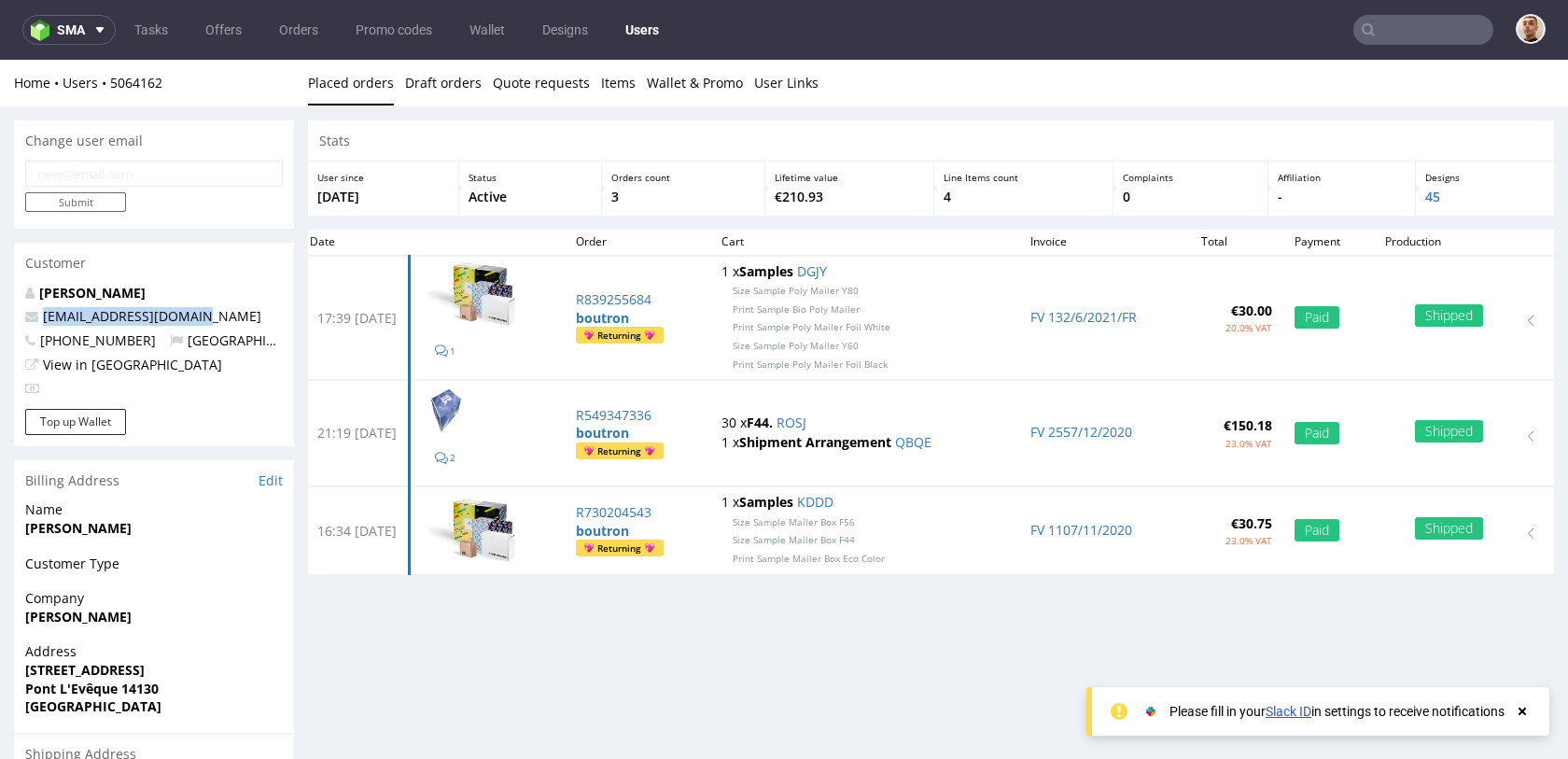
drag, startPoint x: 211, startPoint y: 319, endPoint x: 41, endPoint y: 316, distance: 170.0
click at [41, 316] on p "maxime@maboxdetente.fr" at bounding box center [154, 316] width 258 height 19
copy link "maxime@maboxdetente.fr"
click at [97, 176] on input "email" at bounding box center [154, 174] width 258 height 26
paste input "maxime@maboxdetente.fr"
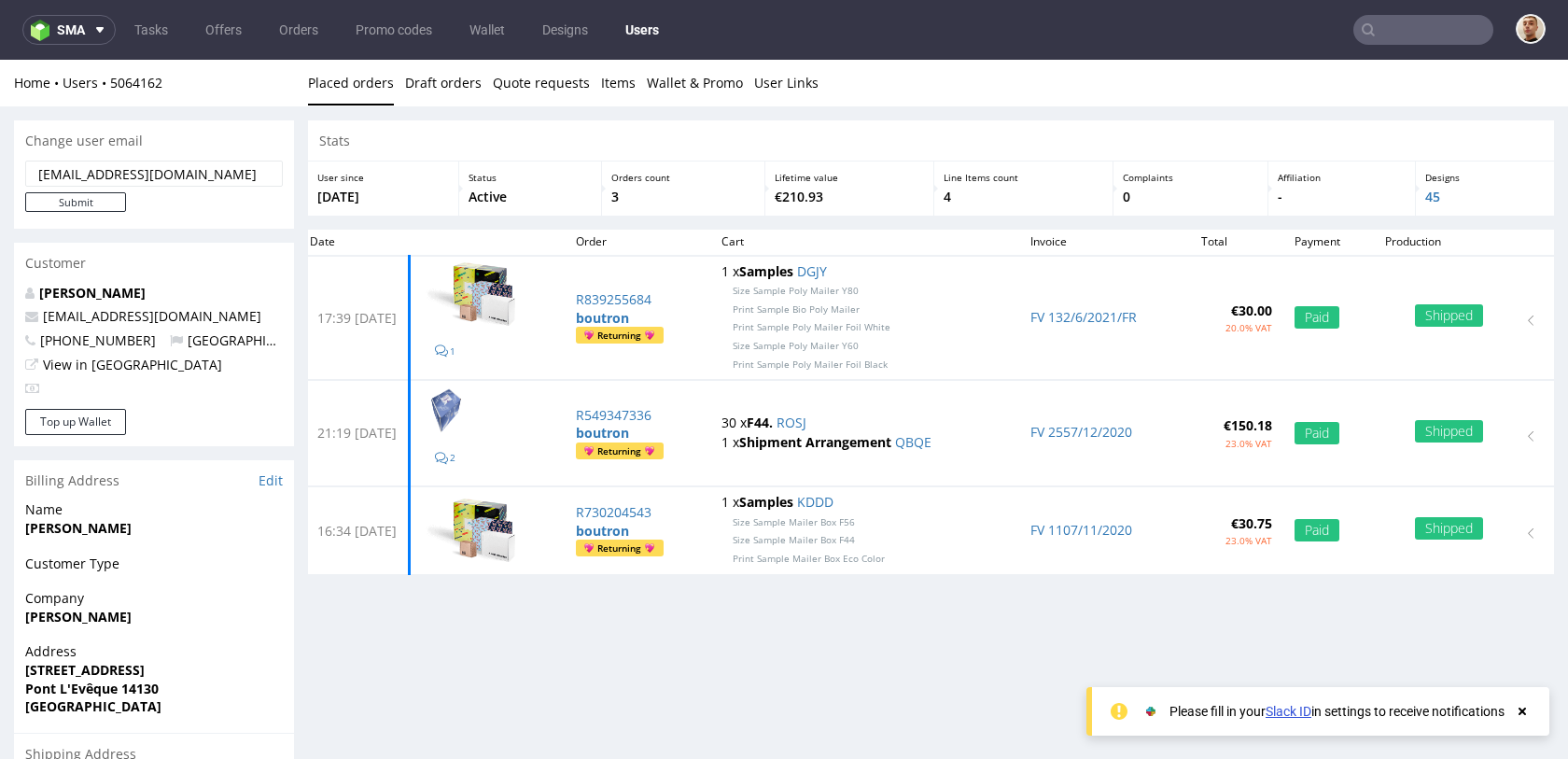
click at [89, 176] on input "maxime@maboxdetente.fr" at bounding box center [154, 174] width 258 height 26
type input "g"
type input "d"
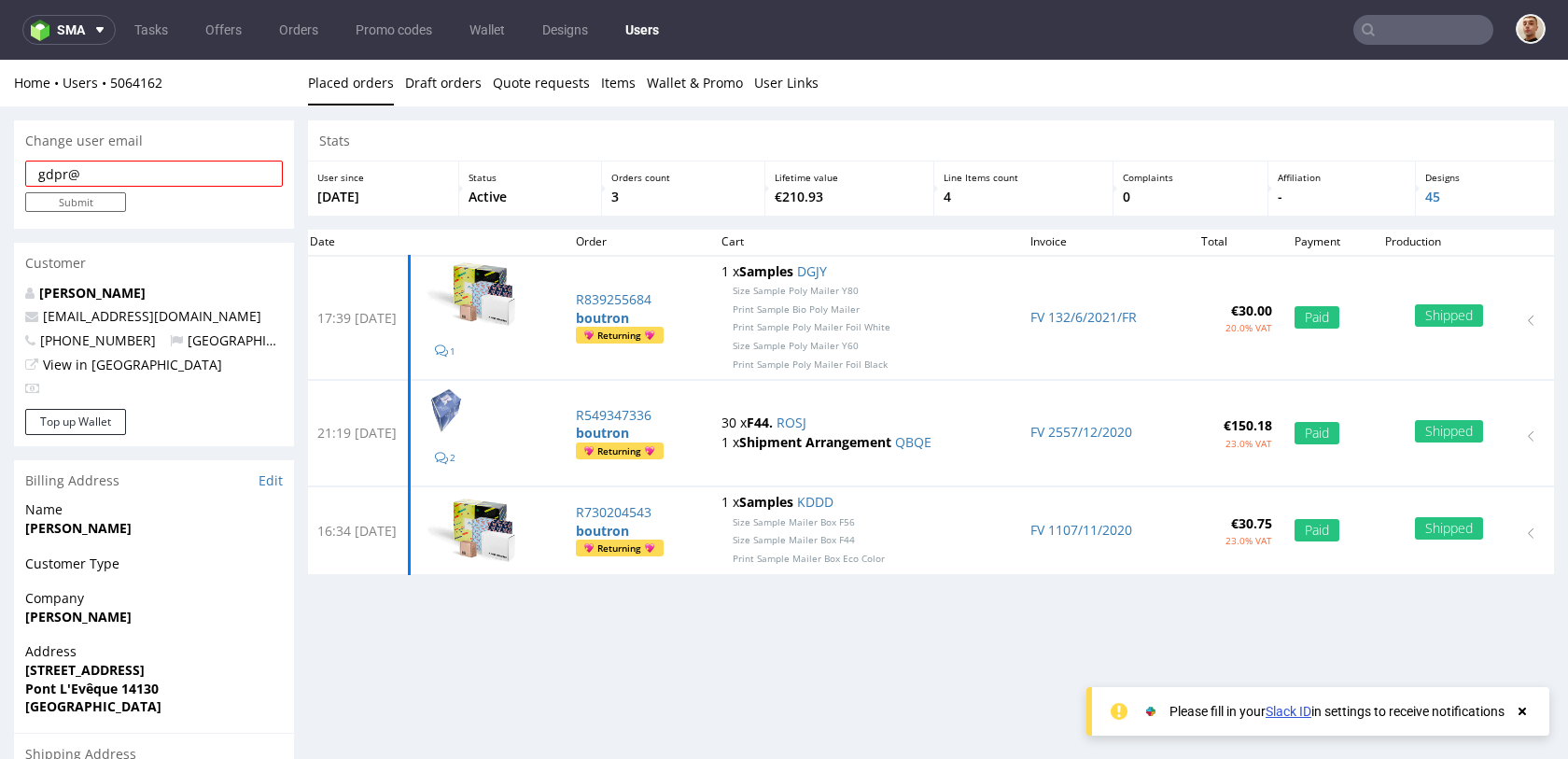
paste input "maxime@maboxdetente.fr"
click at [134, 172] on input "gdpr@maxime@maboxdetente.fr" at bounding box center [154, 174] width 258 height 26
type input "gdpr@maxime-at-maboxdetente.fr"
click at [109, 204] on input "Submit" at bounding box center [76, 202] width 101 height 20
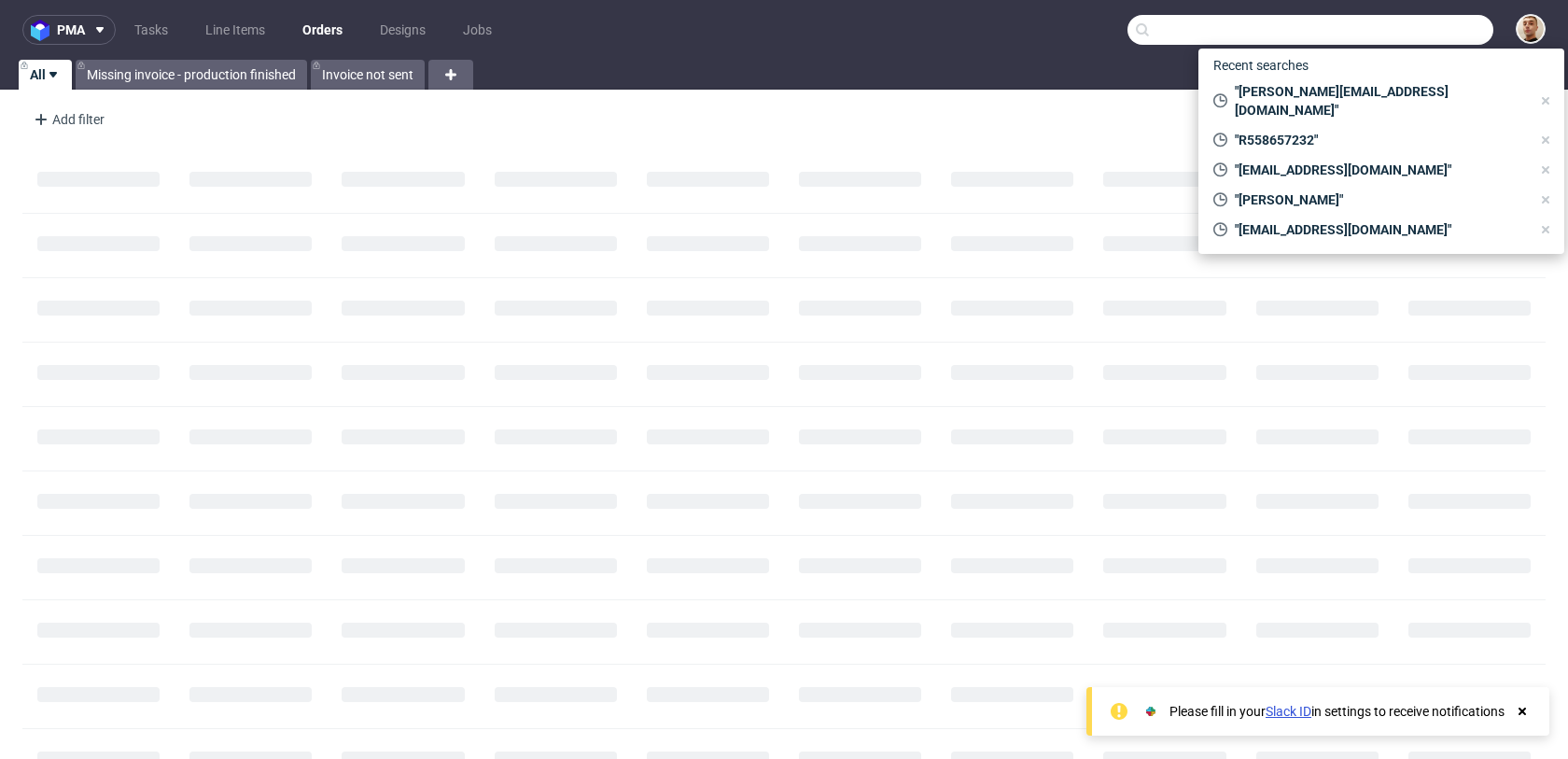
click at [1462, 28] on input "text" at bounding box center [1310, 30] width 366 height 30
paste input "R345840526"
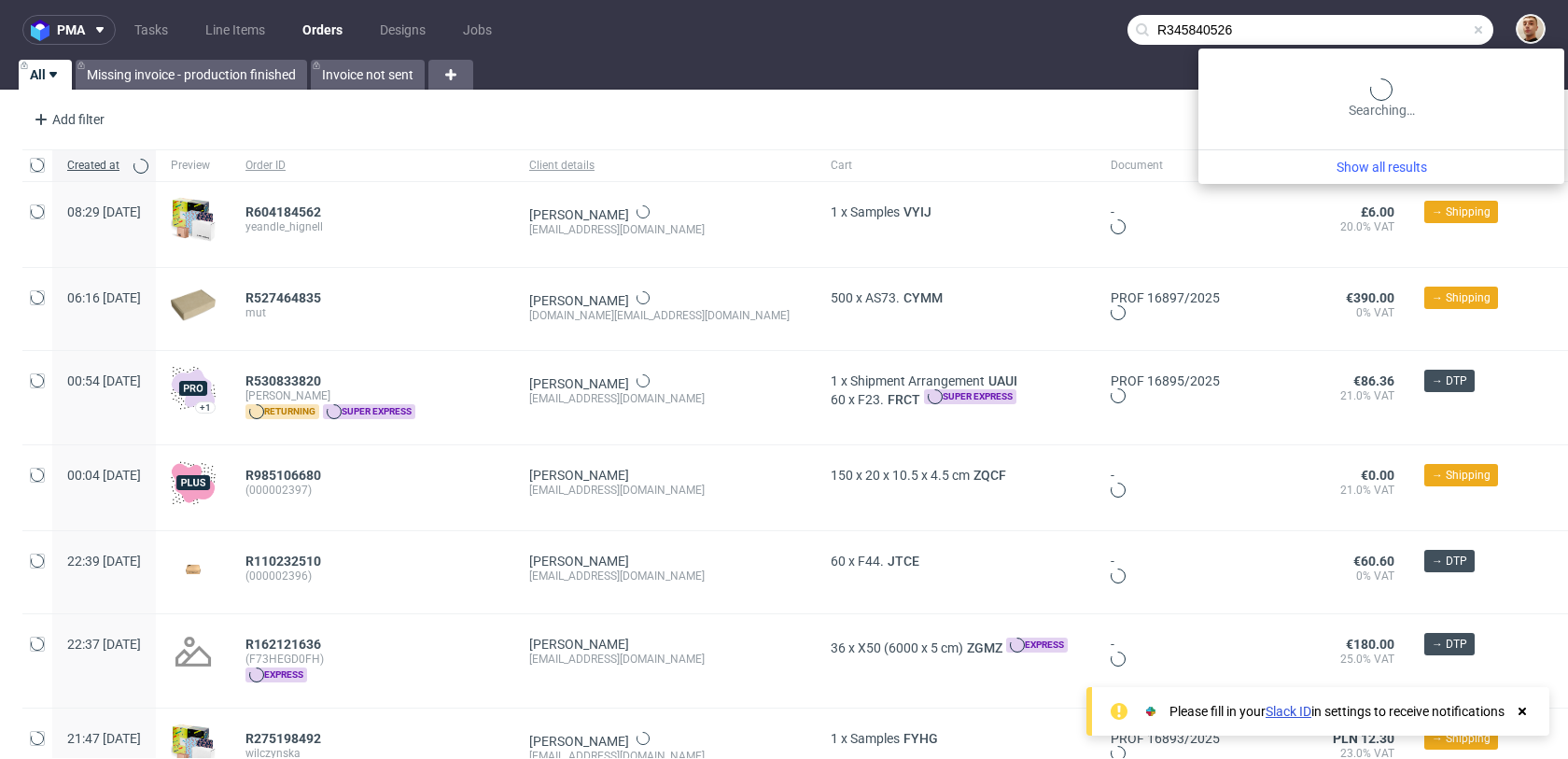
type input "R345840526"
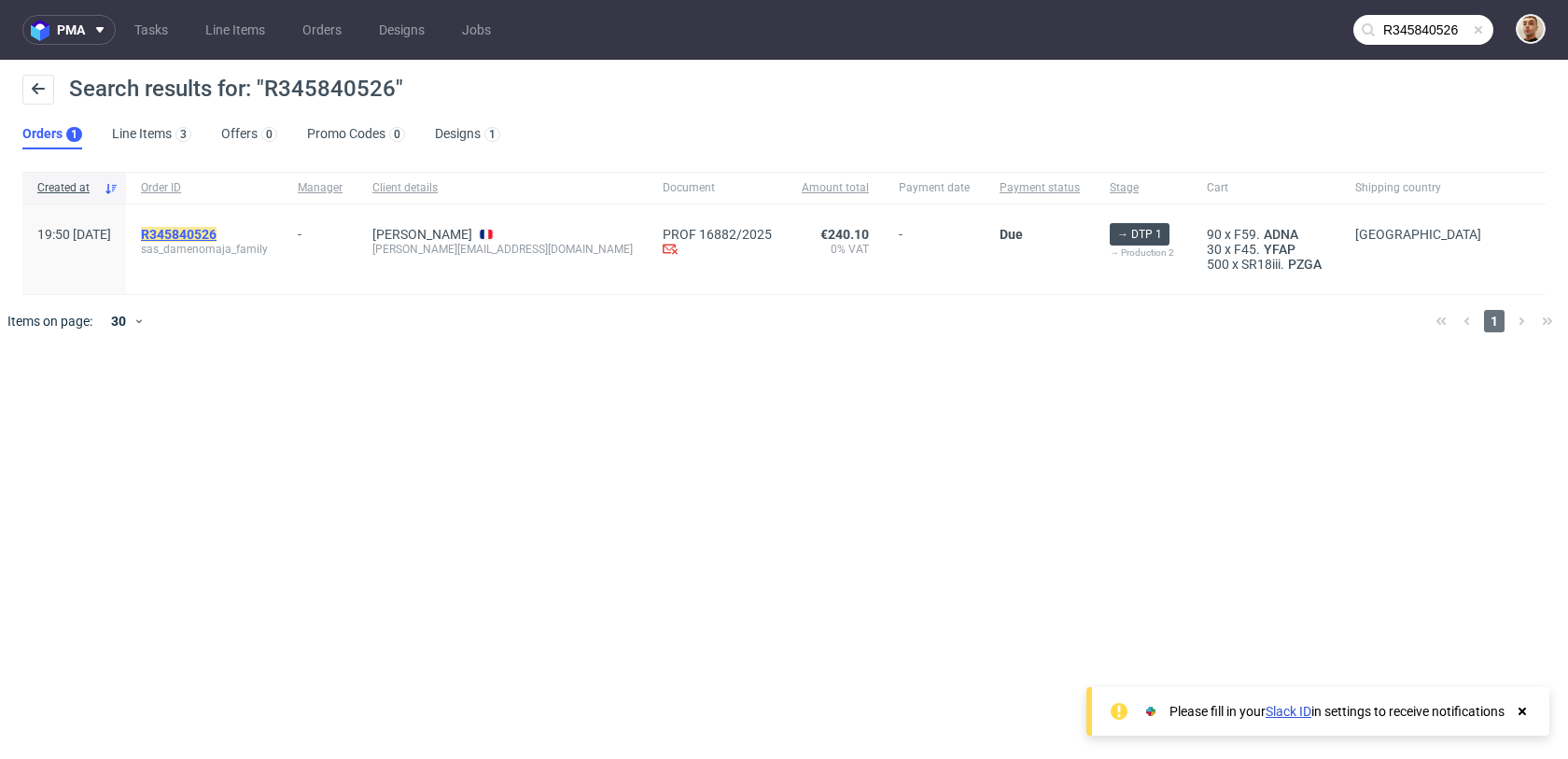
click at [217, 237] on mark "R345840526" at bounding box center [178, 234] width 76 height 15
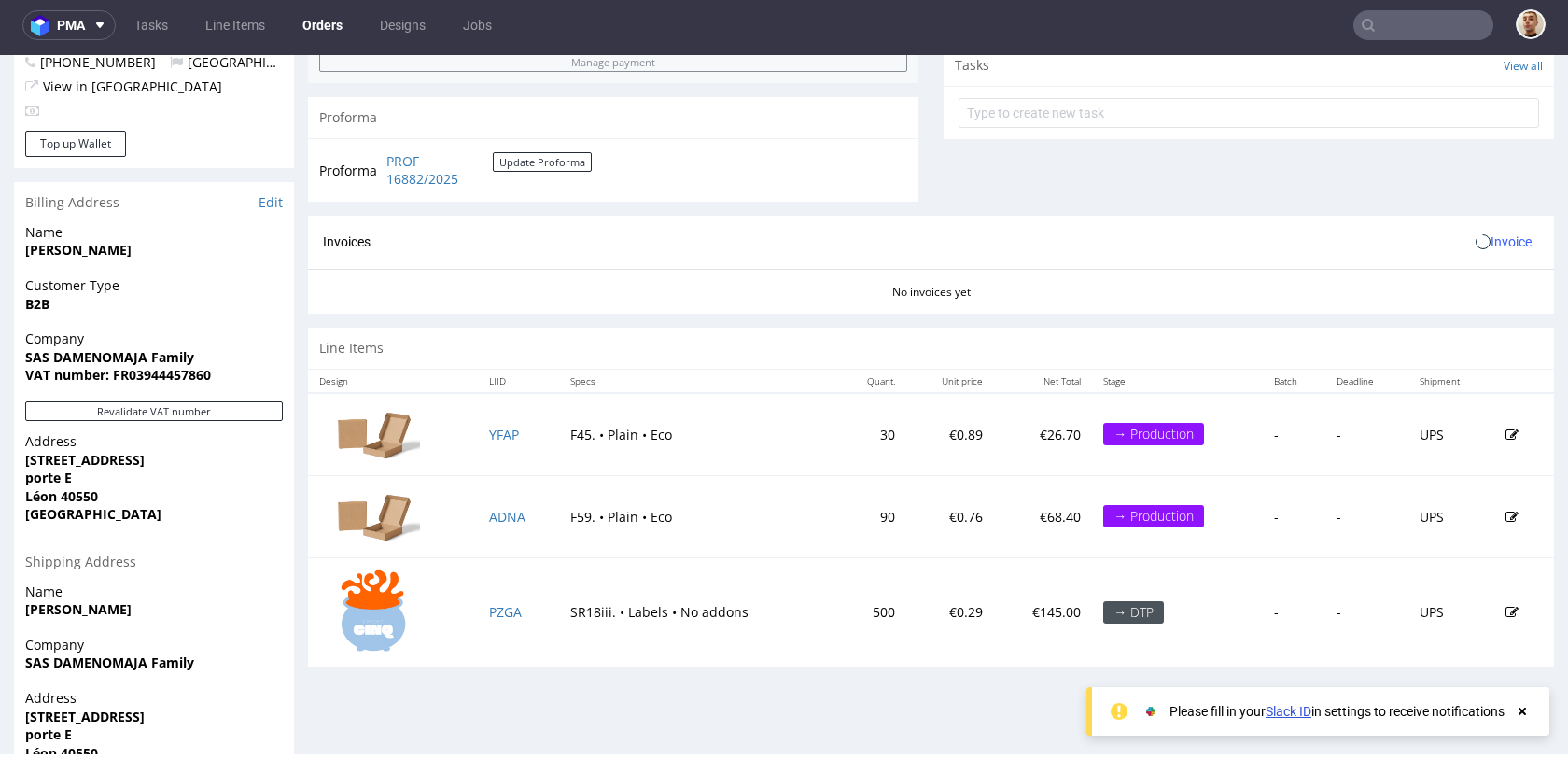
scroll to position [814, 0]
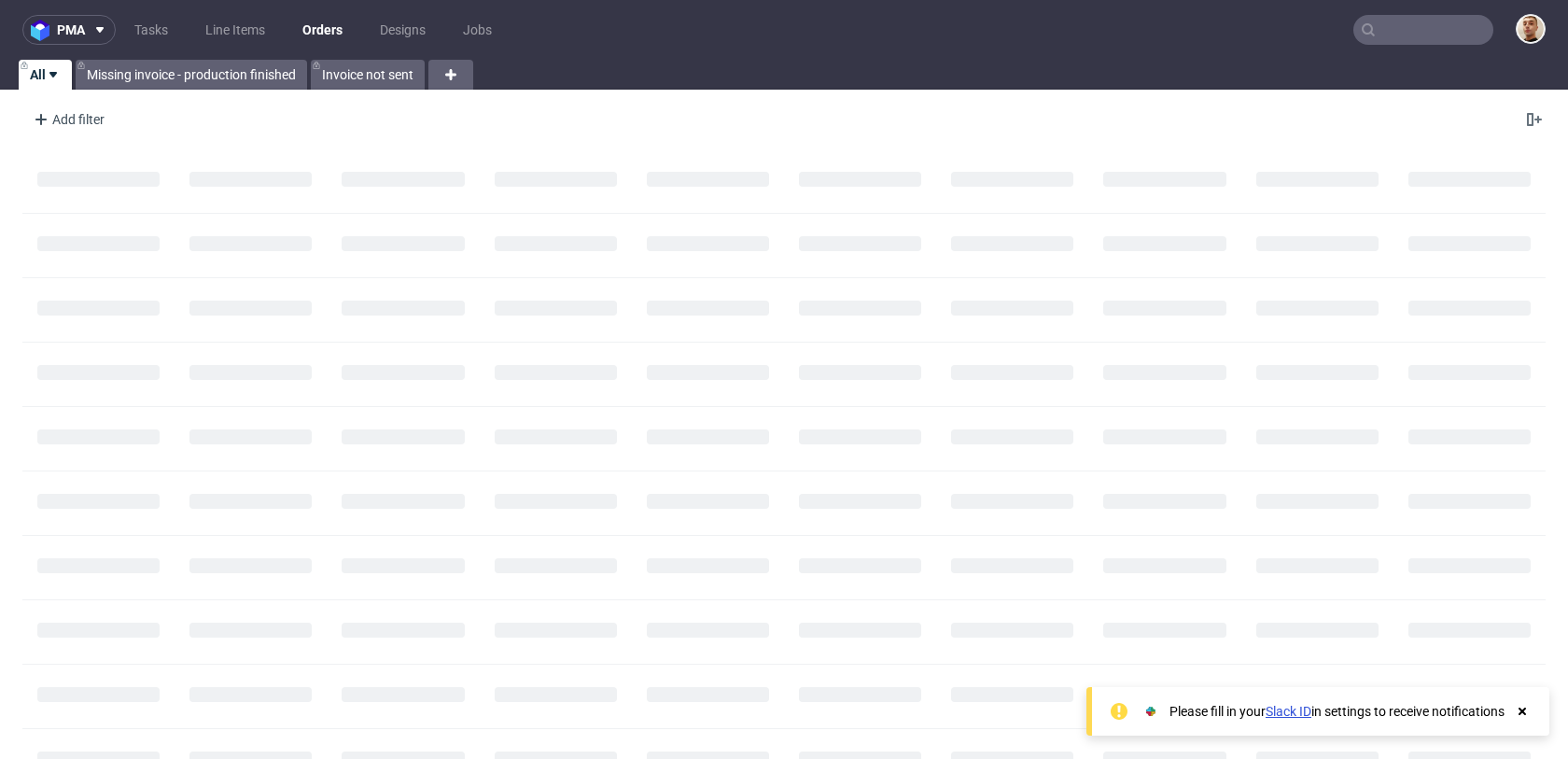
click at [1408, 31] on input "text" at bounding box center [1423, 30] width 140 height 30
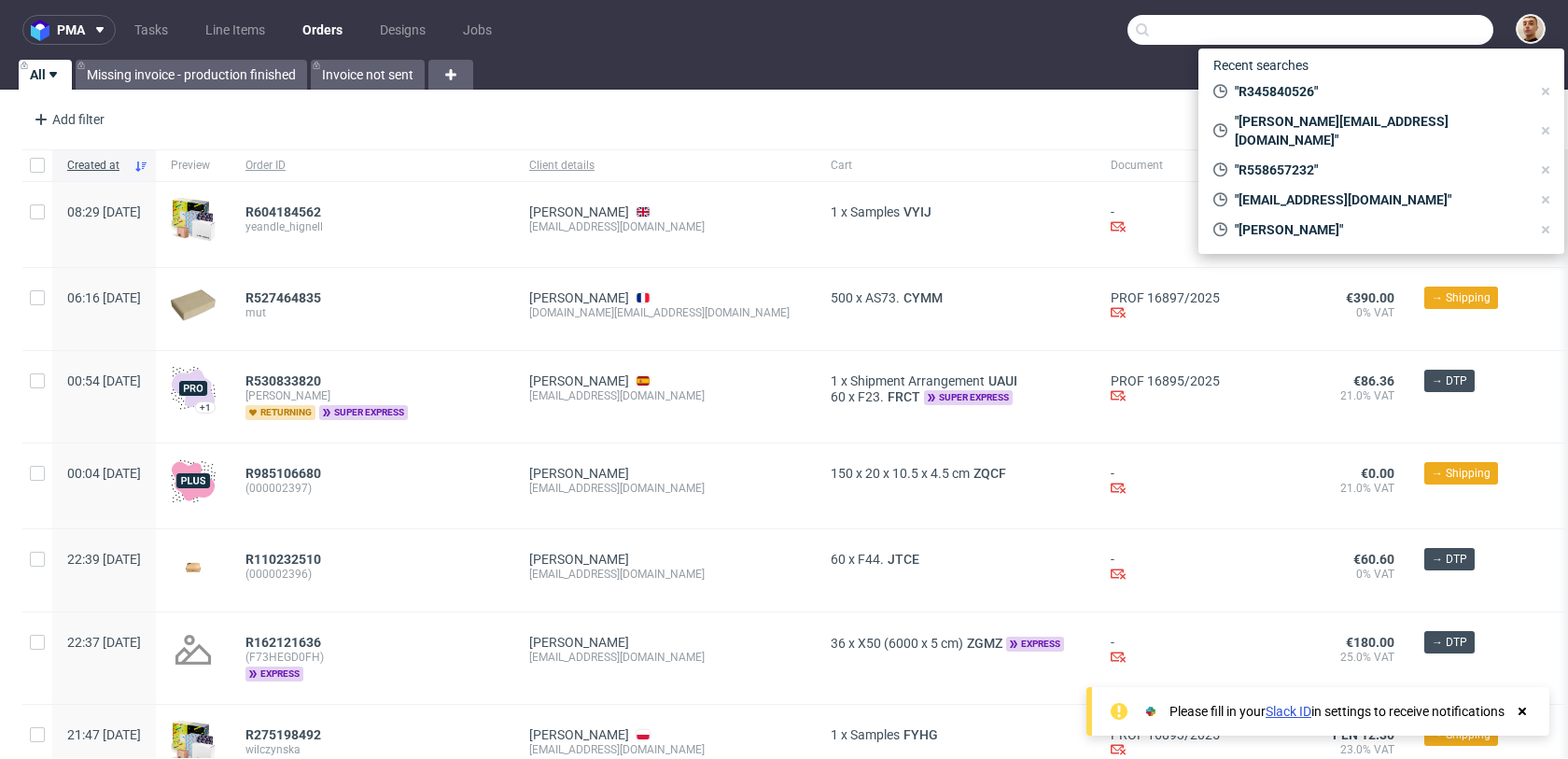
paste input "R496392919"
type input "R496392919"
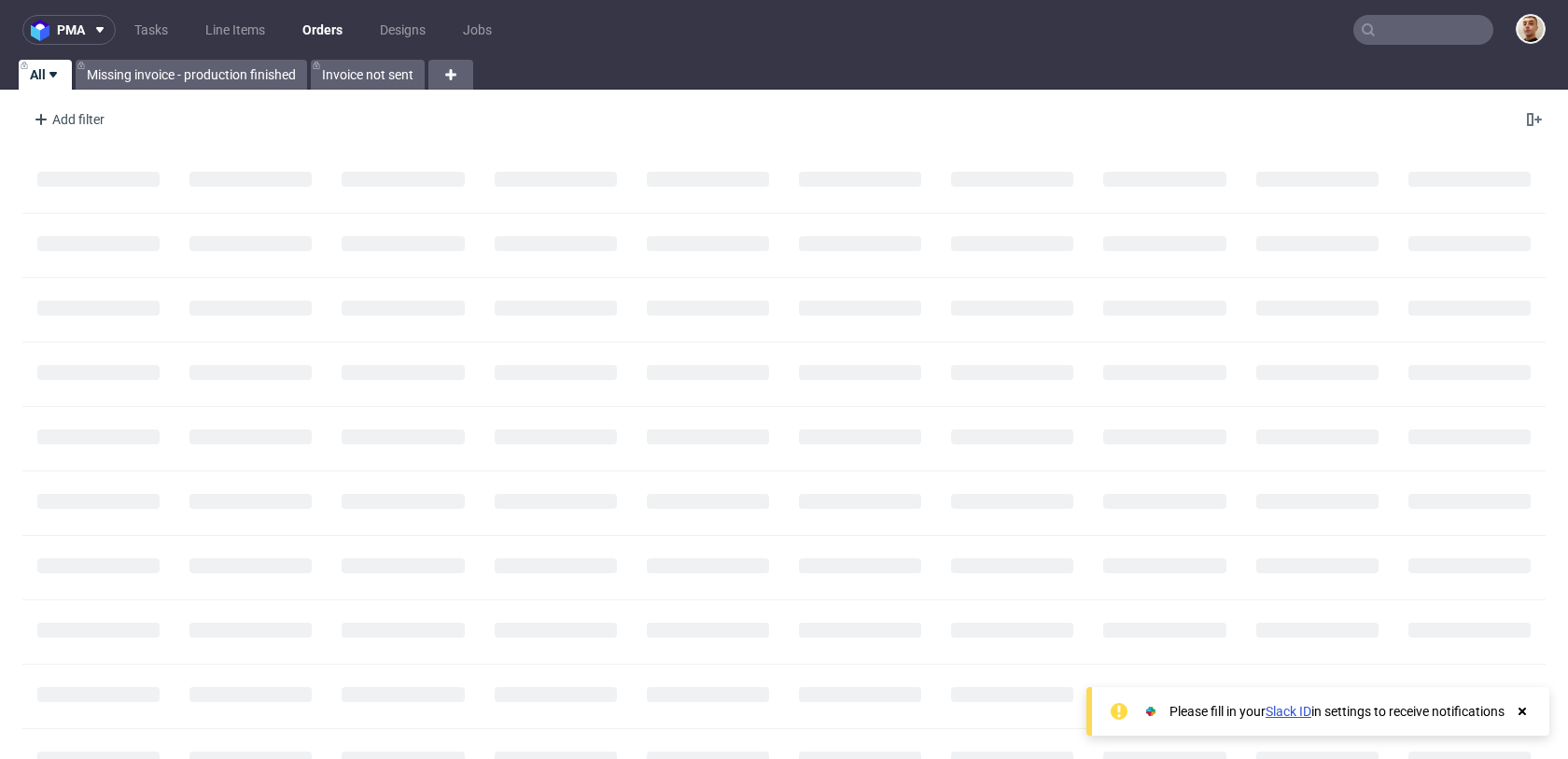
click at [1396, 35] on input "text" at bounding box center [1423, 30] width 140 height 30
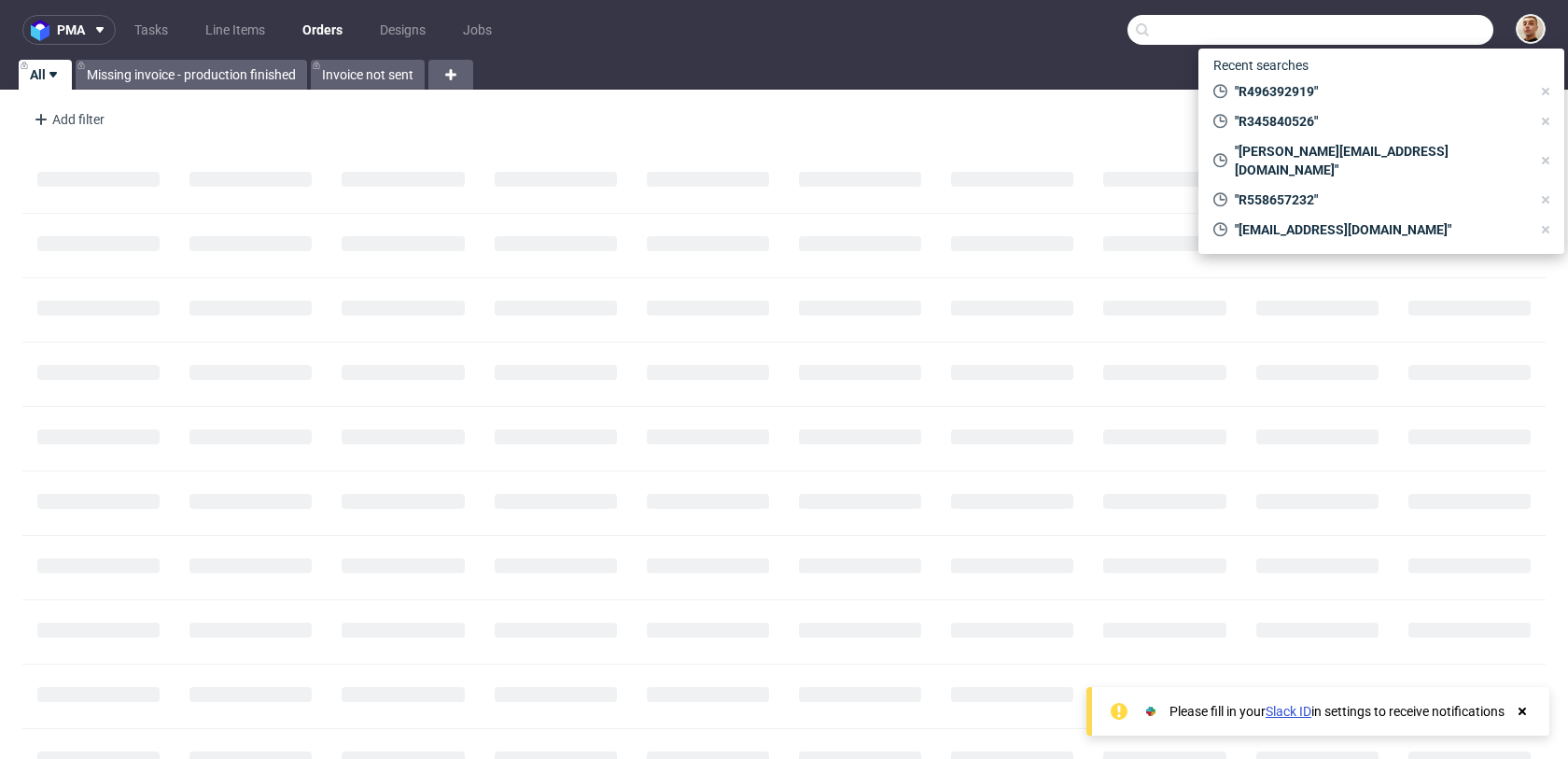
paste input "R560787817"
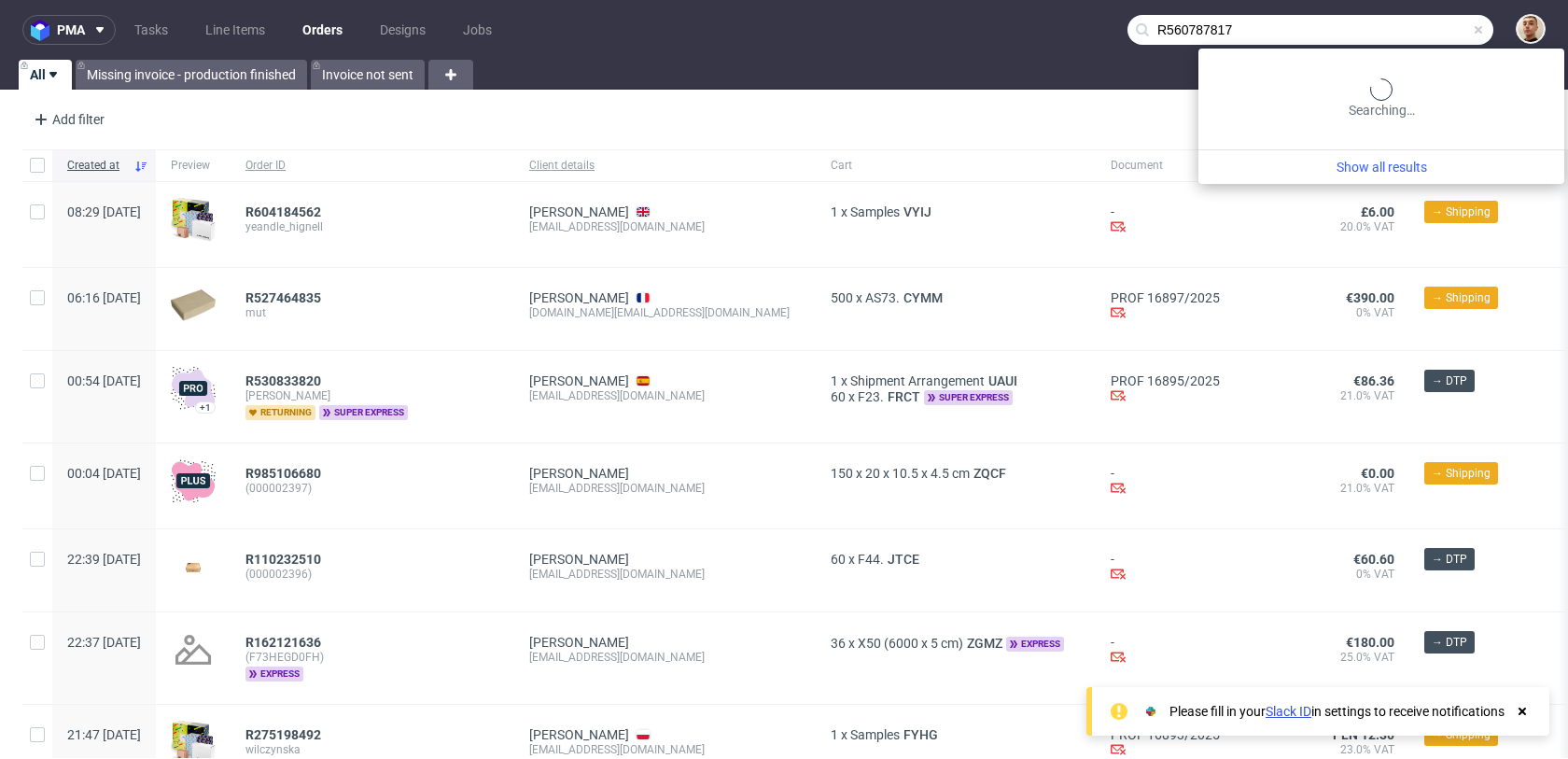
type input "R560787817"
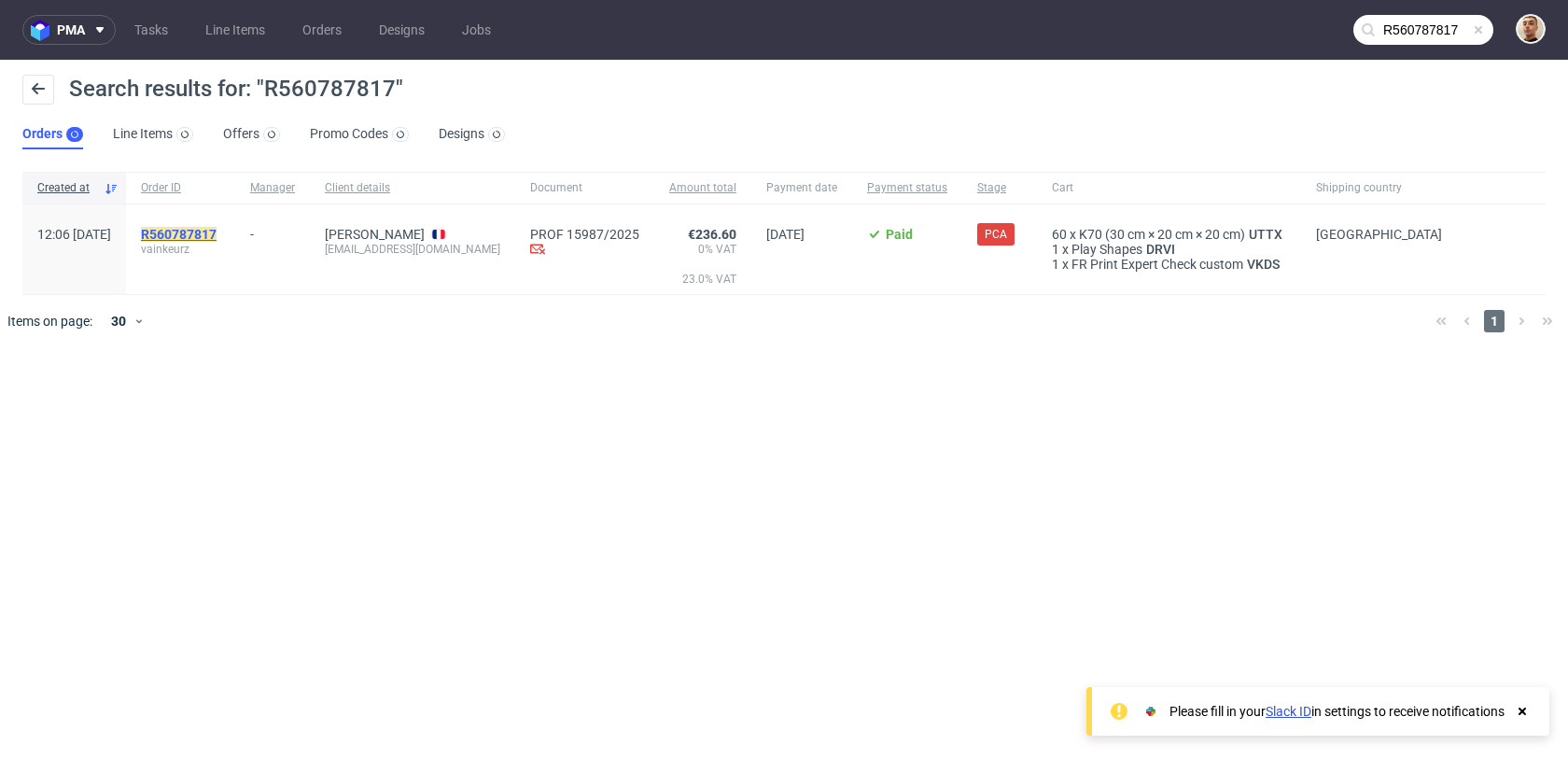
click at [217, 227] on mark "R560787817" at bounding box center [178, 234] width 76 height 15
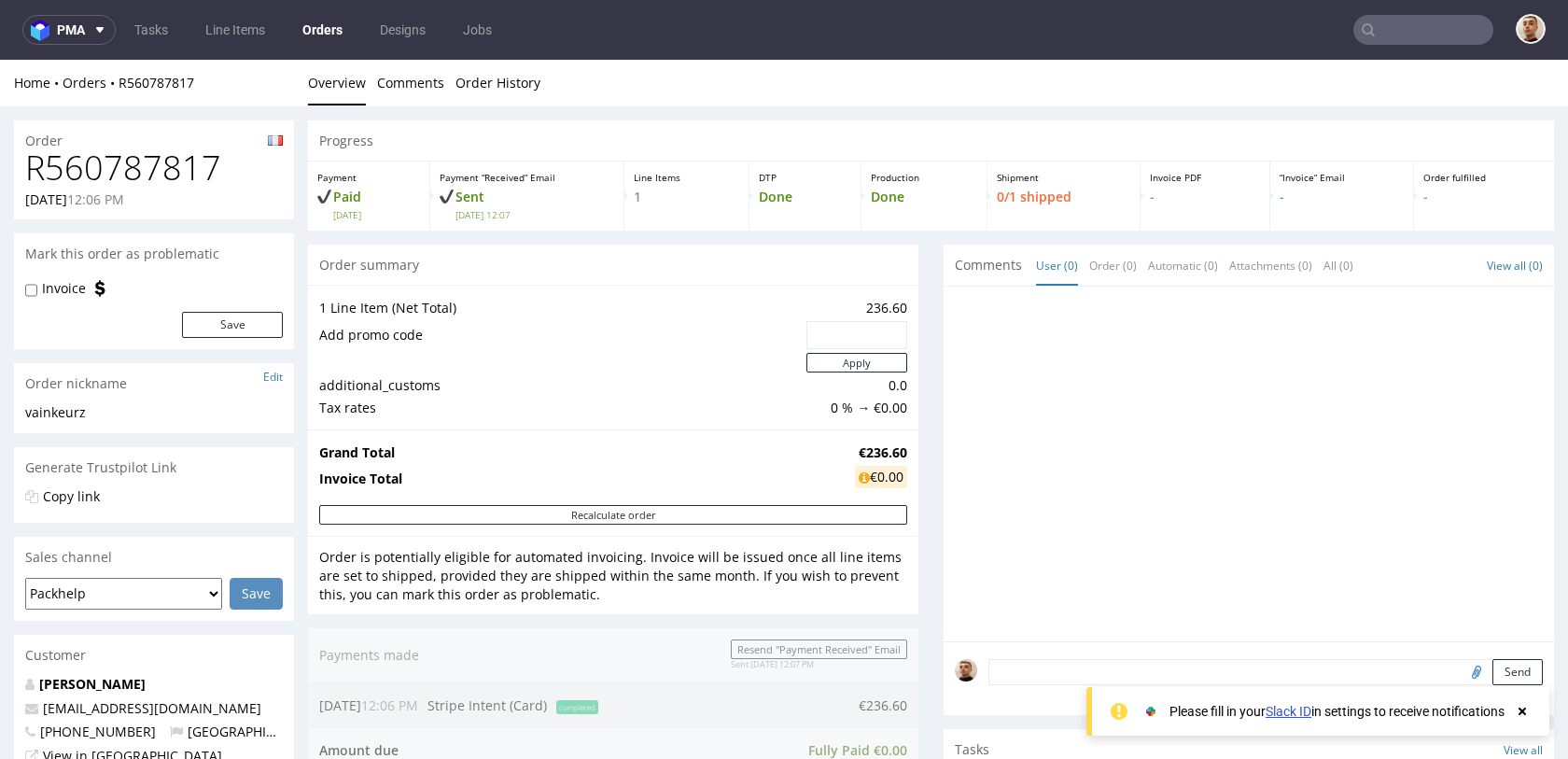
scroll to position [829, 0]
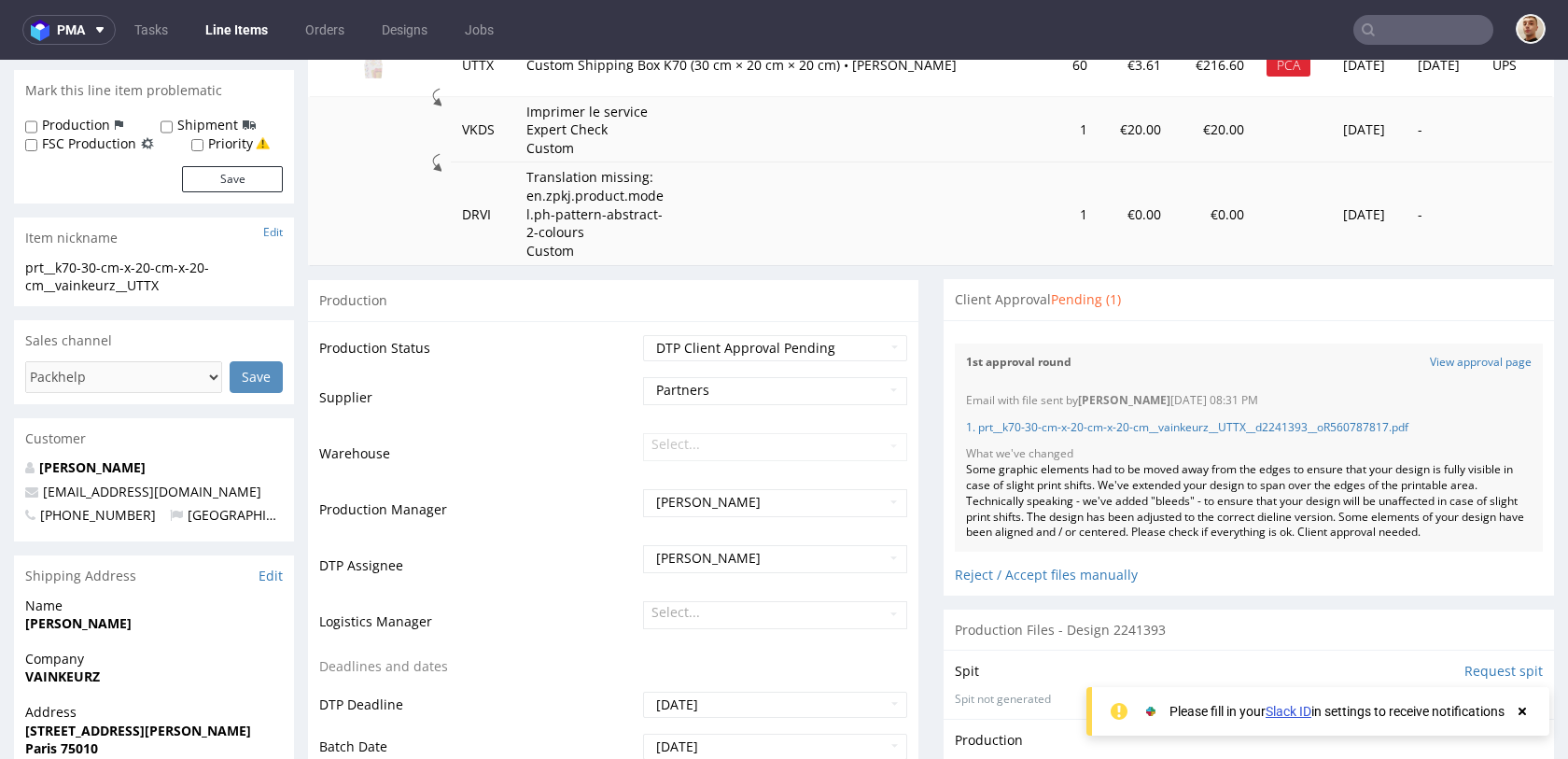
scroll to position [284, 0]
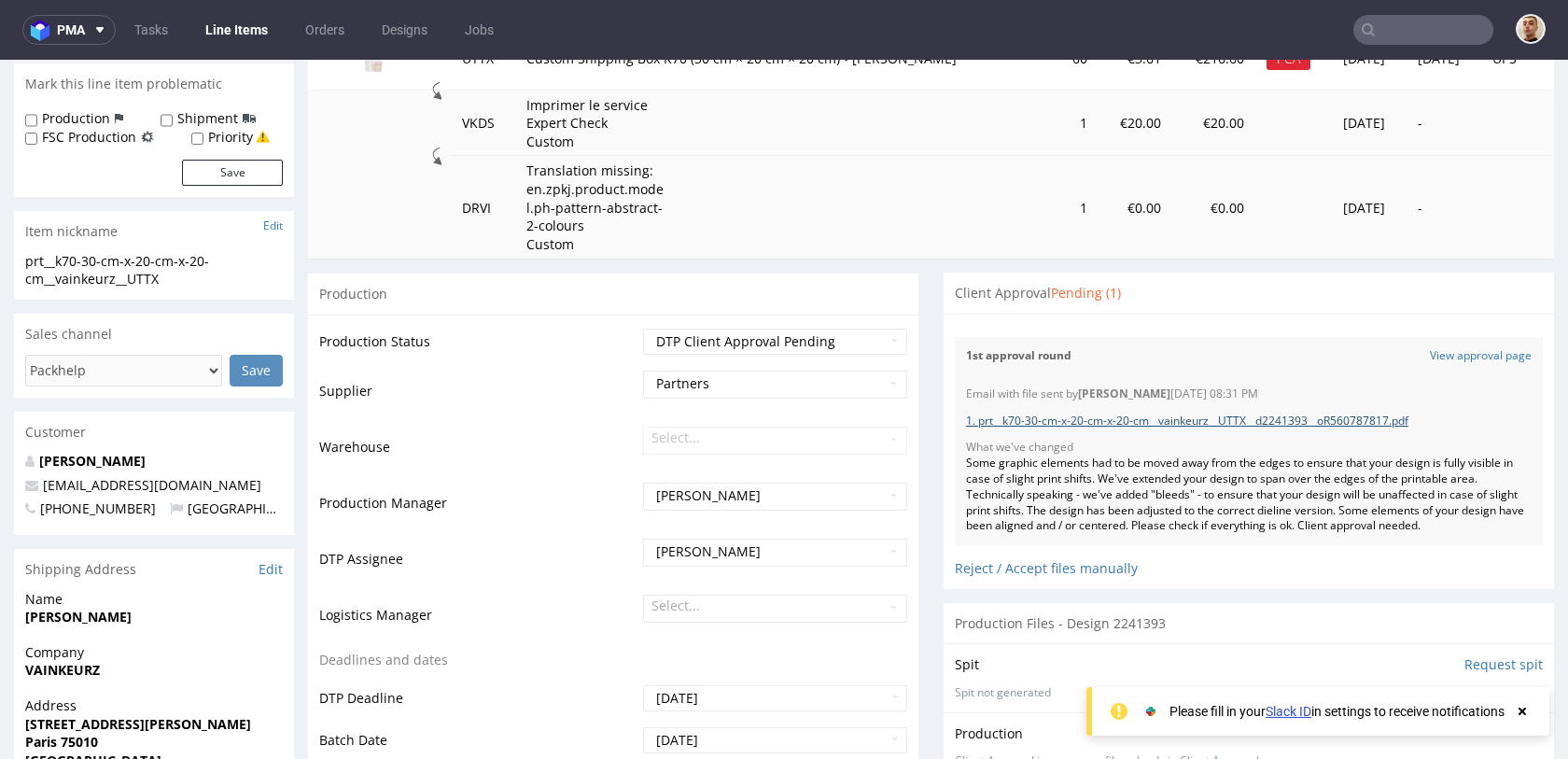
click at [1274, 427] on link "1. prt__k70-30-cm-x-20-cm-x-20-cm__vainkeurz__UTTX__d2241393__oR560787817.pdf" at bounding box center [1187, 420] width 442 height 16
click at [1430, 355] on link "View approval page" at bounding box center [1480, 356] width 102 height 16
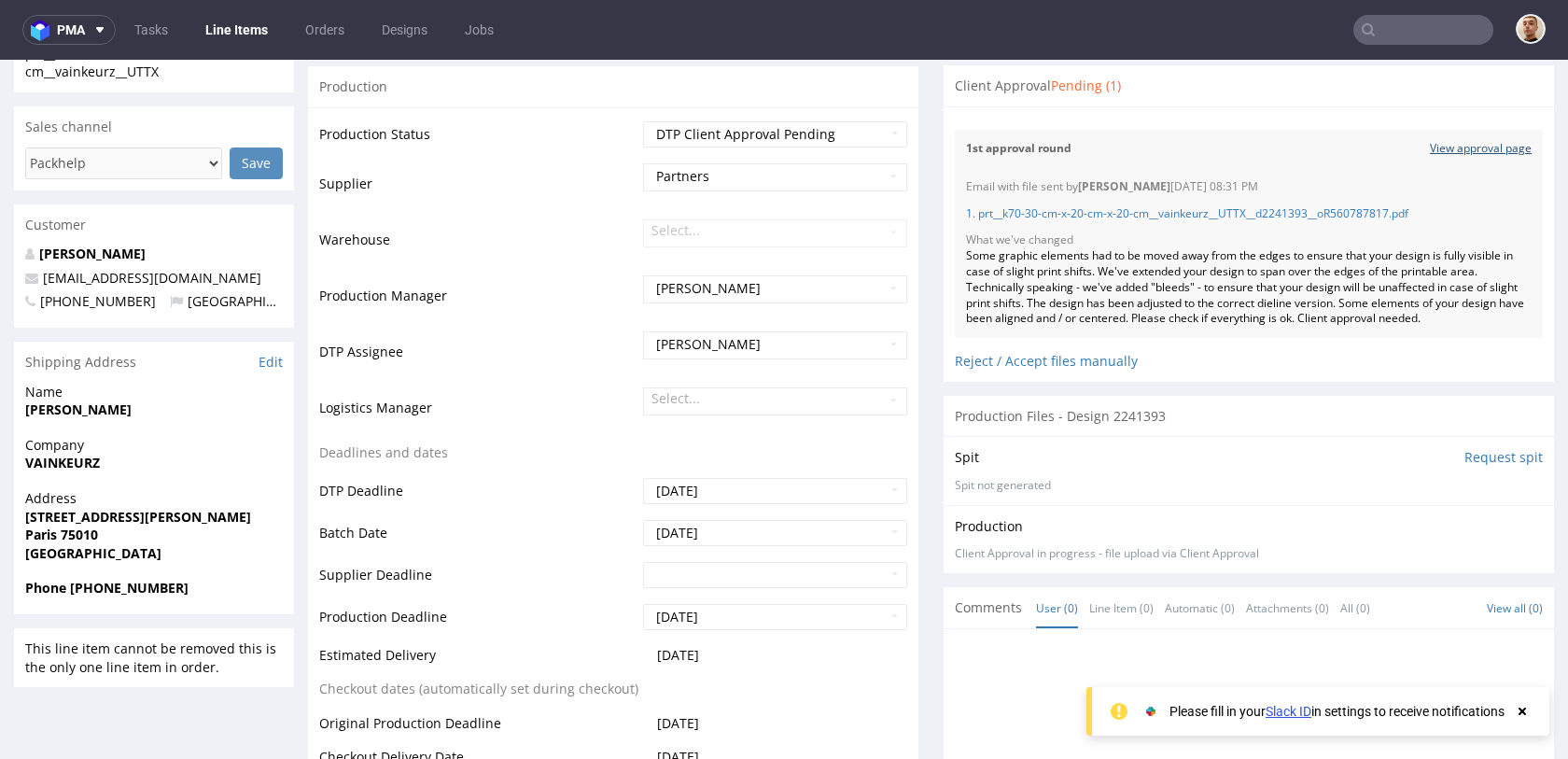
scroll to position [409, 0]
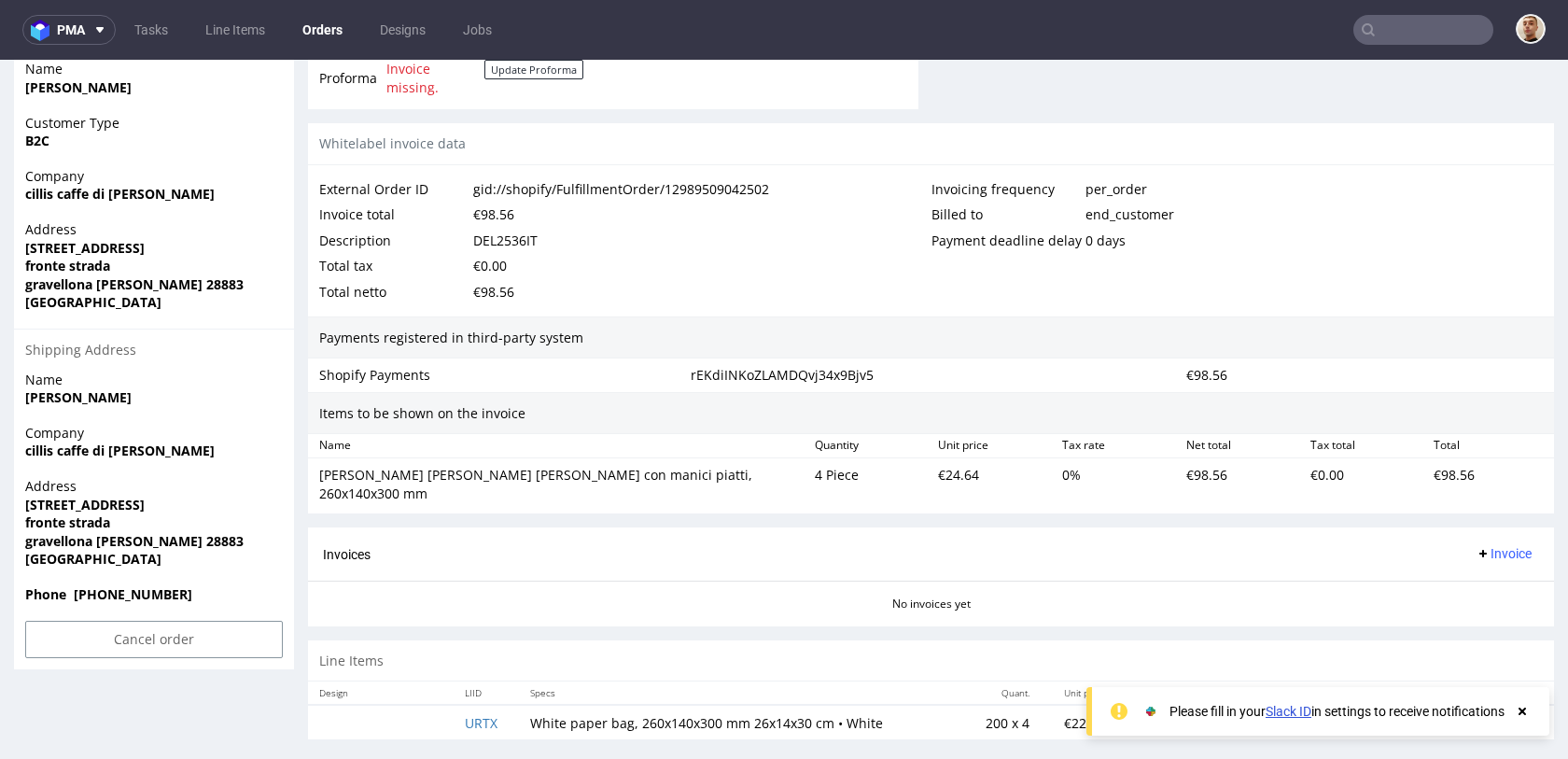
scroll to position [5, 0]
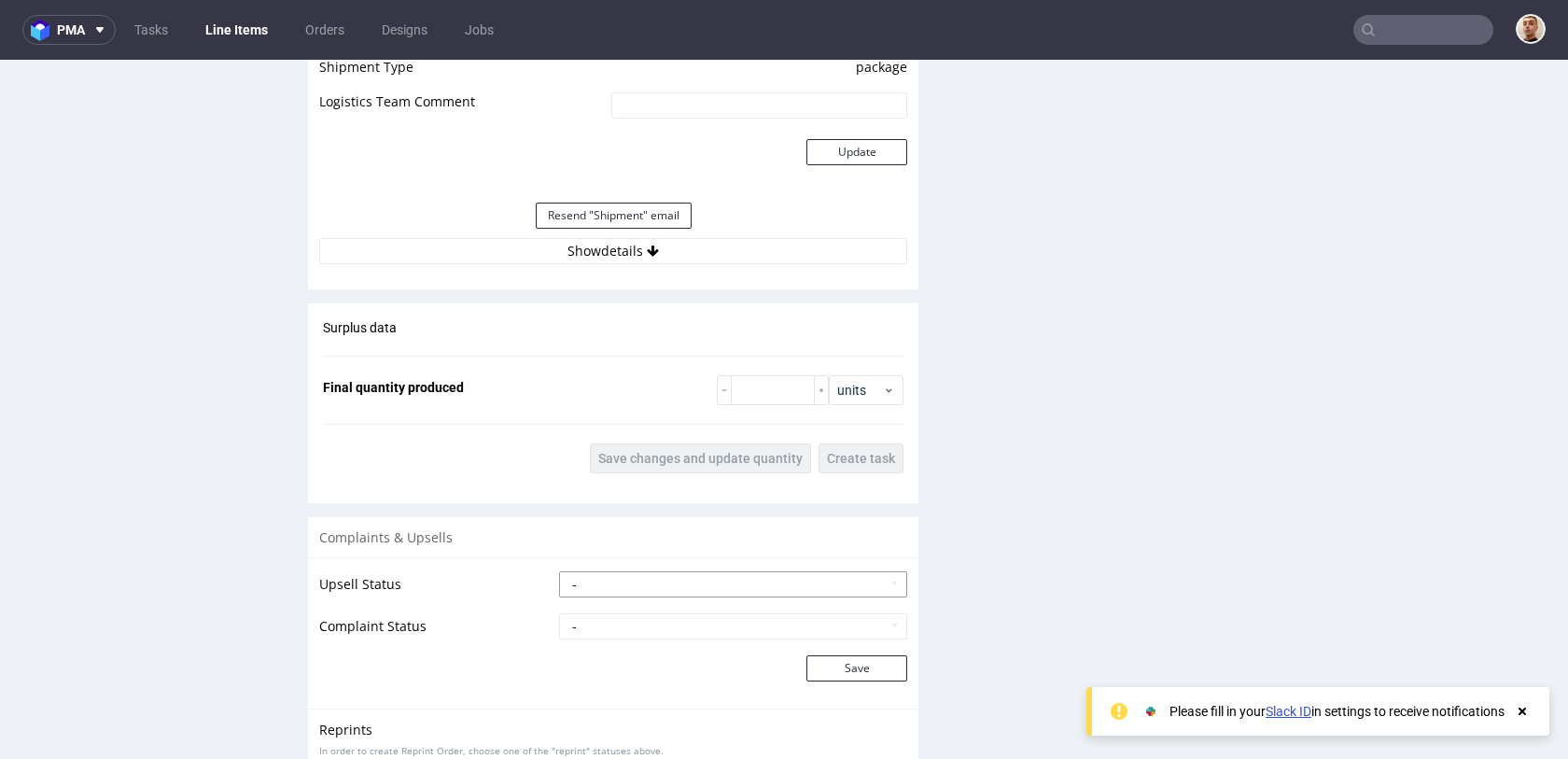
scroll to position [1728, 0]
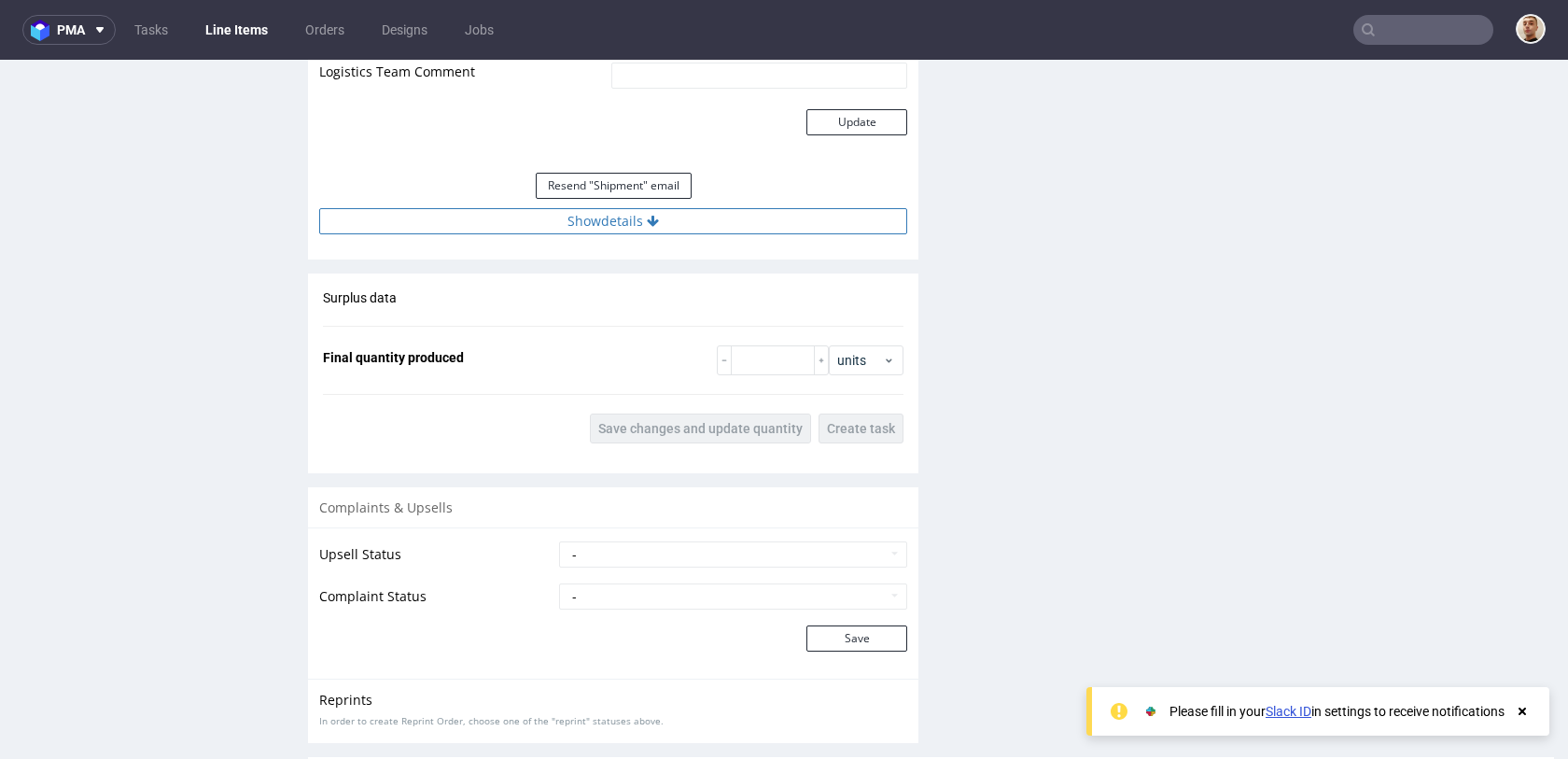
click at [636, 229] on button "Show details" at bounding box center [613, 221] width 588 height 26
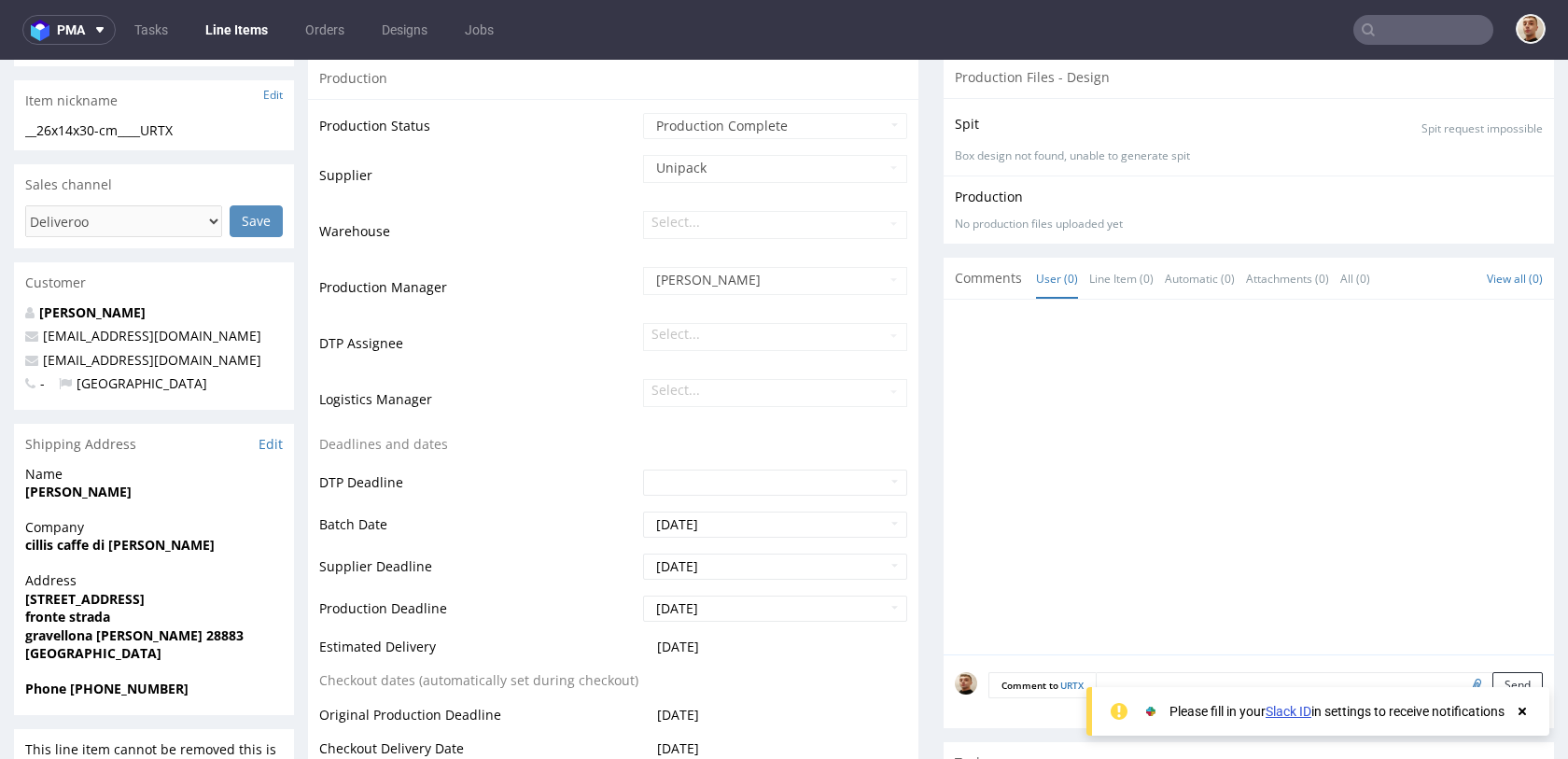
scroll to position [0, 0]
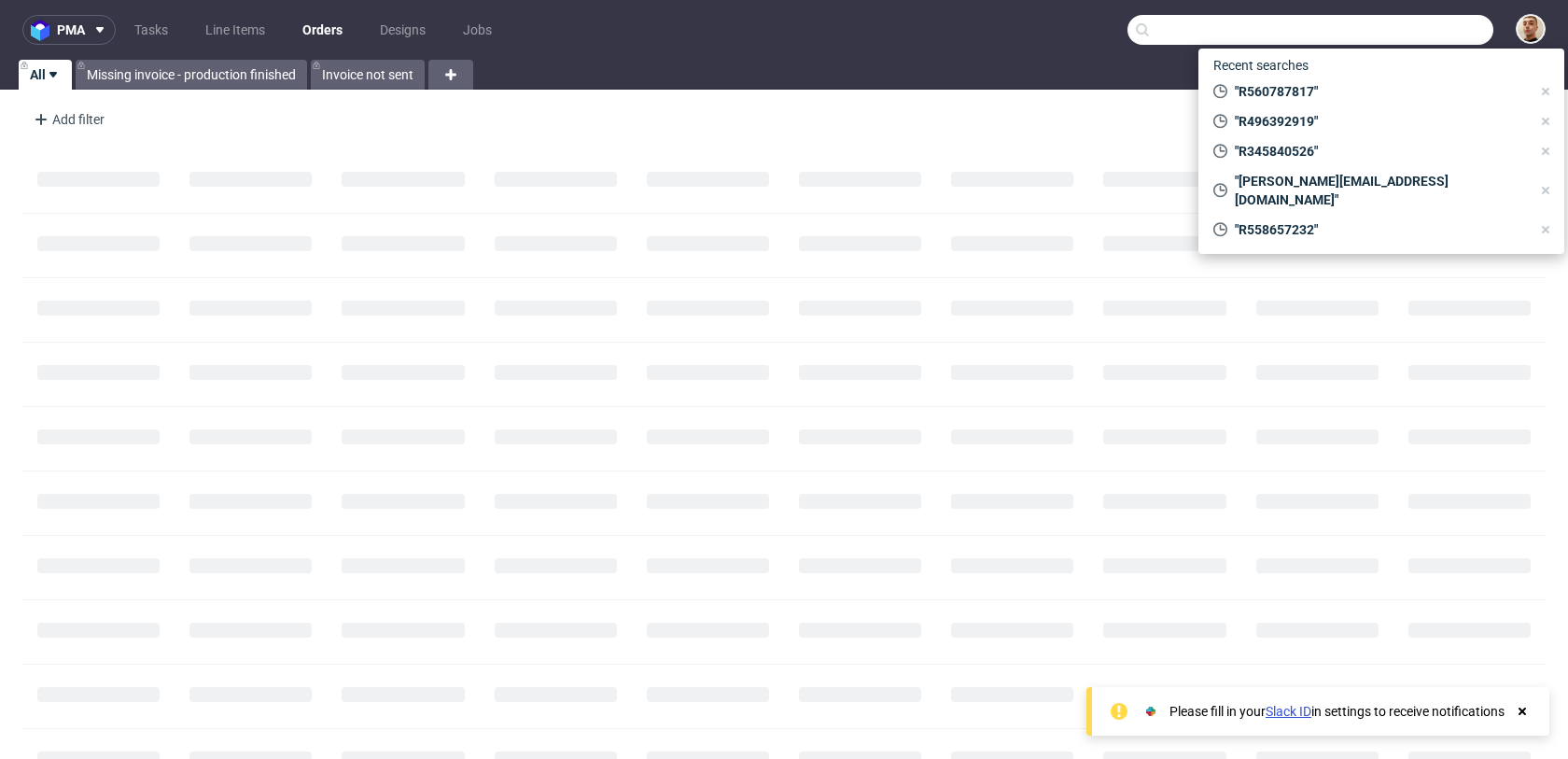
click at [1387, 35] on input "text" at bounding box center [1310, 30] width 366 height 30
paste input "R872610428"
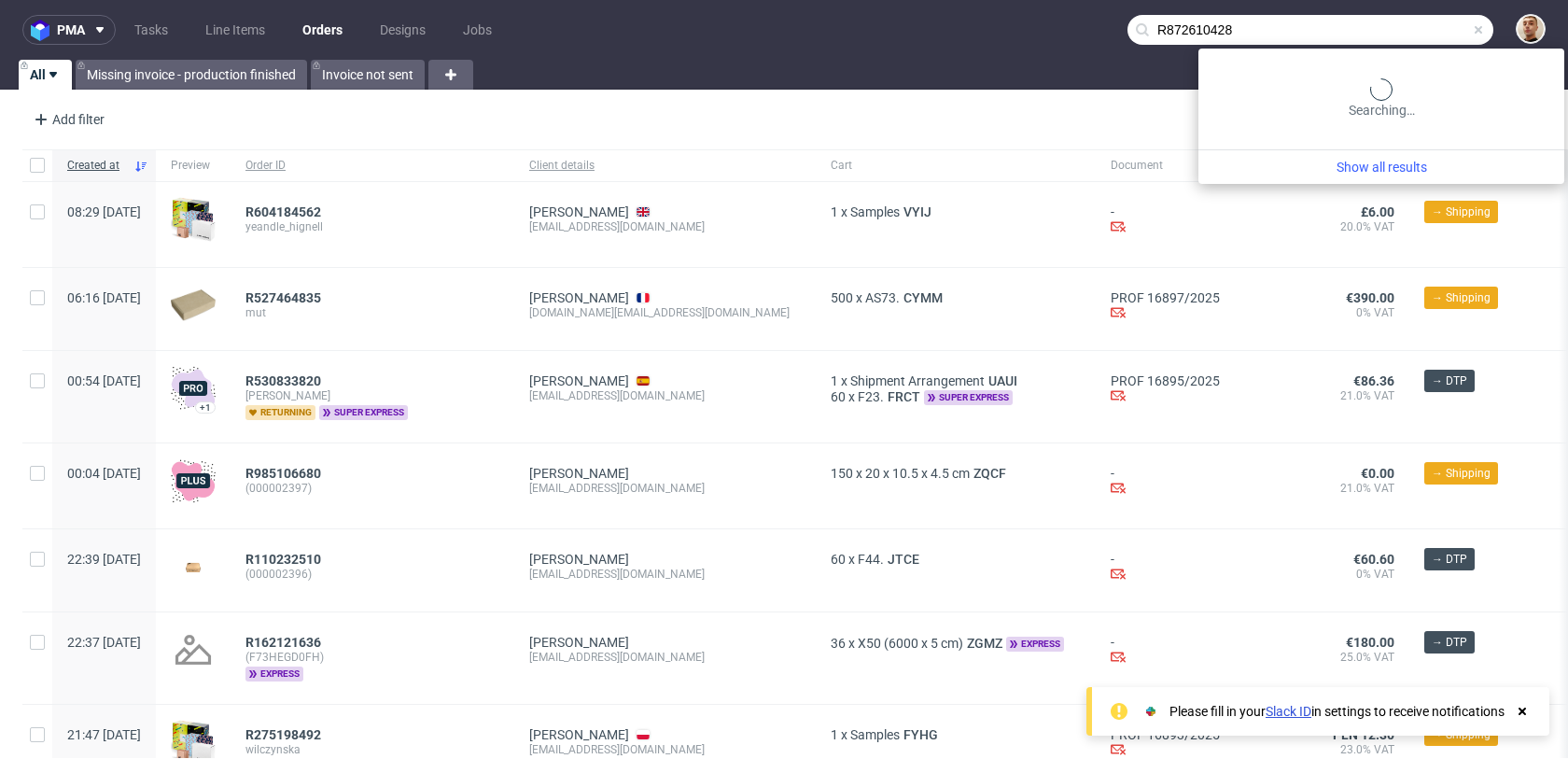
type input "R872610428"
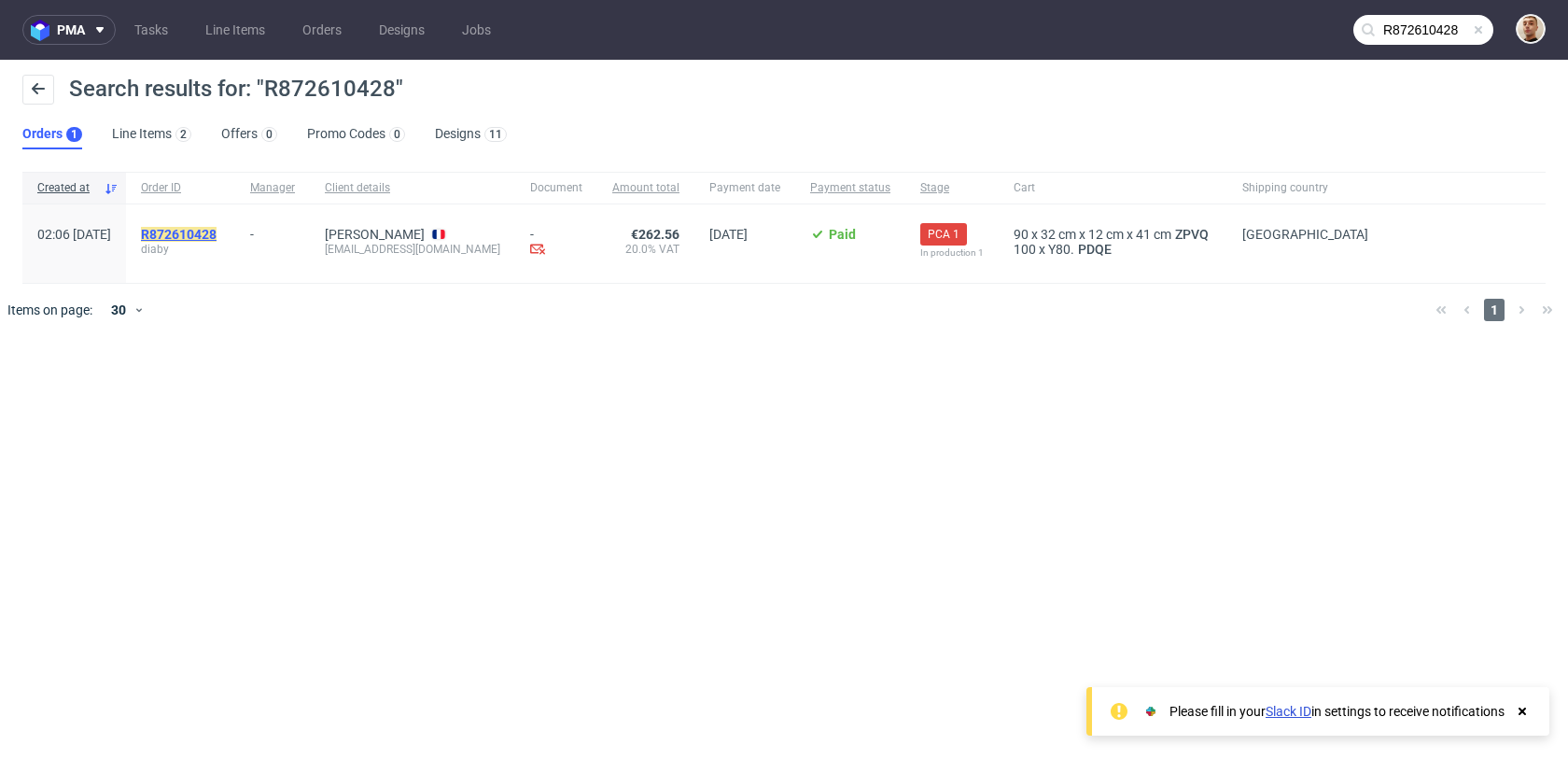
click at [217, 227] on mark "R872610428" at bounding box center [178, 234] width 76 height 15
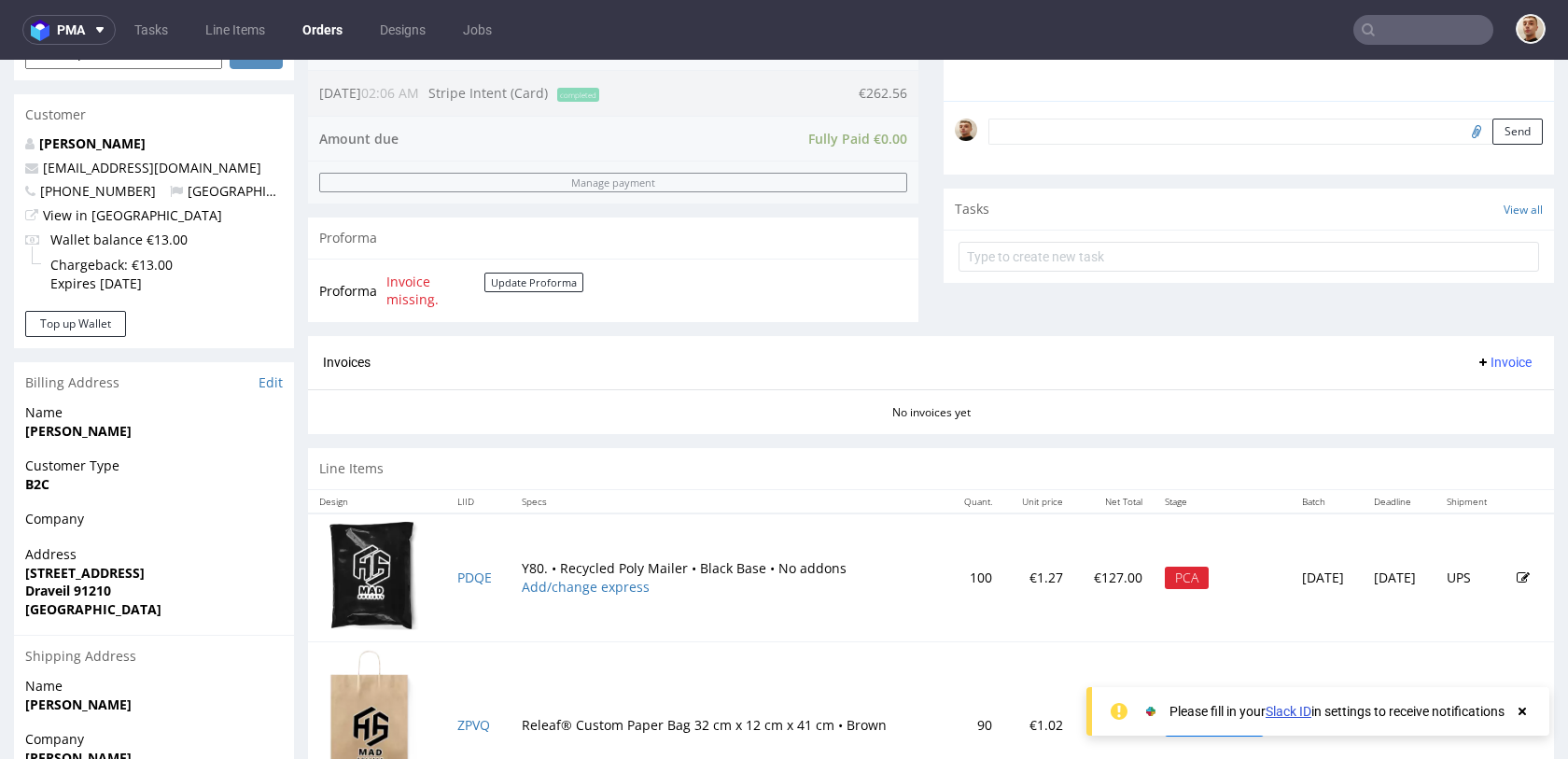
scroll to position [762, 0]
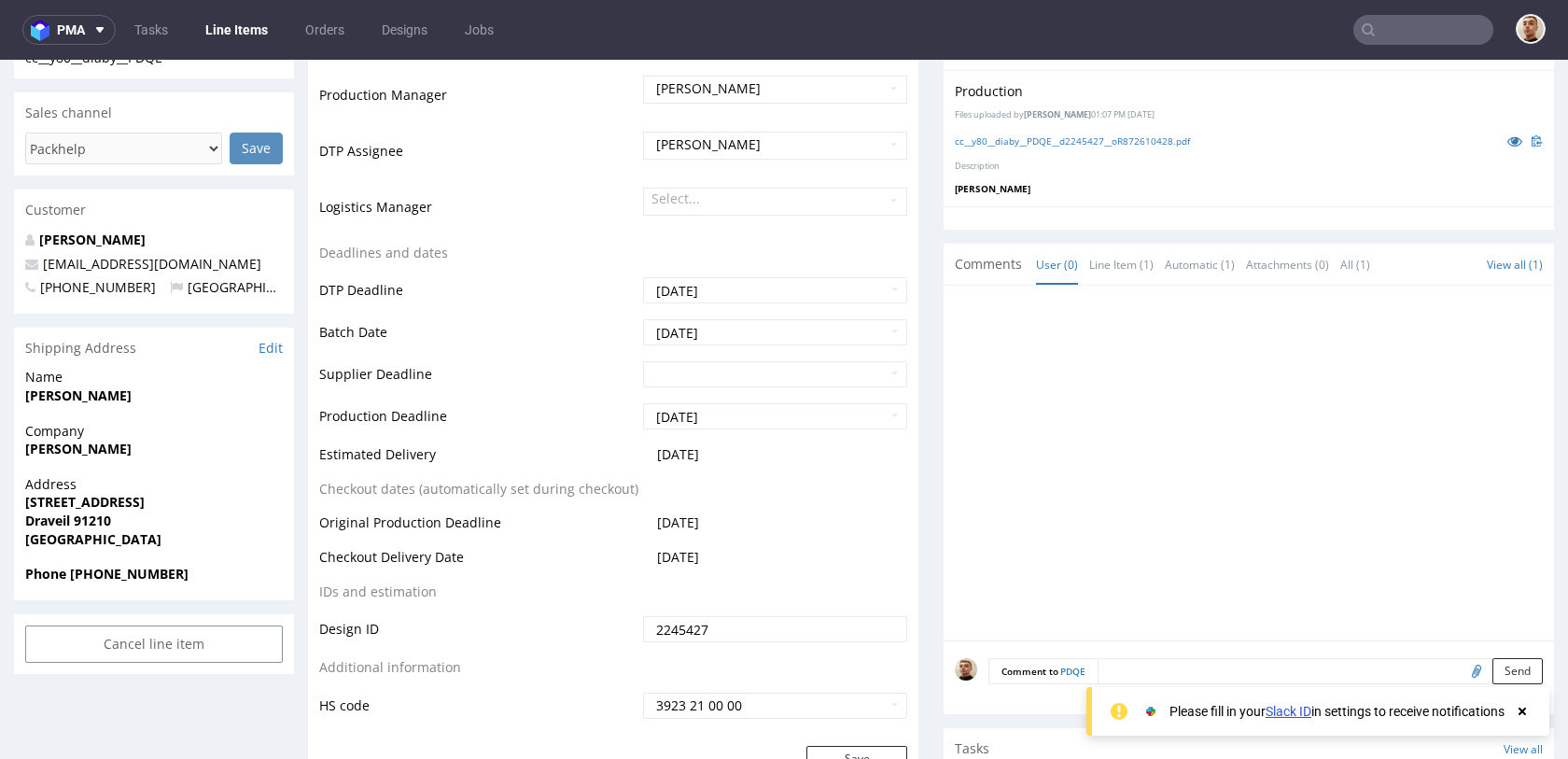
scroll to position [812, 0]
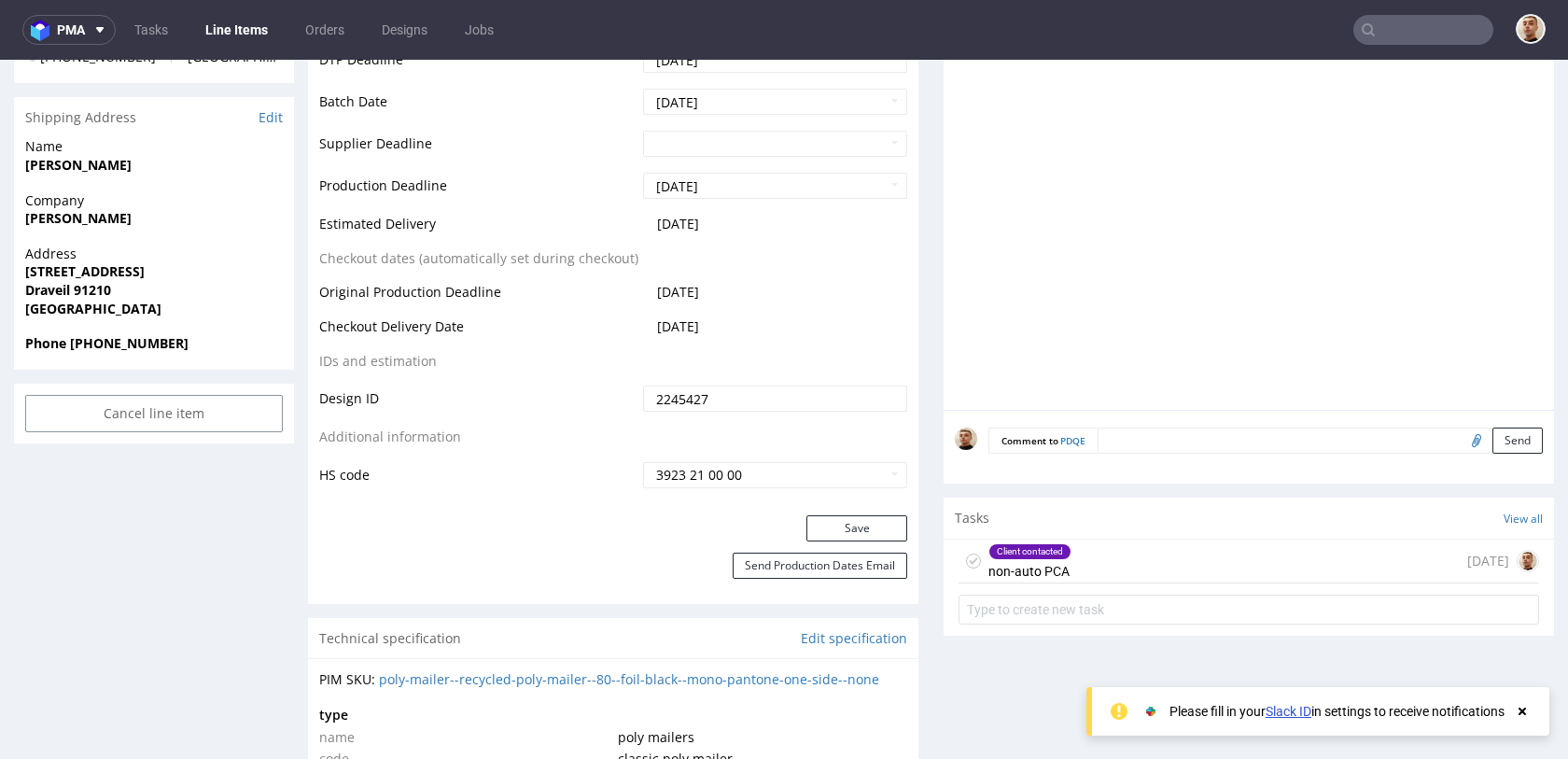
click at [1050, 573] on div "Client contacted non-auto PCA" at bounding box center [1029, 561] width 83 height 43
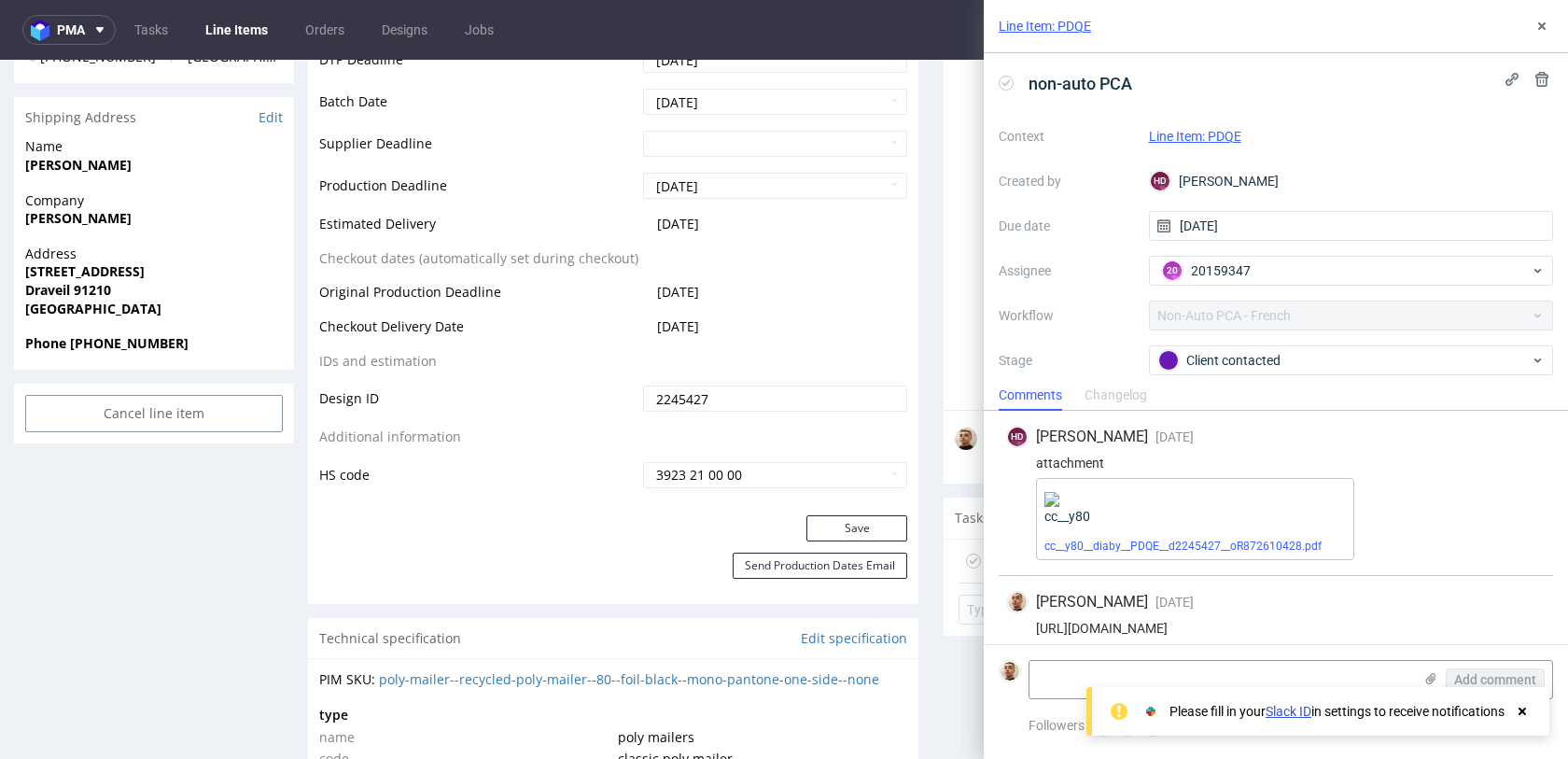
scroll to position [13, 0]
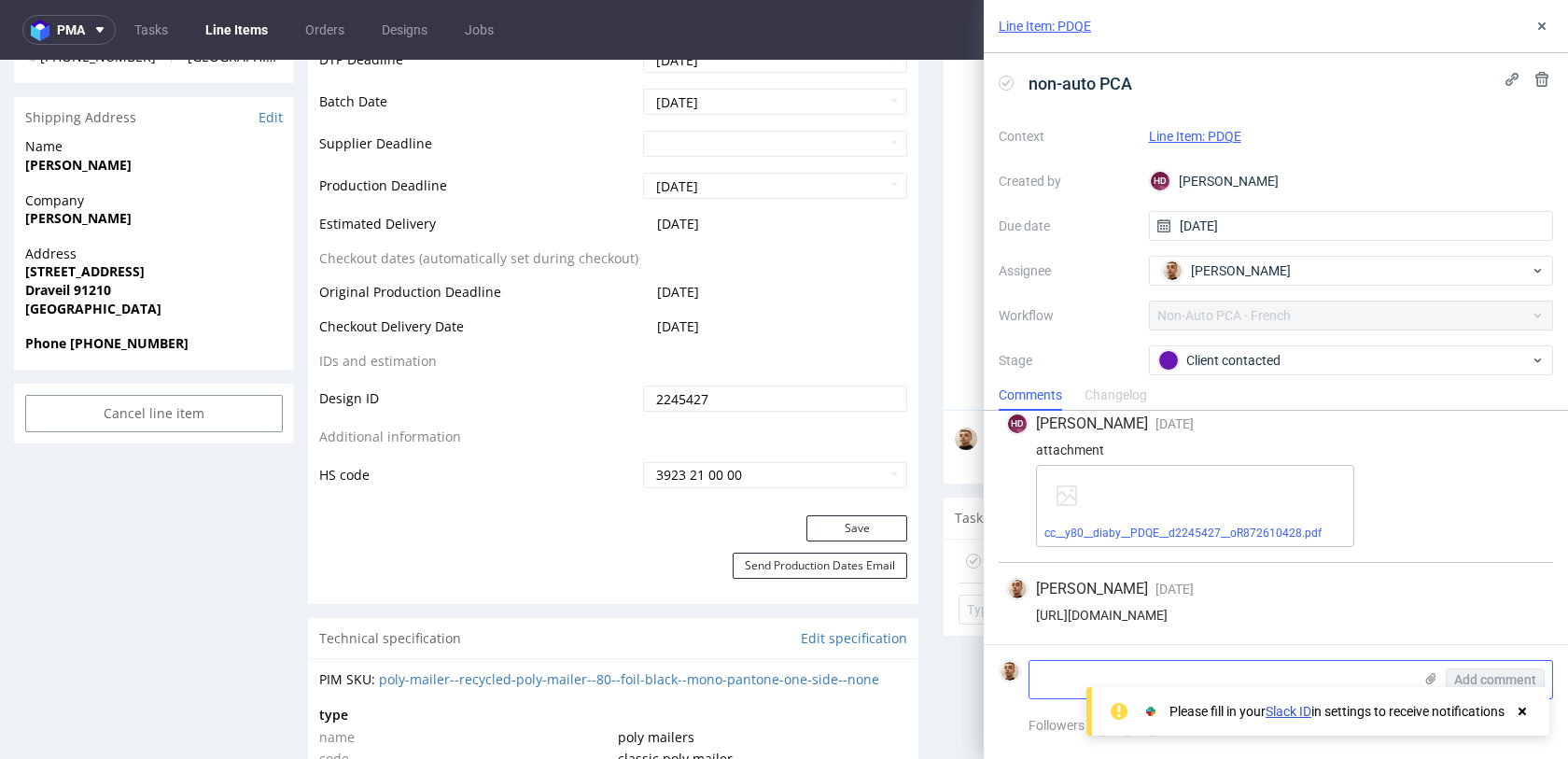
click at [1061, 679] on textarea at bounding box center [1221, 680] width 383 height 37
type textarea "accepted"
click at [1496, 673] on span "Add comment" at bounding box center [1495, 680] width 82 height 13
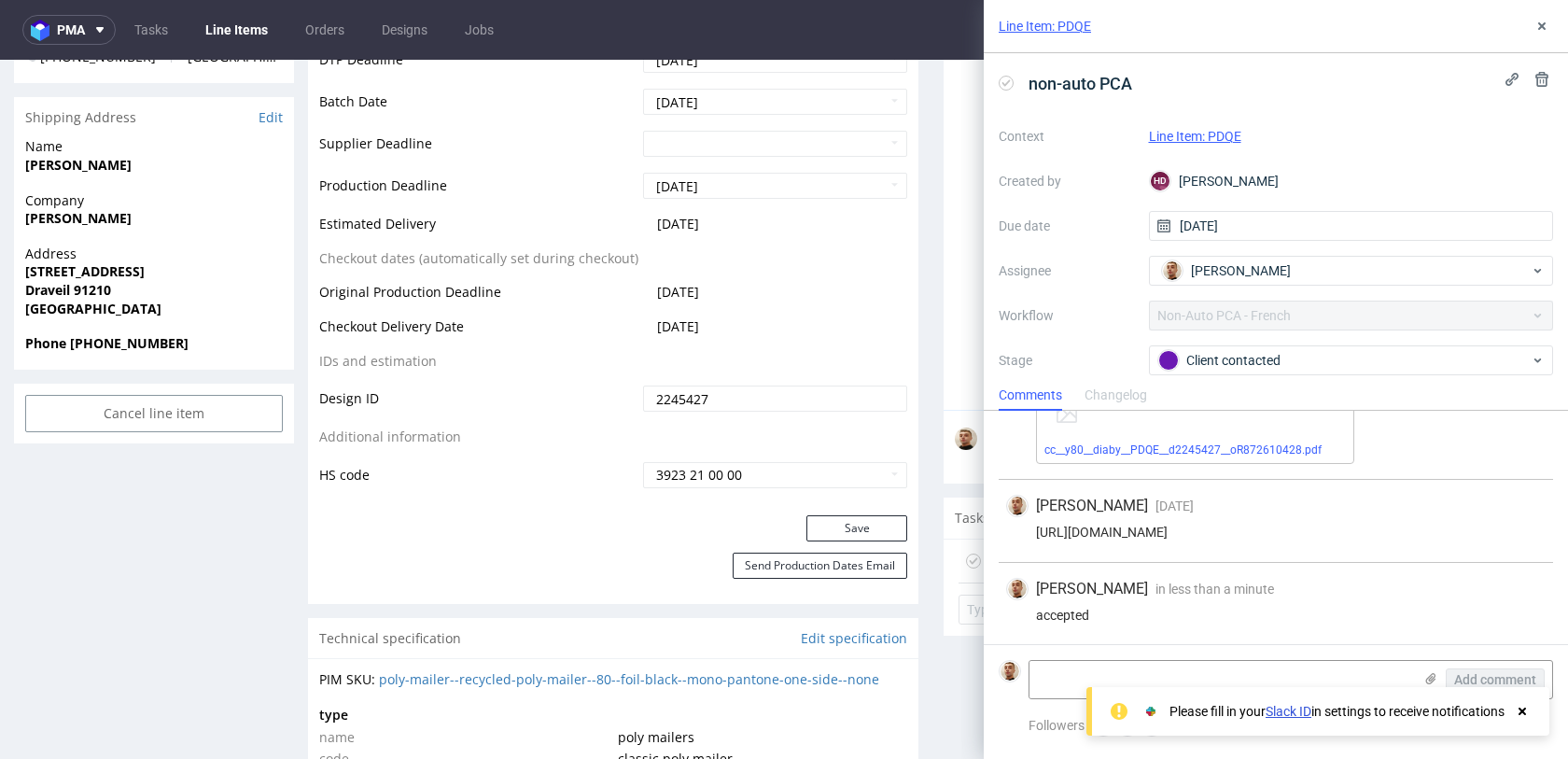
scroll to position [96, 0]
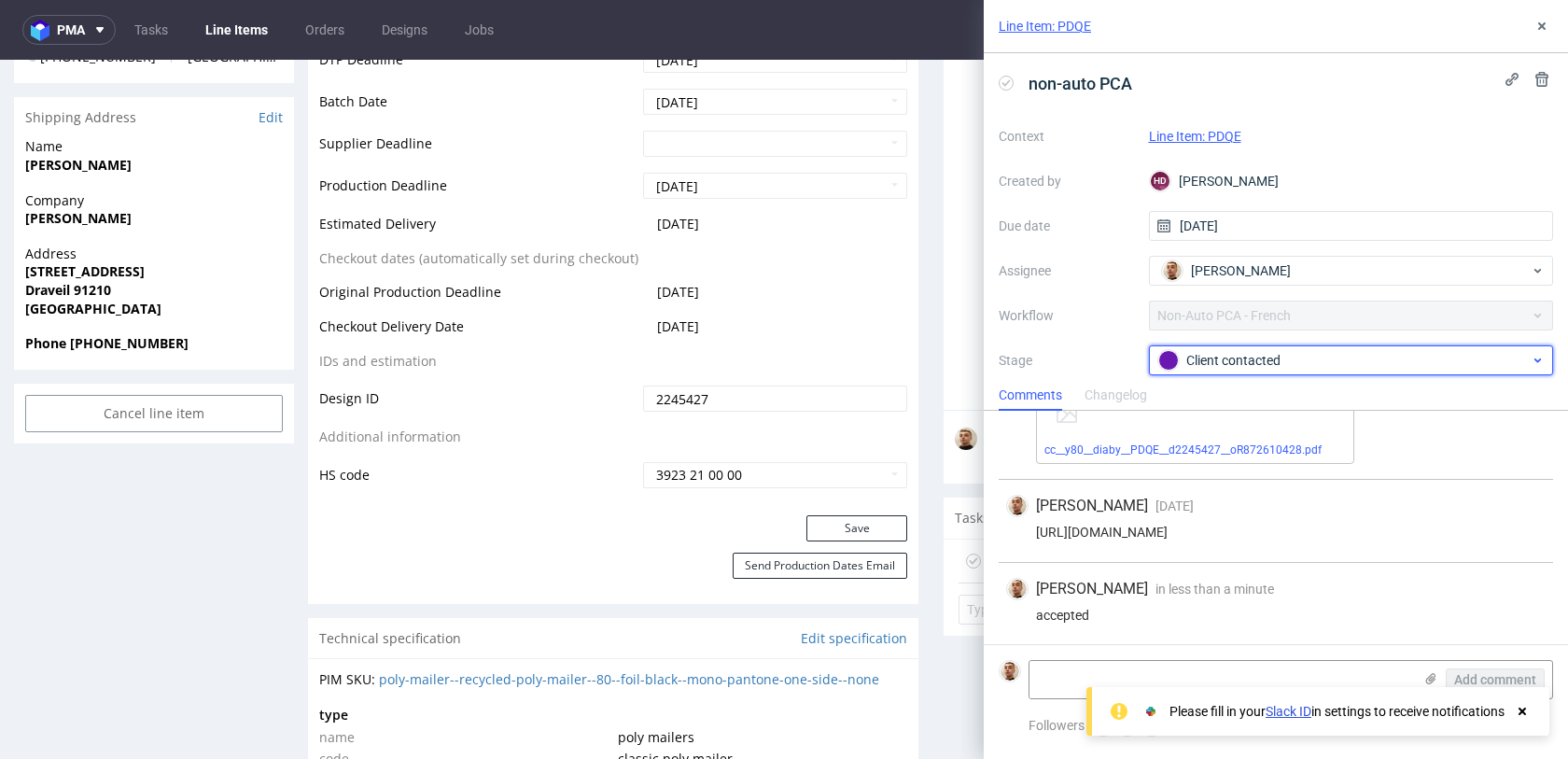
click at [1280, 350] on div "Client contacted" at bounding box center [1344, 360] width 371 height 21
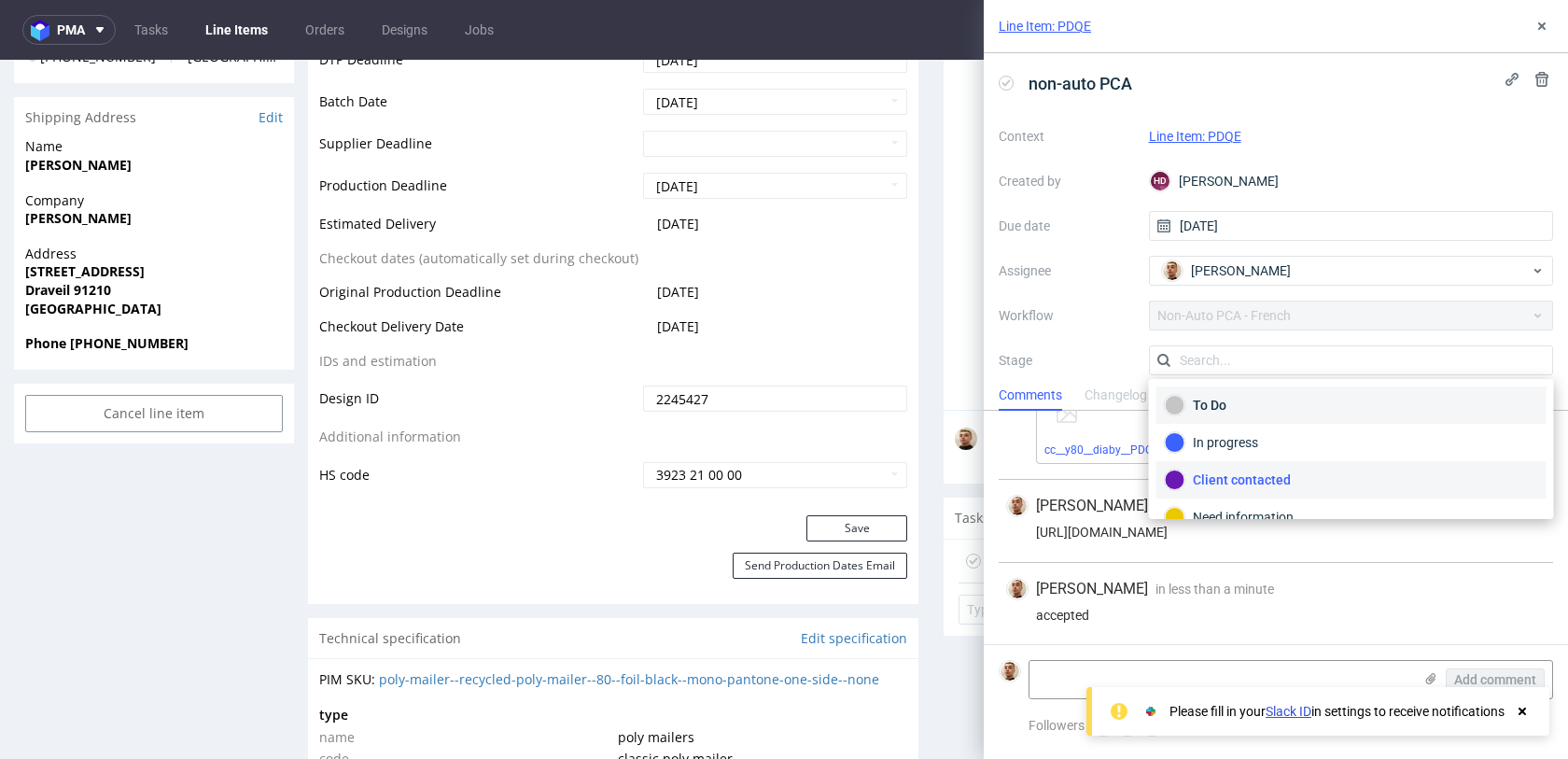
scroll to position [99, 0]
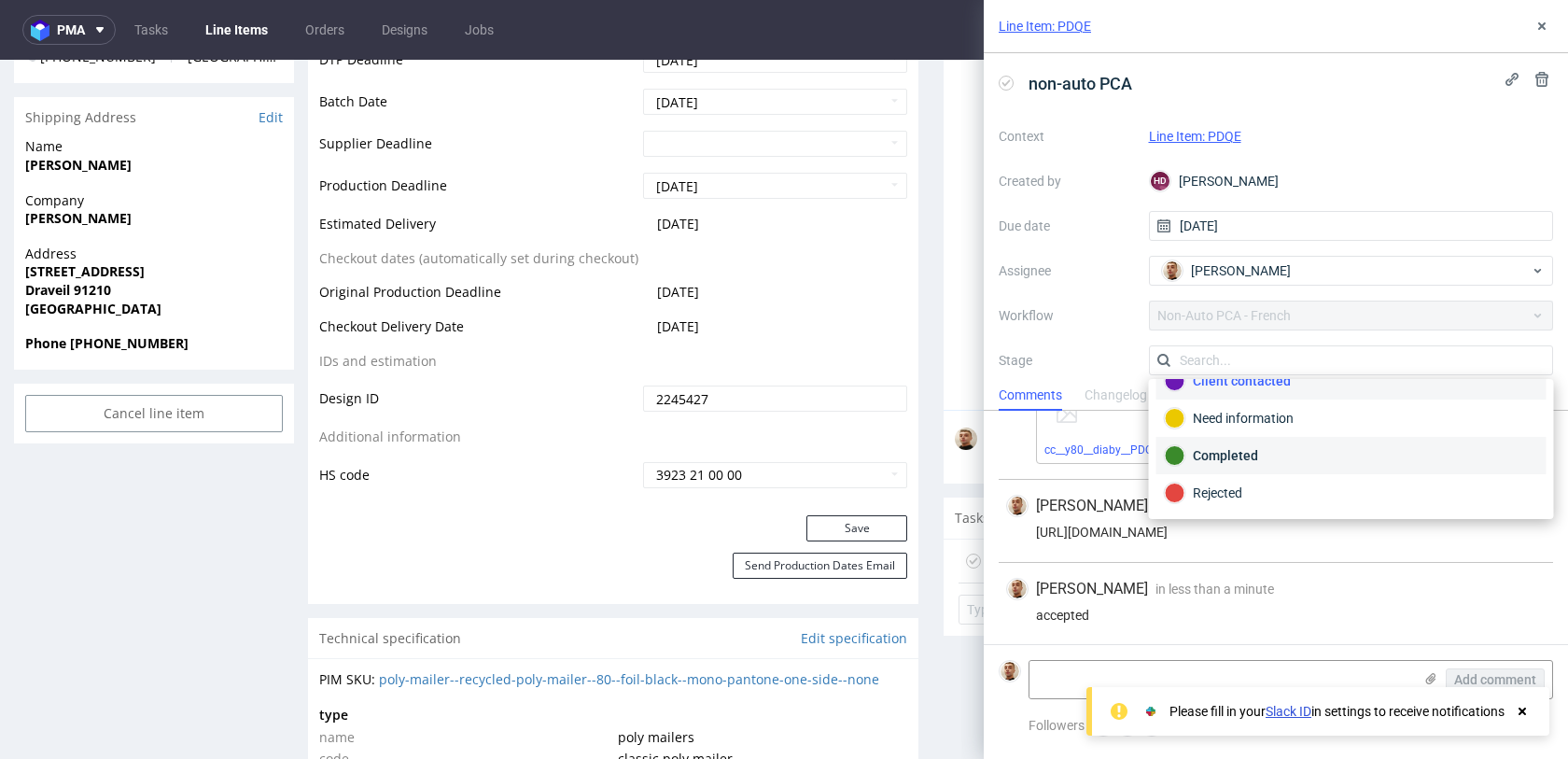
click at [1231, 457] on div "Completed" at bounding box center [1351, 456] width 373 height 21
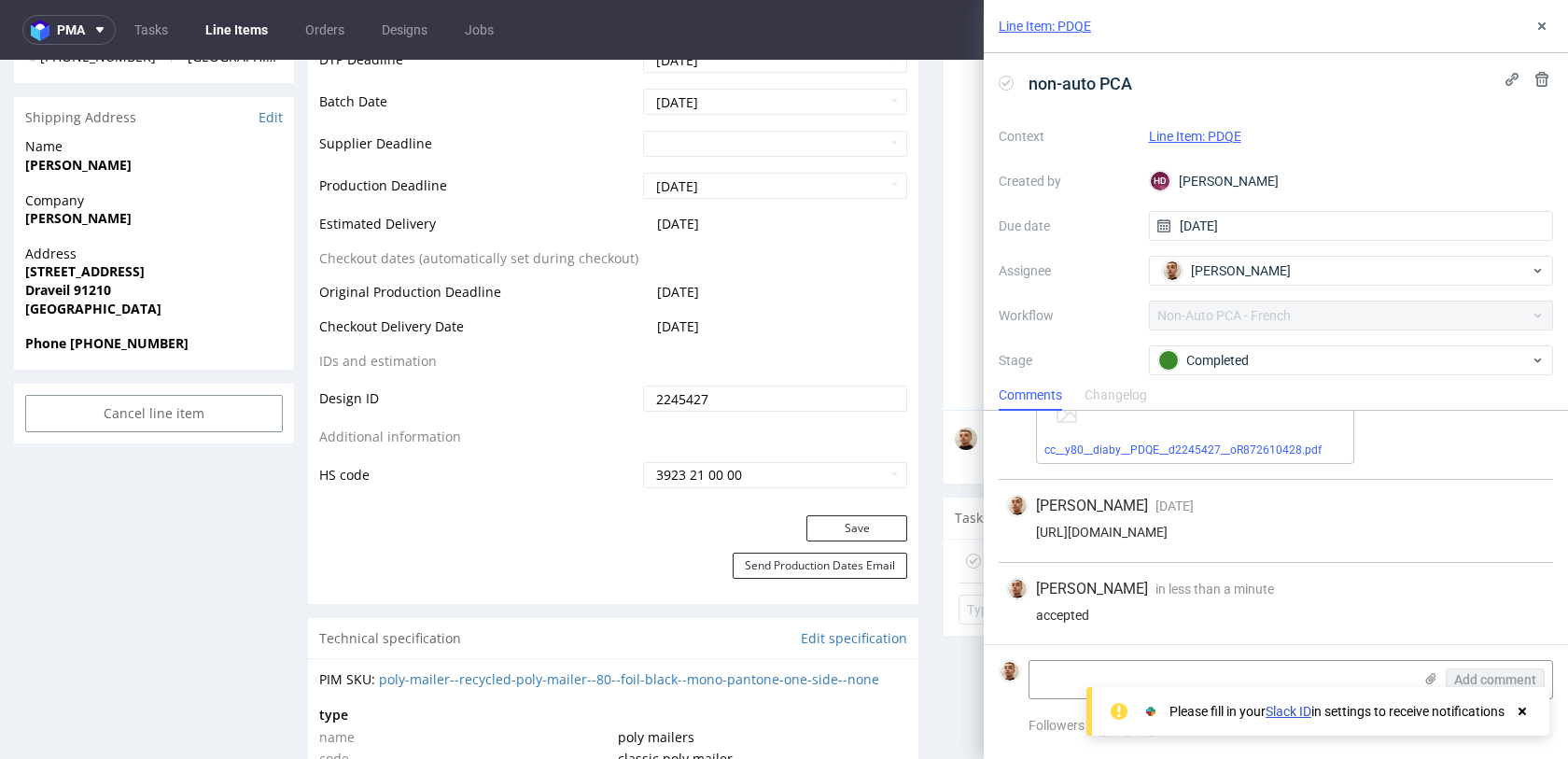
scroll to position [0, 0]
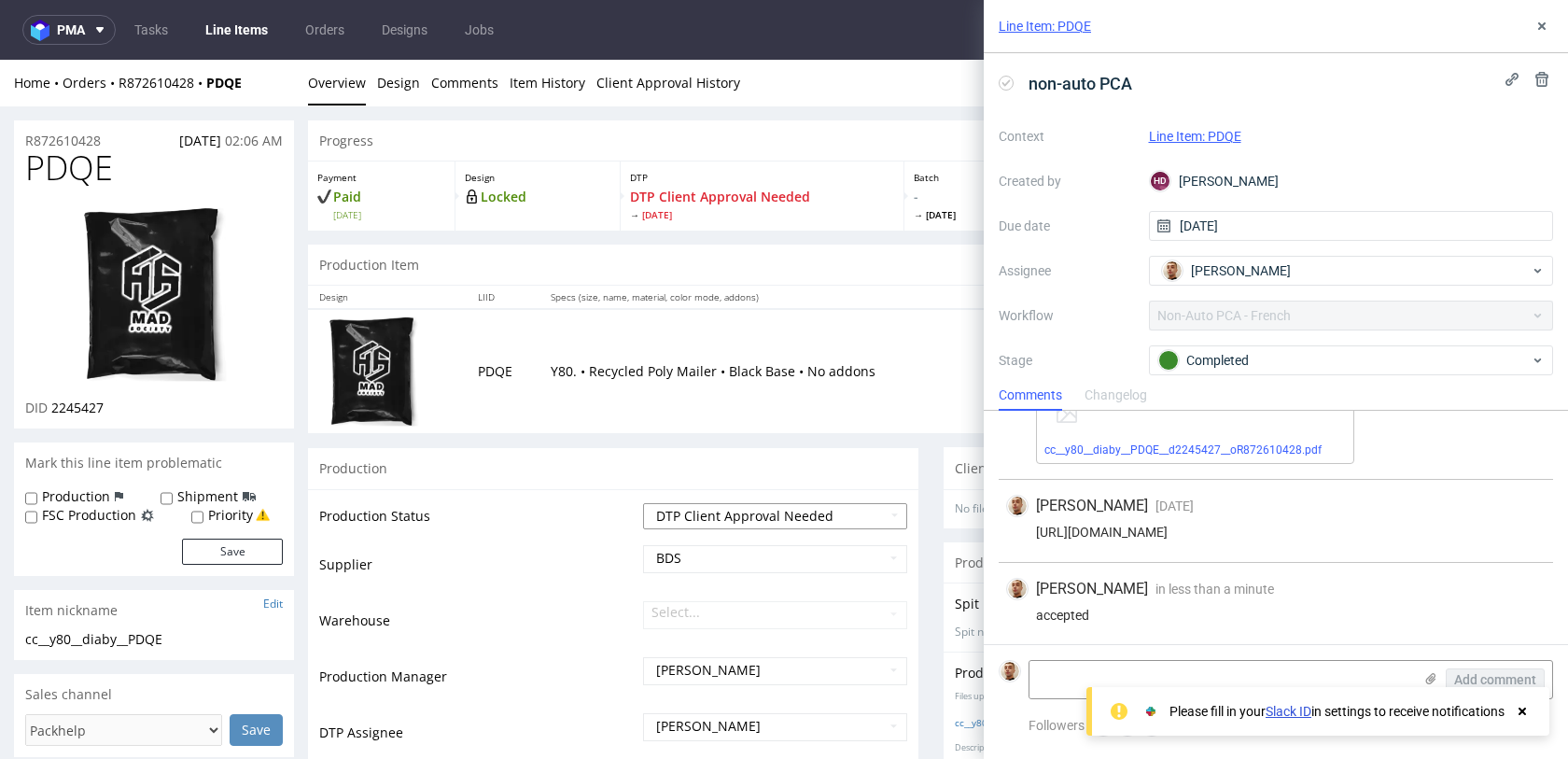
click at [675, 524] on select "Waiting for Artwork Waiting for Diecut Waiting for Mockup Waiting for DTP Waiti…" at bounding box center [775, 516] width 264 height 26
select select "back_for_dtp"
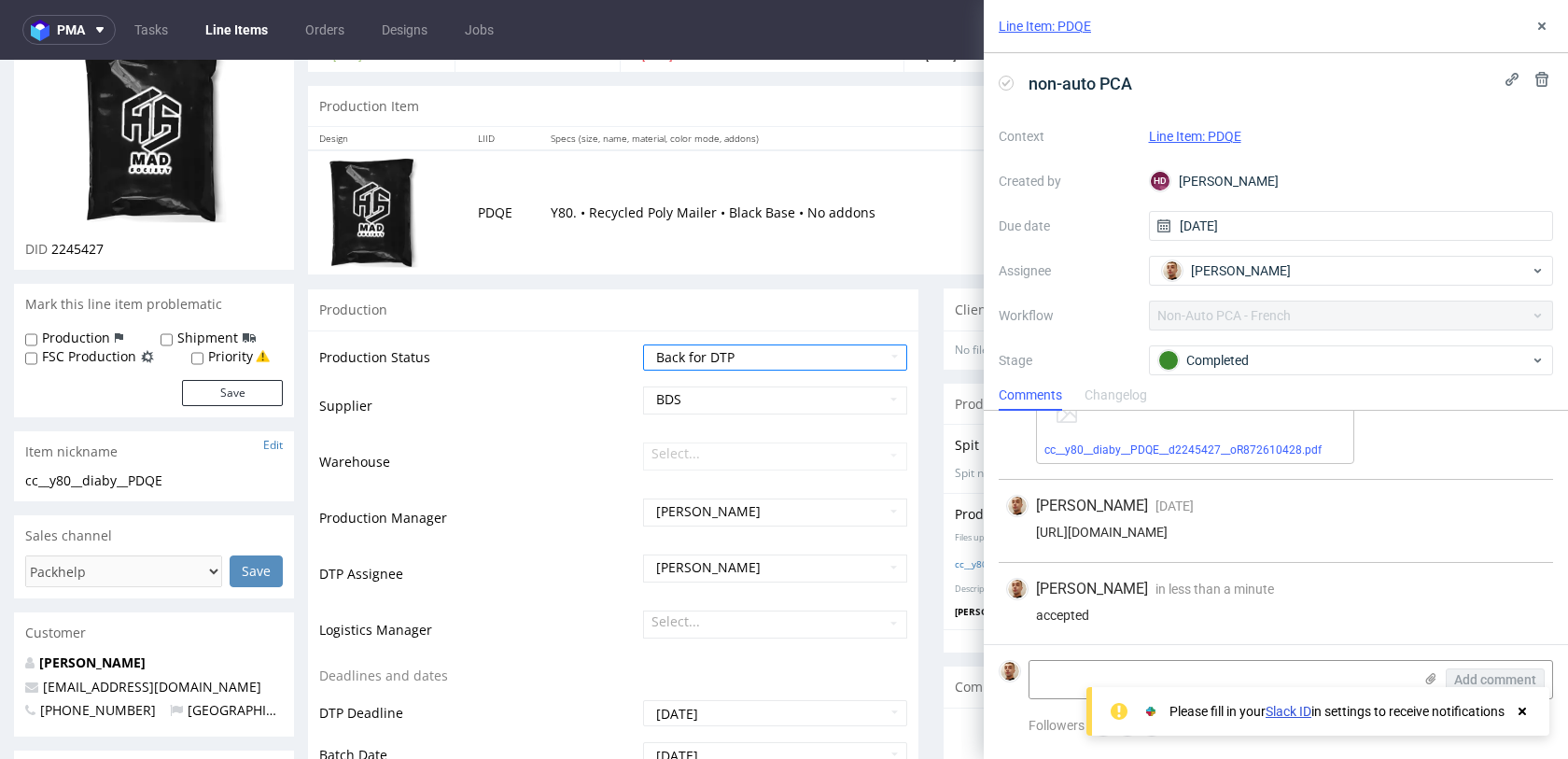
scroll to position [802, 0]
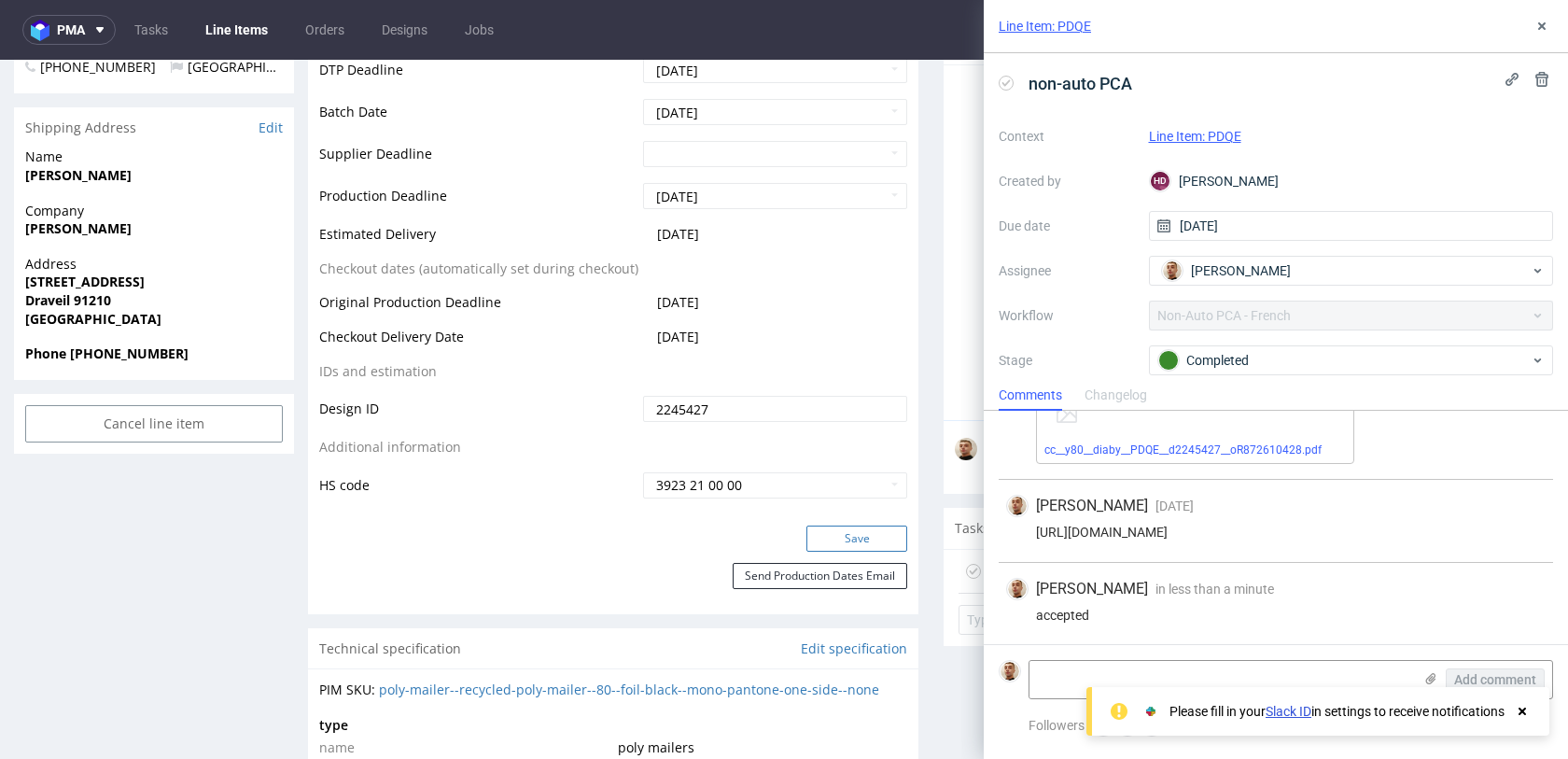
click at [860, 531] on button "Save" at bounding box center [857, 539] width 101 height 26
